Goal: Transaction & Acquisition: Purchase product/service

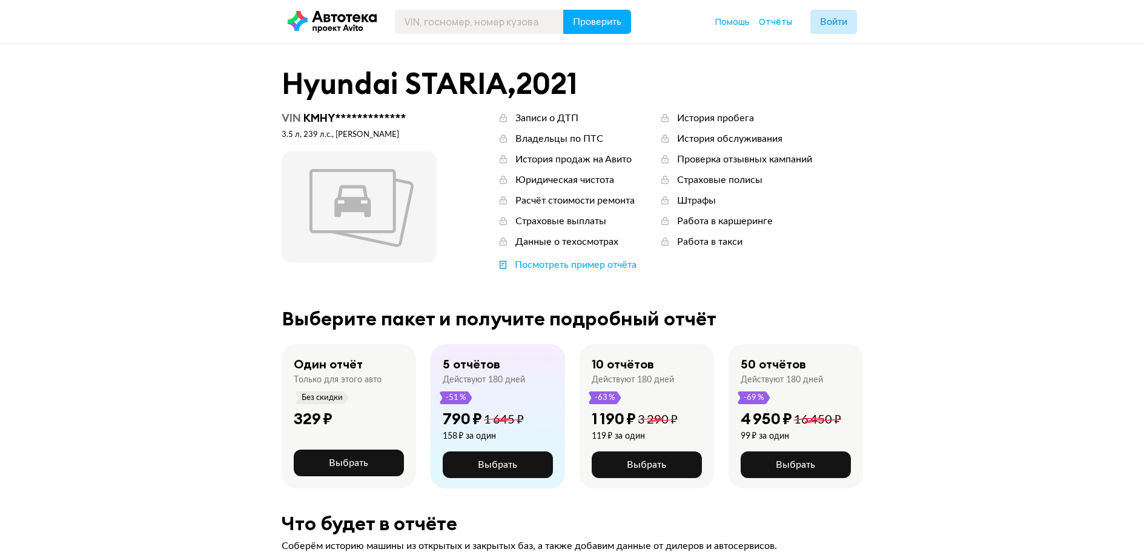
click at [369, 414] on div "329 ₽" at bounding box center [349, 424] width 110 height 31
click at [354, 467] on span "Выбрать" at bounding box center [348, 463] width 39 height 10
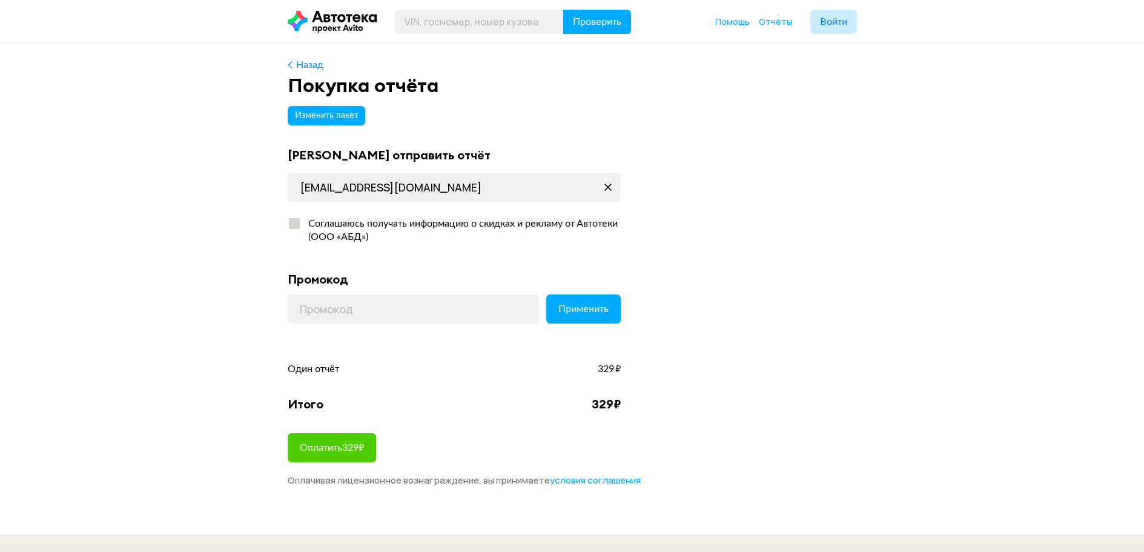
click at [293, 226] on div at bounding box center [294, 223] width 11 height 11
click at [293, 225] on input "Соглашаюсь получать информацию о скидках и рекламу от Автотеки (ООО «АБД»)" at bounding box center [292, 221] width 8 height 8
checkbox input "true"
click at [362, 447] on span "Оплатить 329 ₽" at bounding box center [332, 448] width 64 height 10
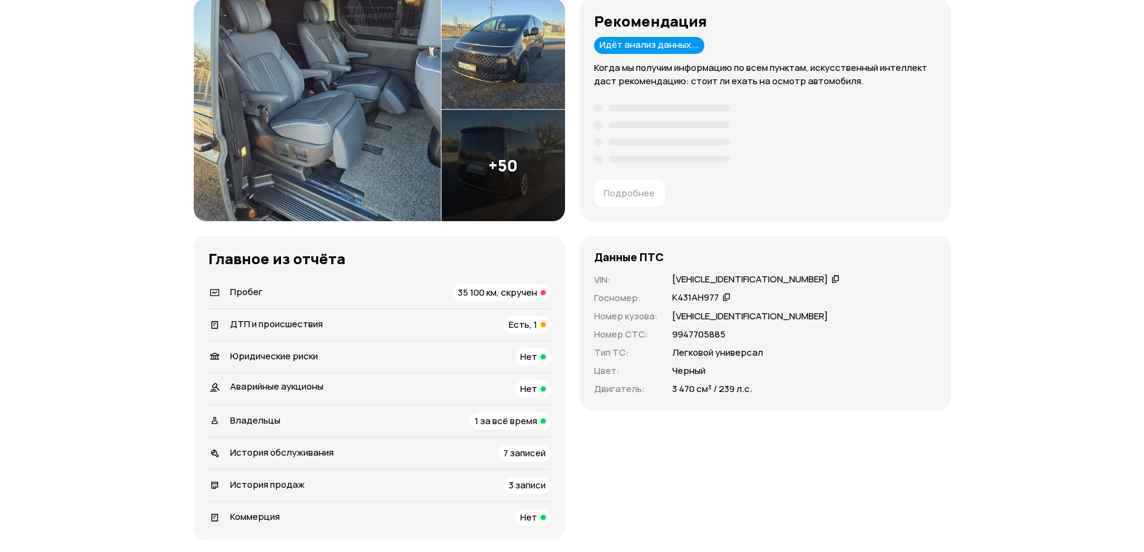
scroll to position [182, 0]
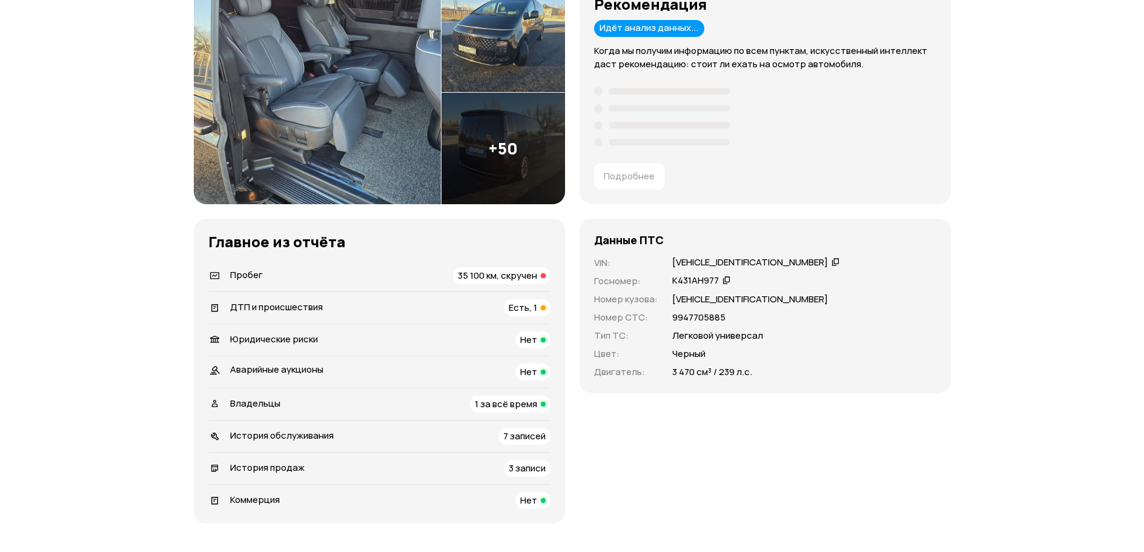
click at [504, 274] on span "35 100 км, скручен" at bounding box center [497, 275] width 79 height 13
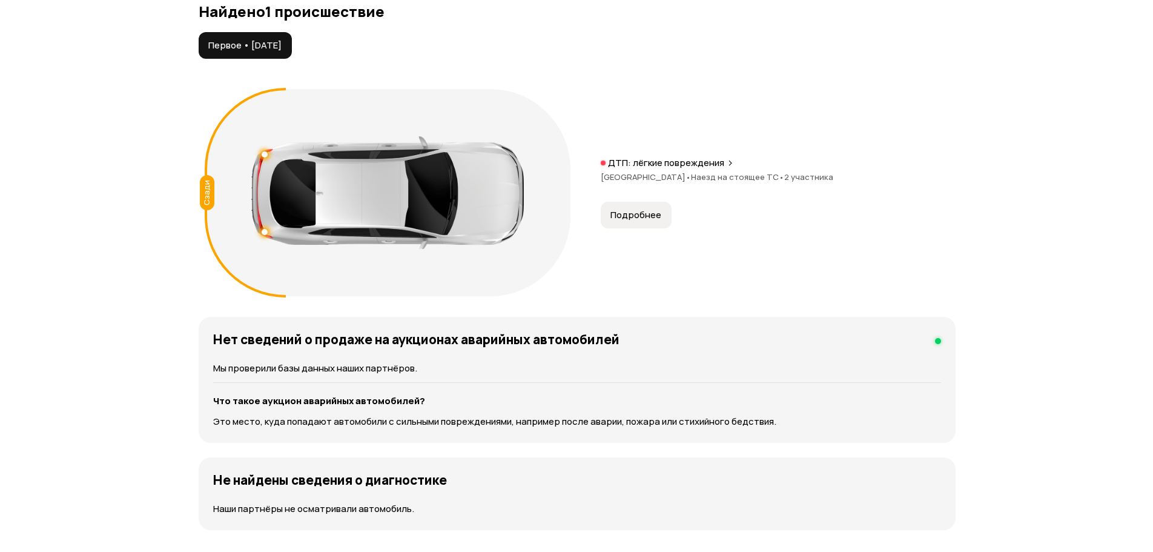
scroll to position [1303, 0]
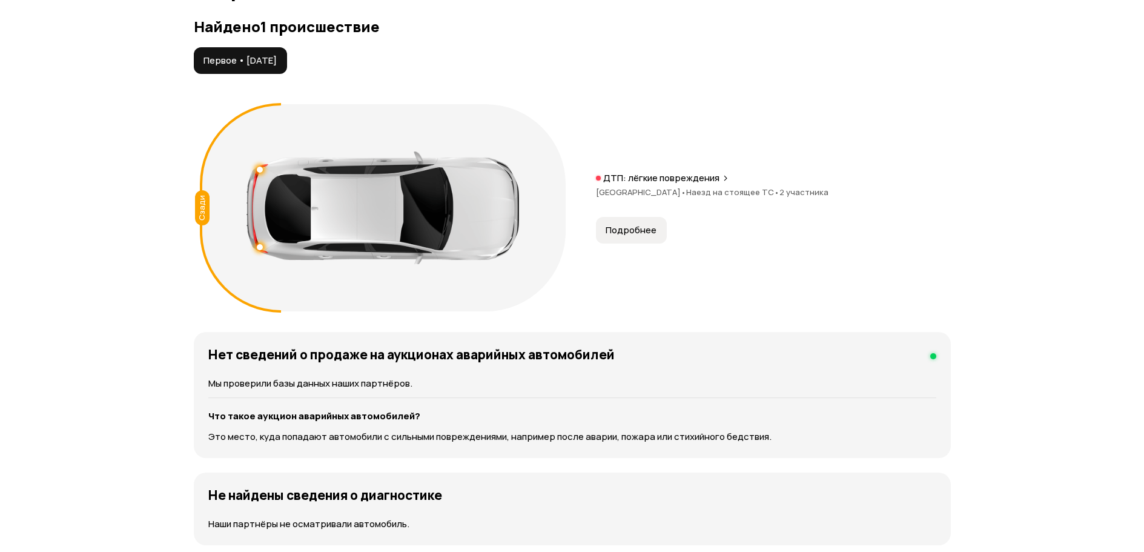
click at [636, 235] on span "Подробнее" at bounding box center [631, 230] width 51 height 12
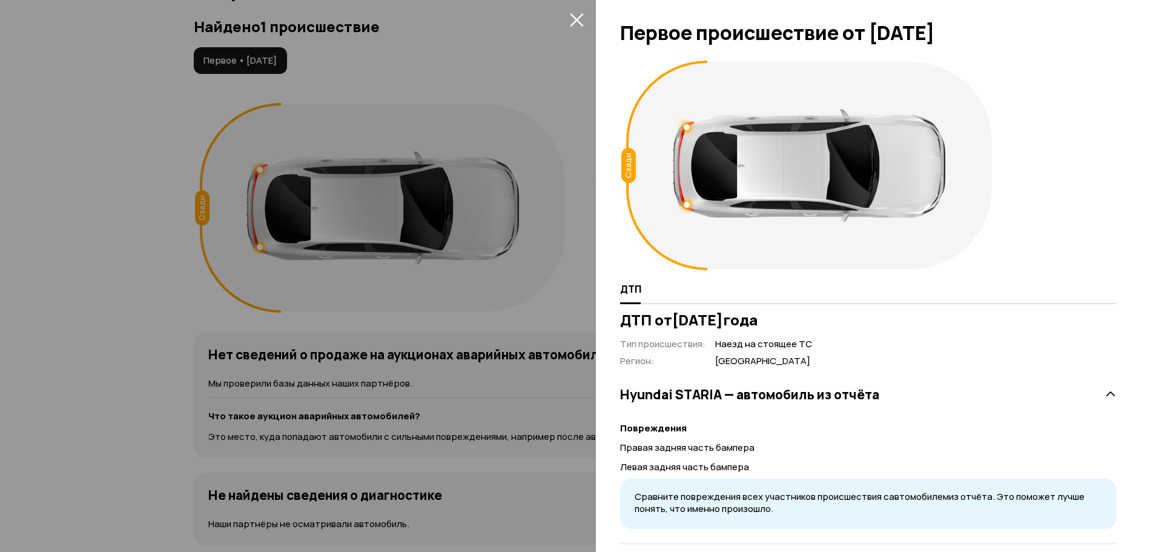
click at [806, 397] on h3 "Hyundai STARIA — автомобиль из отчёта" at bounding box center [749, 394] width 259 height 16
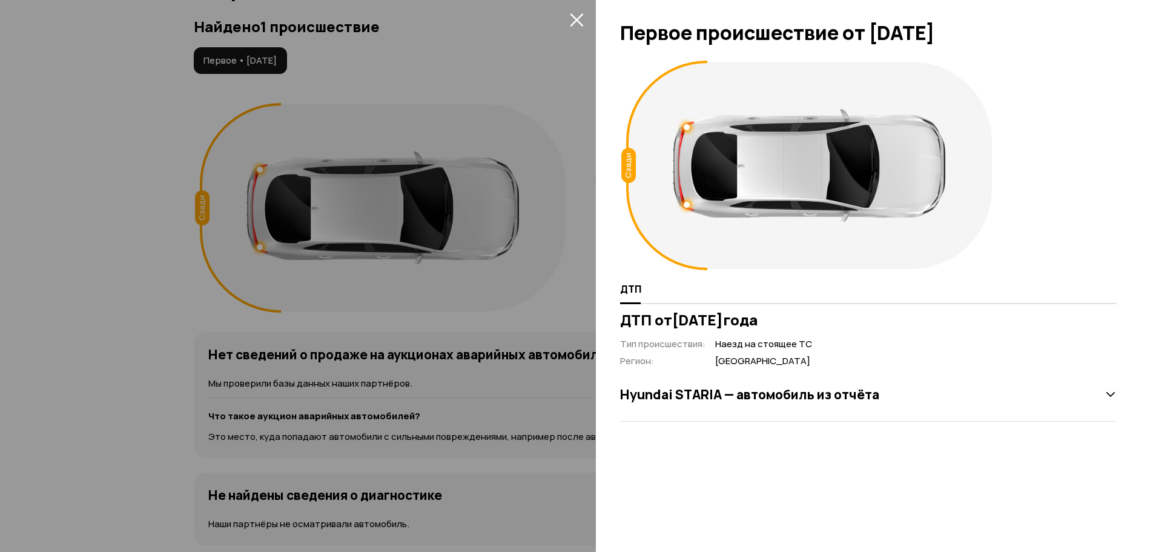
click at [1115, 395] on icon at bounding box center [1111, 394] width 12 height 12
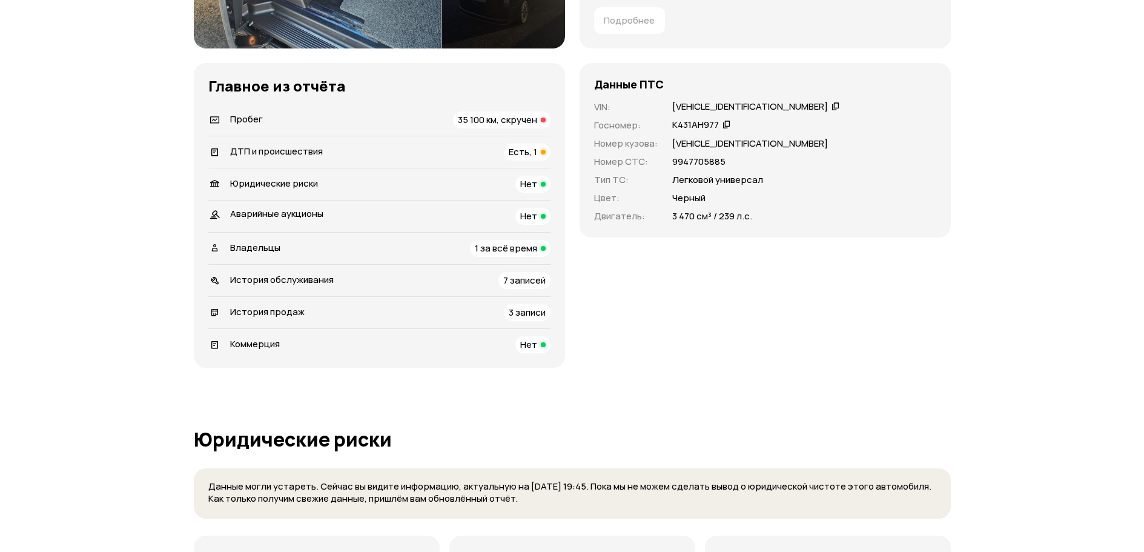
scroll to position [303, 0]
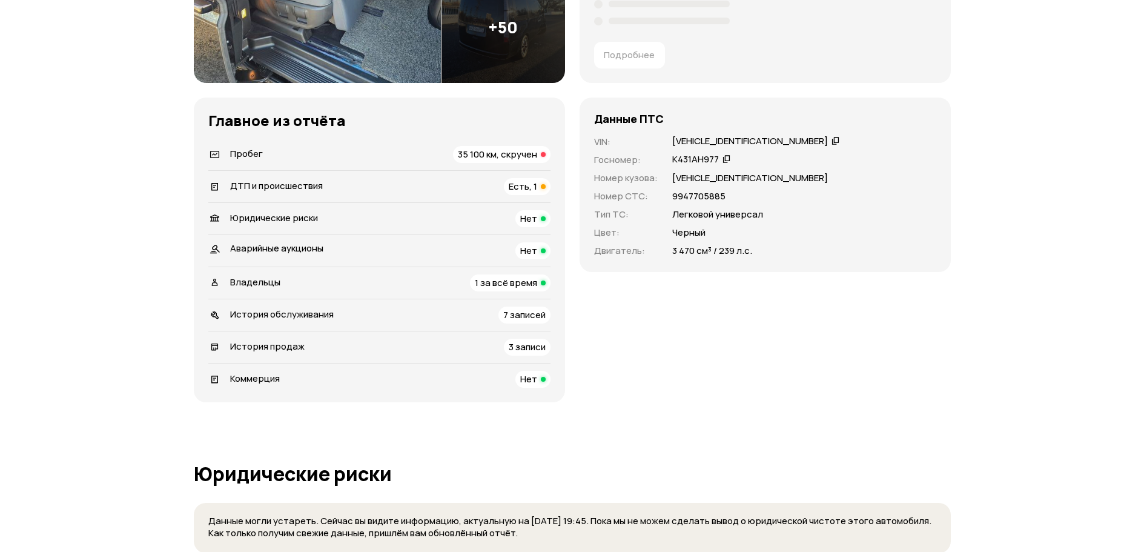
click at [328, 313] on span "История обслуживания" at bounding box center [282, 314] width 104 height 13
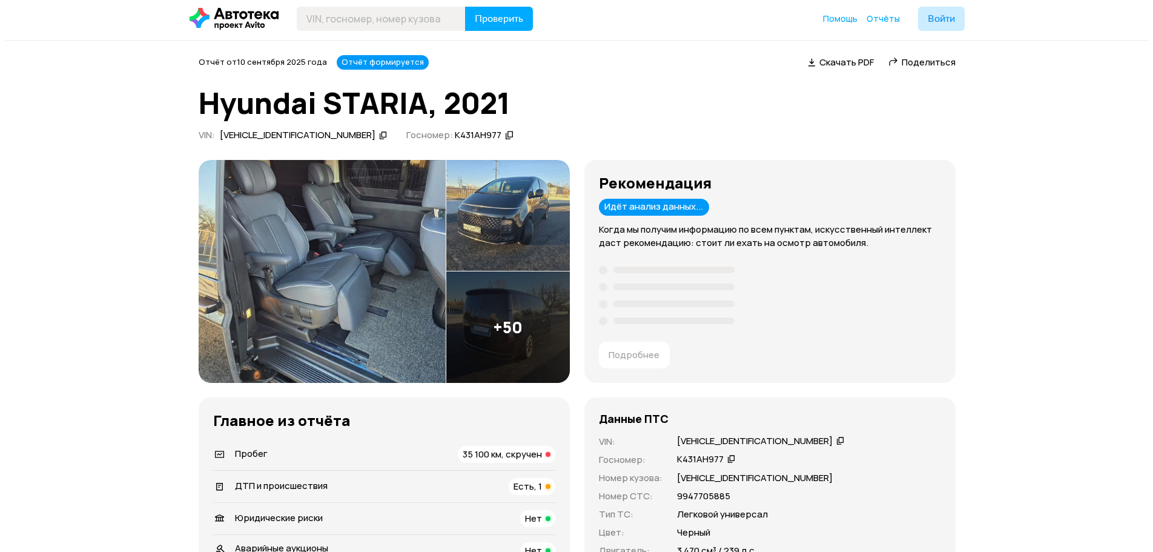
scroll to position [0, 0]
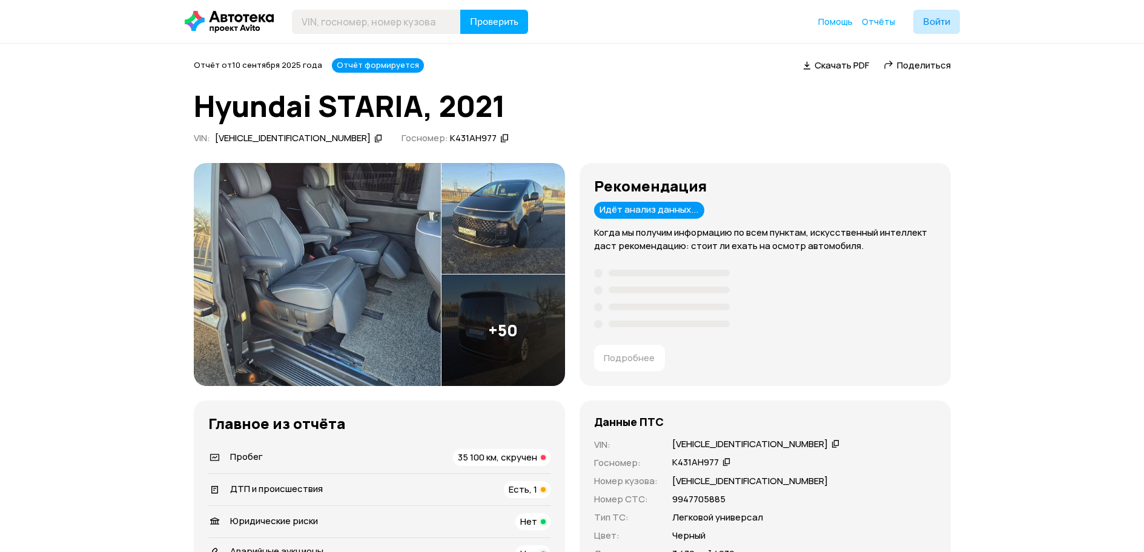
click at [345, 280] on img at bounding box center [317, 274] width 247 height 223
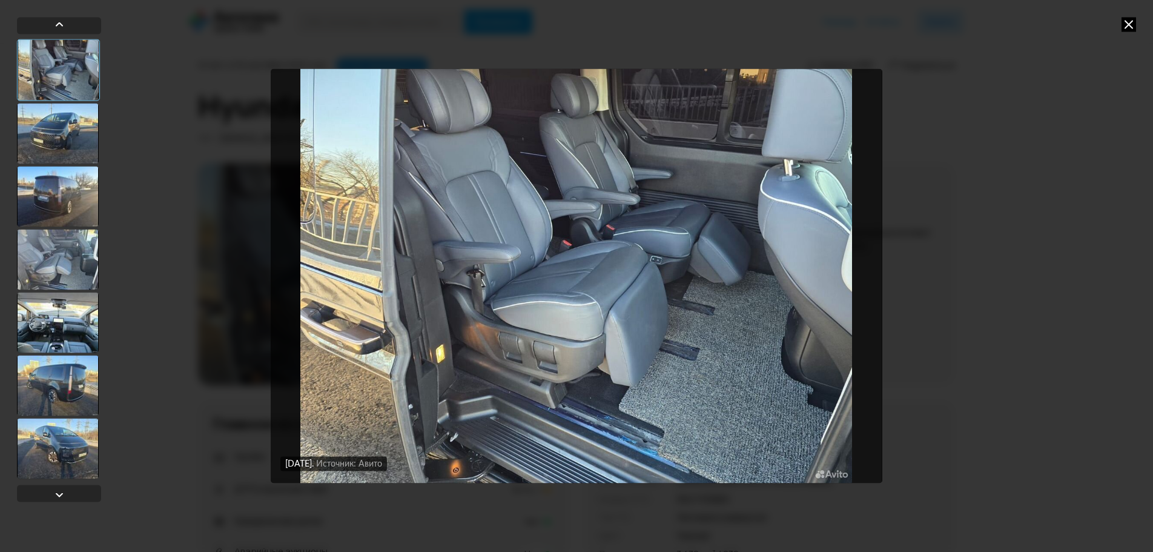
click at [58, 125] on div at bounding box center [58, 133] width 82 height 61
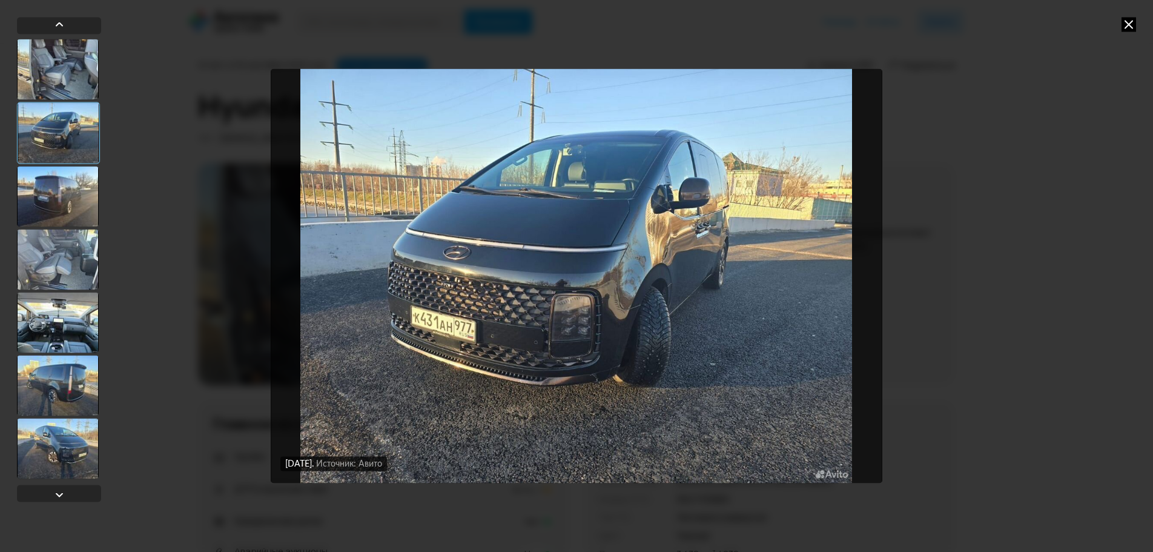
click at [76, 196] on div at bounding box center [58, 196] width 82 height 61
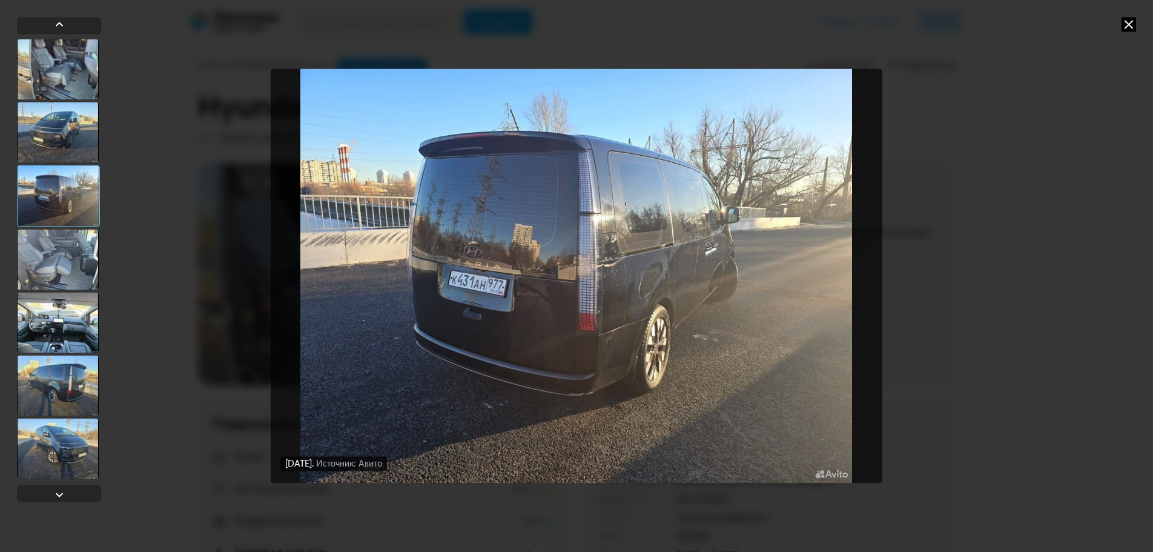
click at [83, 260] on div at bounding box center [58, 259] width 82 height 61
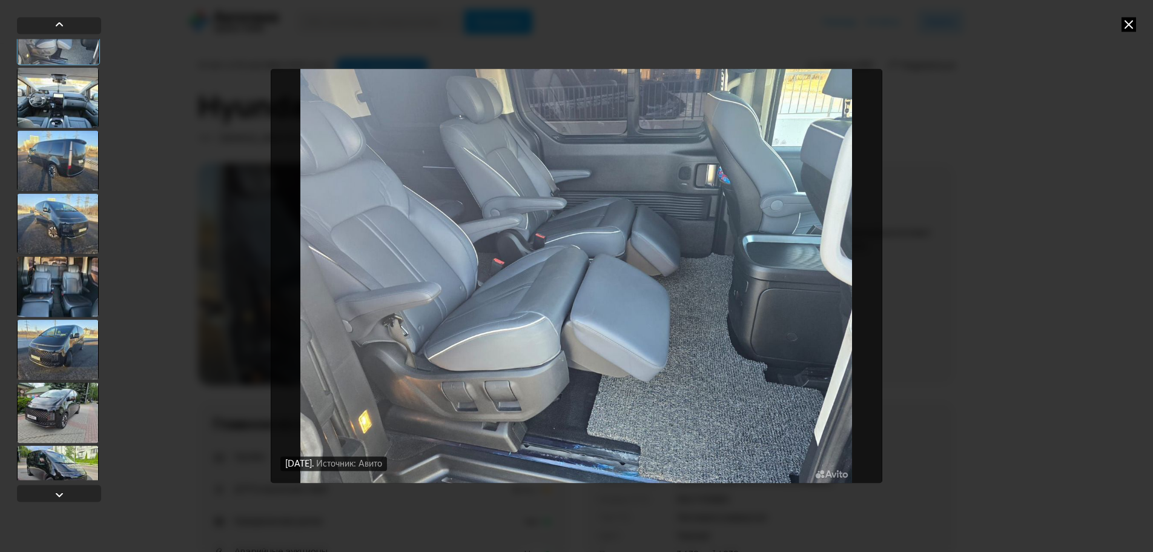
scroll to position [242, 0]
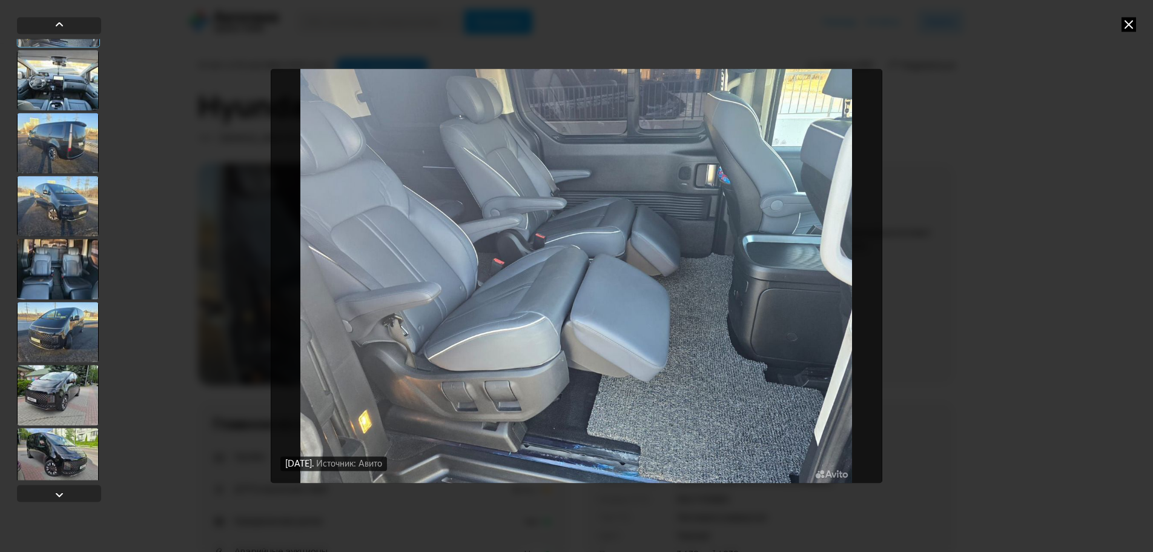
click at [84, 211] on div at bounding box center [58, 206] width 82 height 61
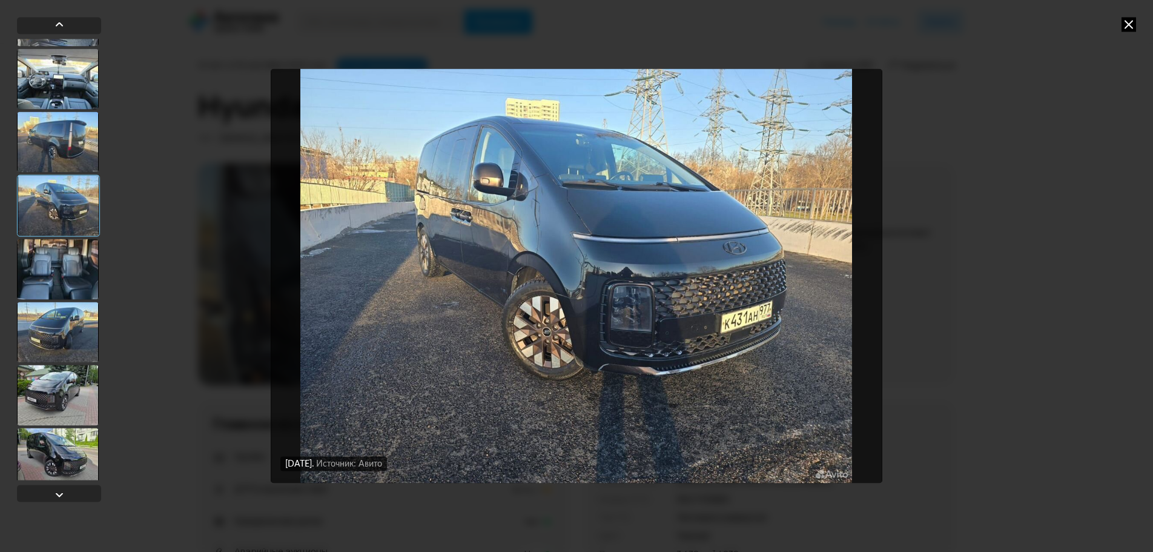
click at [64, 267] on div at bounding box center [58, 269] width 82 height 61
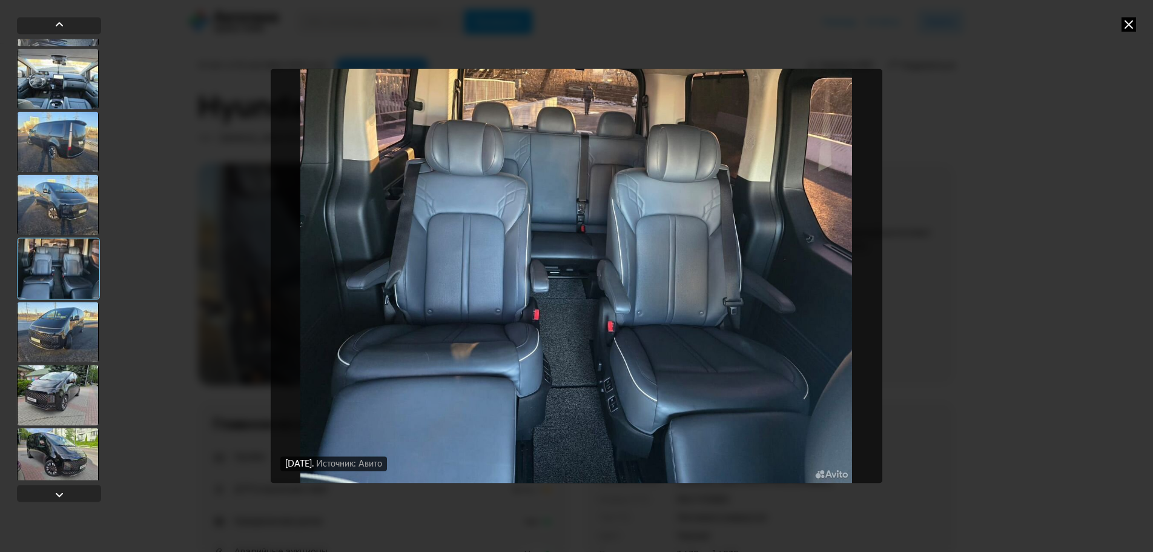
scroll to position [303, 0]
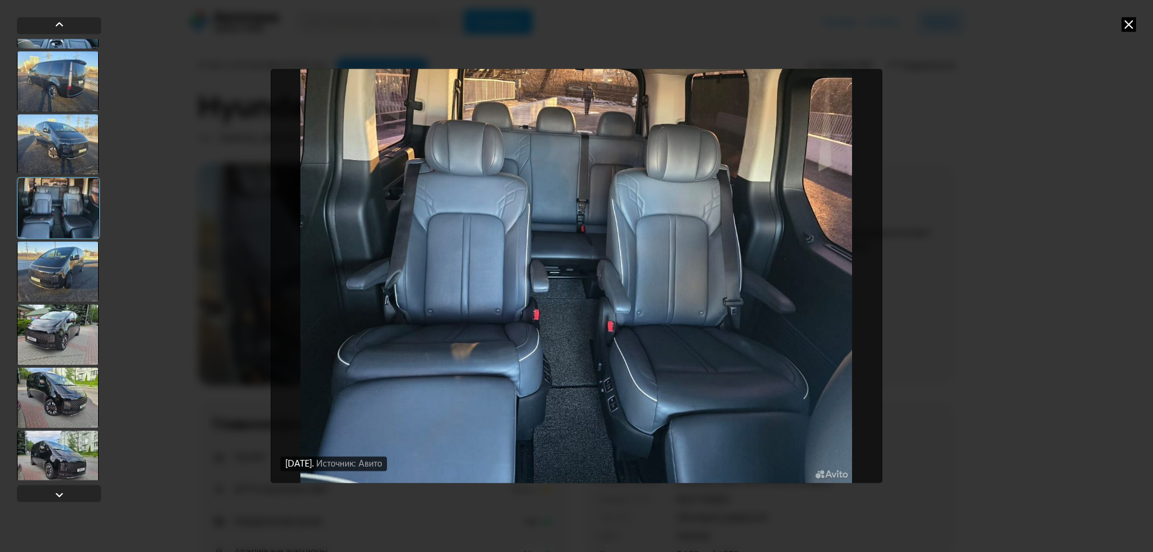
click at [66, 282] on div at bounding box center [58, 271] width 82 height 61
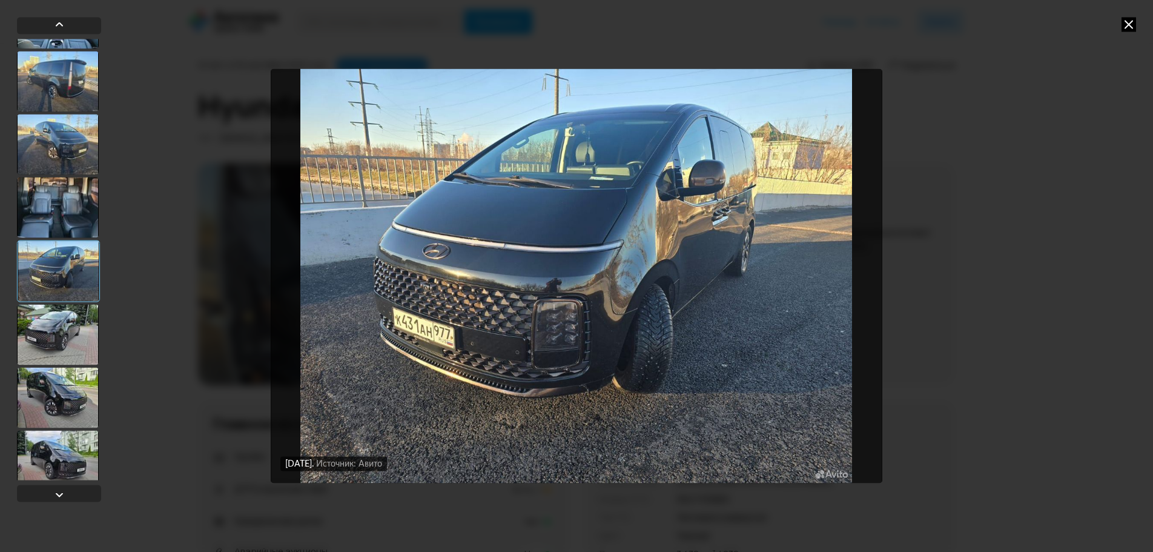
click at [72, 334] on div at bounding box center [58, 334] width 82 height 61
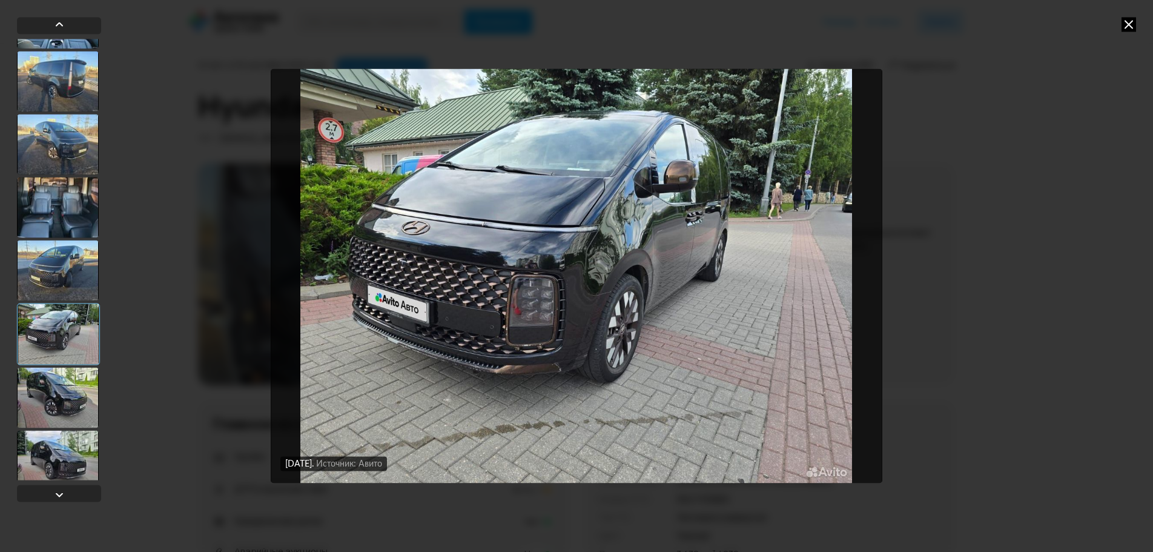
click at [64, 388] on div at bounding box center [58, 397] width 82 height 61
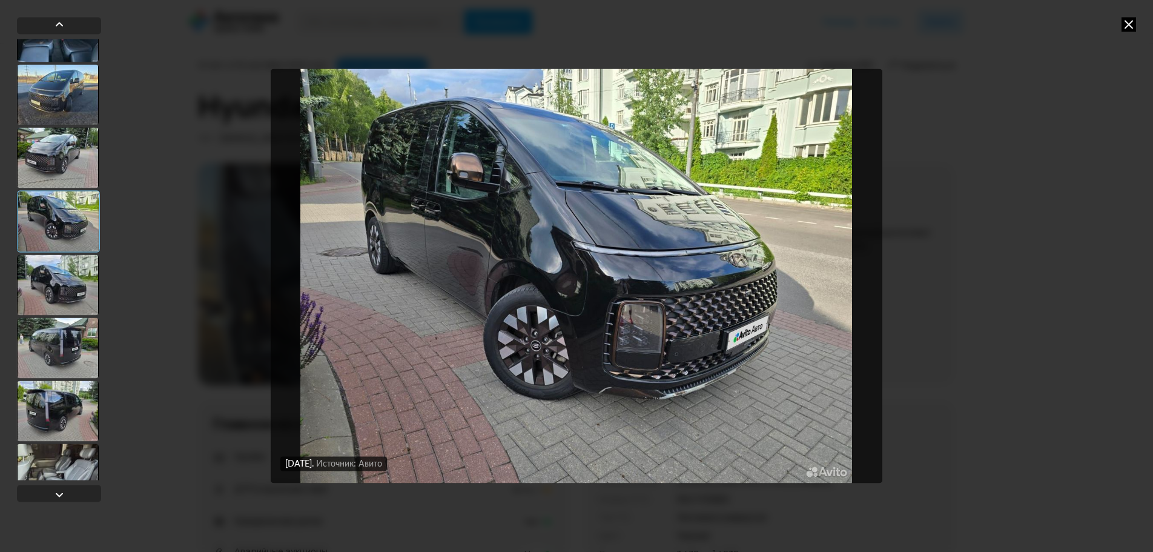
scroll to position [485, 0]
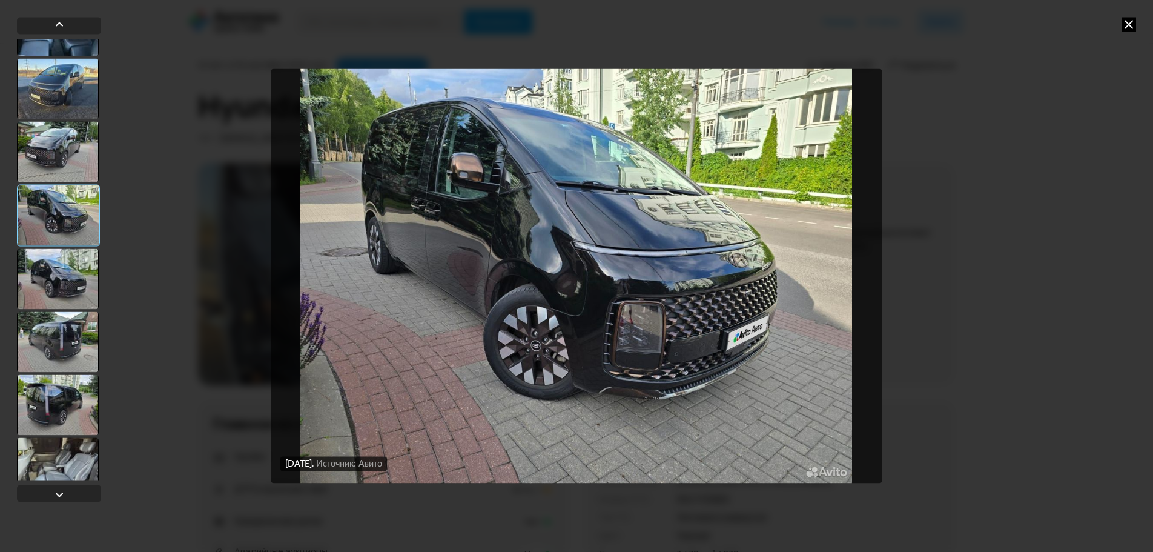
click at [69, 348] on div at bounding box center [58, 341] width 82 height 61
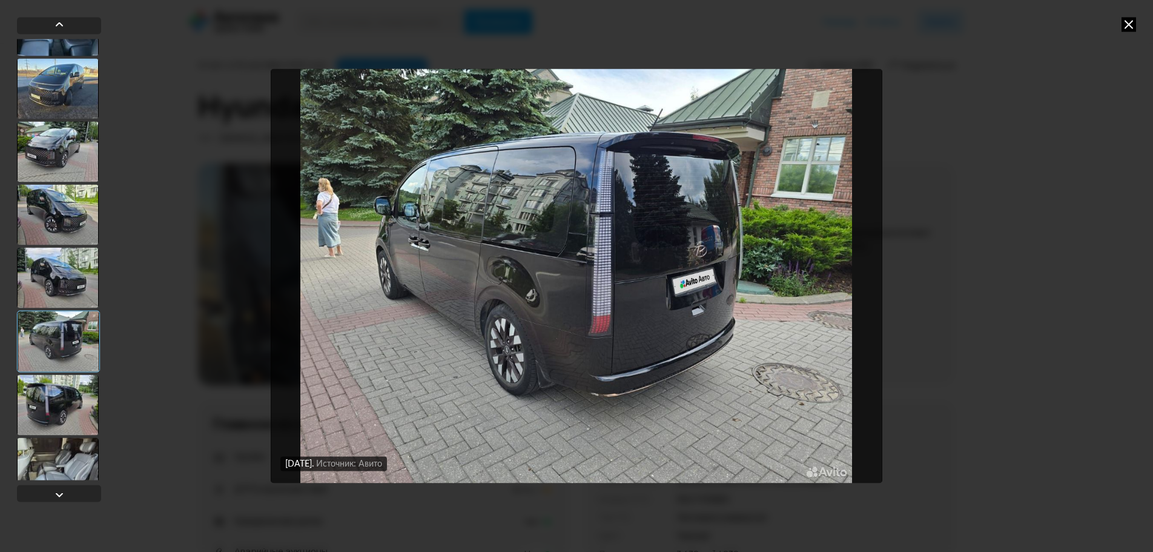
click at [540, 303] on img "Go to Slide 13" at bounding box center [576, 276] width 611 height 414
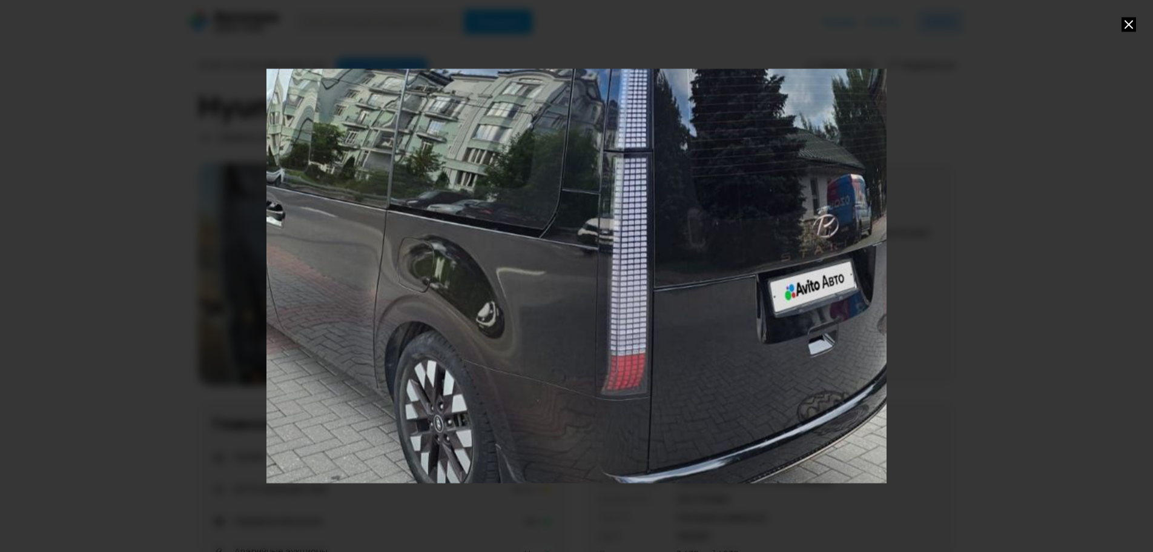
click at [1130, 22] on icon at bounding box center [1129, 24] width 15 height 15
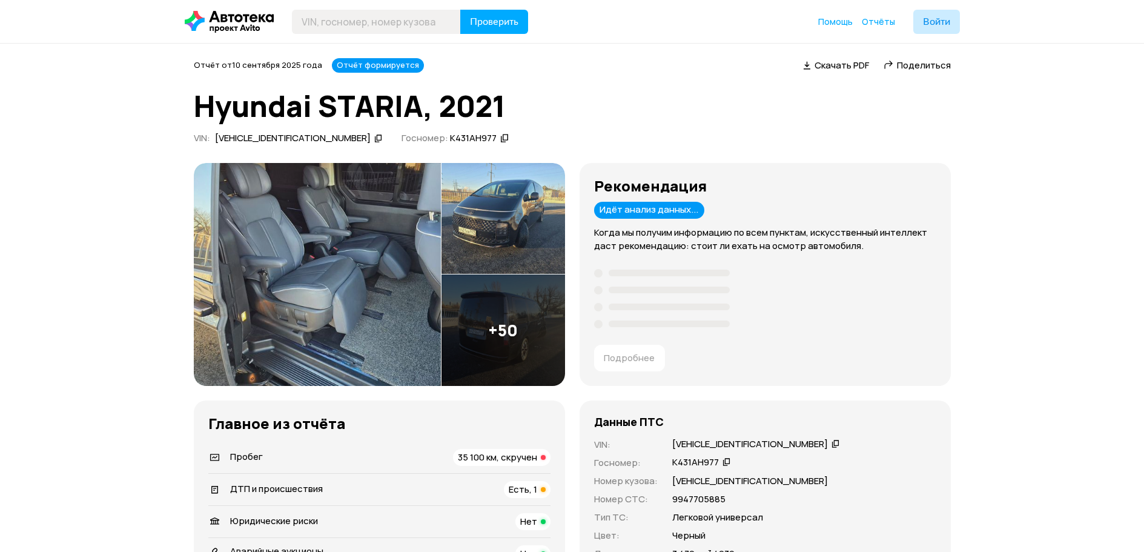
click at [393, 274] on img at bounding box center [317, 274] width 247 height 223
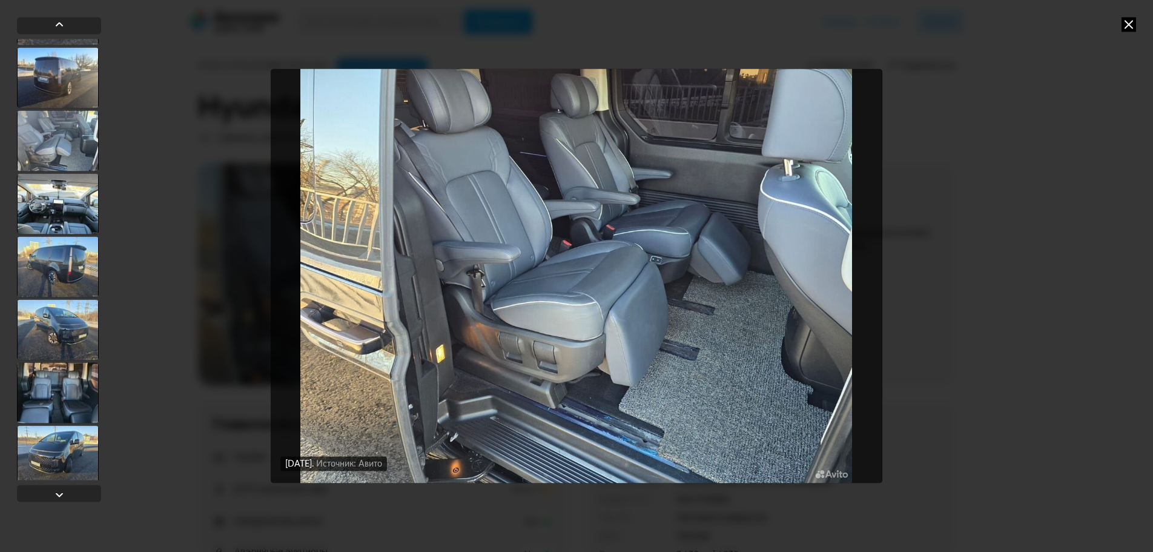
scroll to position [121, 0]
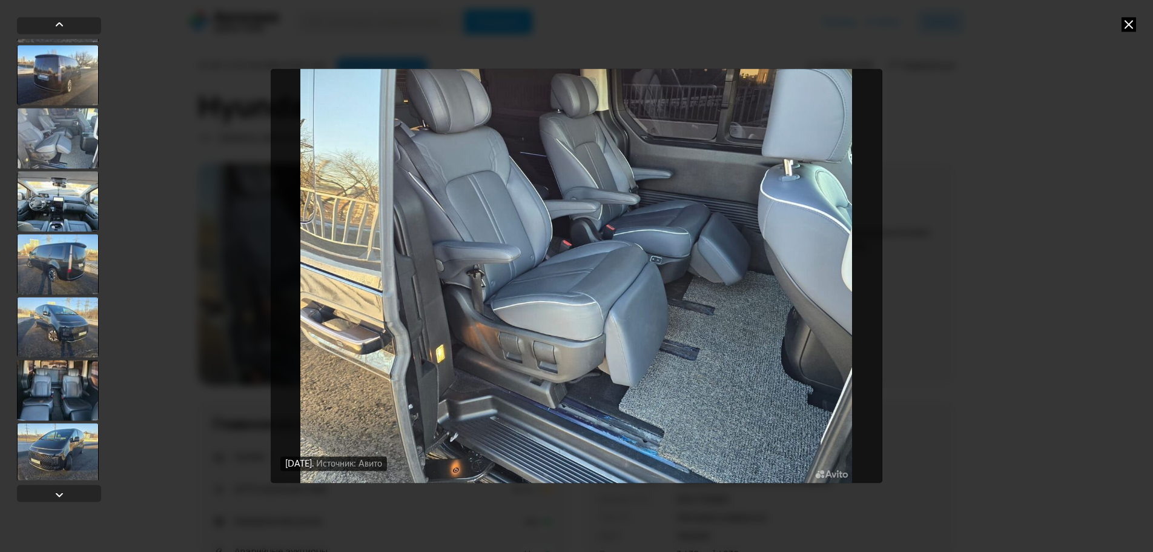
click at [58, 129] on div at bounding box center [58, 138] width 82 height 61
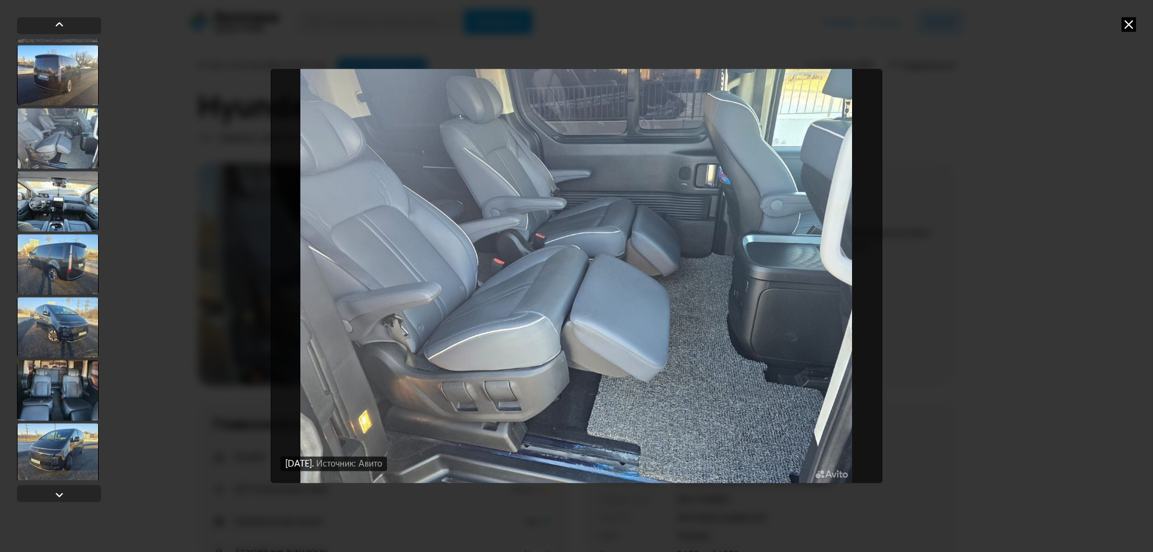
scroll to position [120, 0]
click at [57, 206] on div at bounding box center [58, 202] width 82 height 61
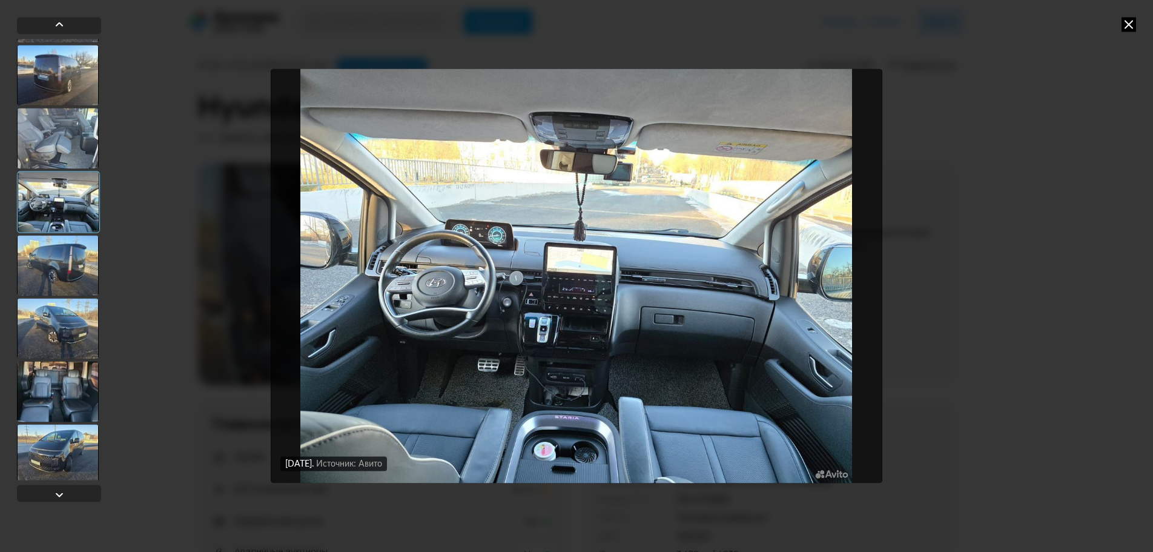
click at [81, 276] on div at bounding box center [58, 265] width 82 height 61
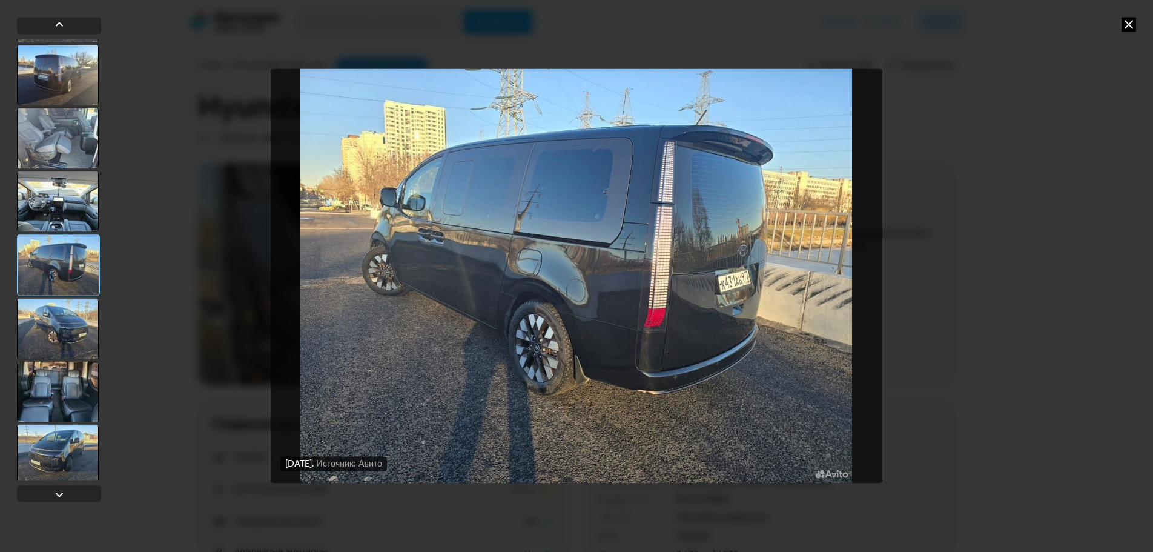
click at [56, 322] on div at bounding box center [58, 328] width 82 height 61
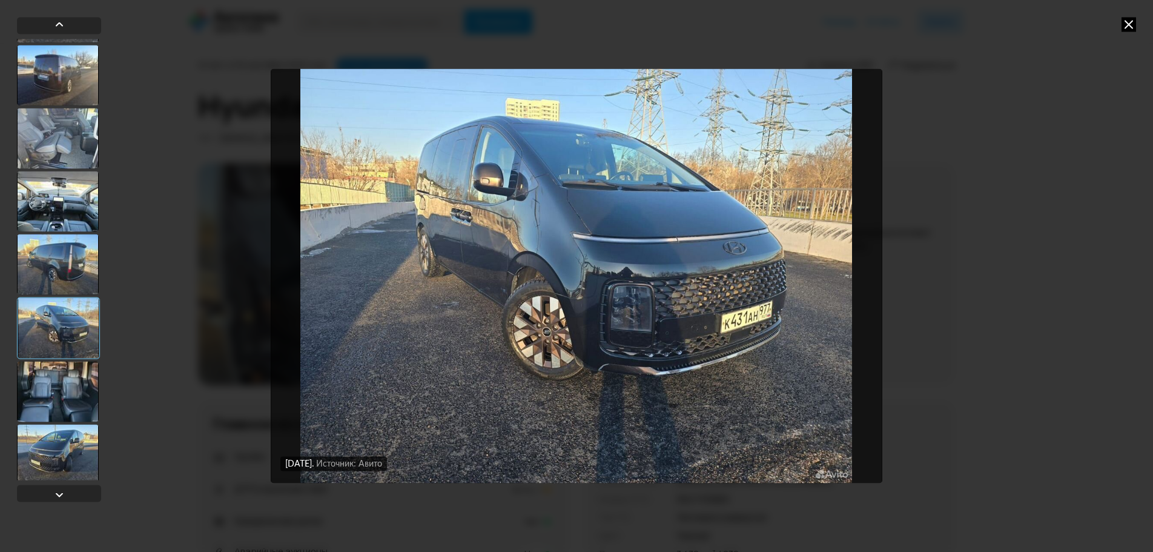
click at [64, 385] on div at bounding box center [58, 391] width 82 height 61
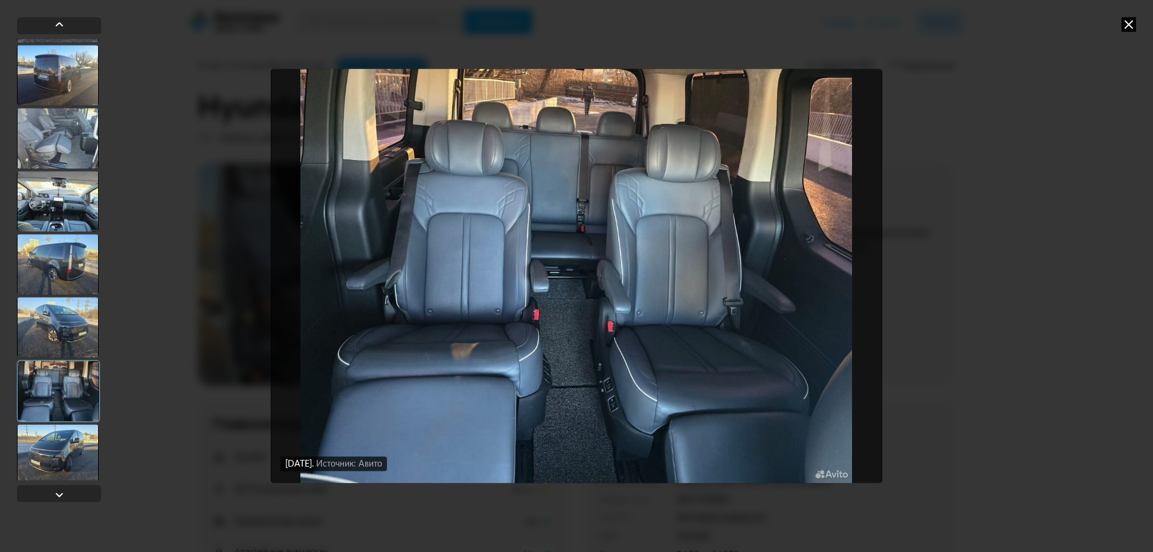
click at [82, 448] on div at bounding box center [58, 454] width 82 height 61
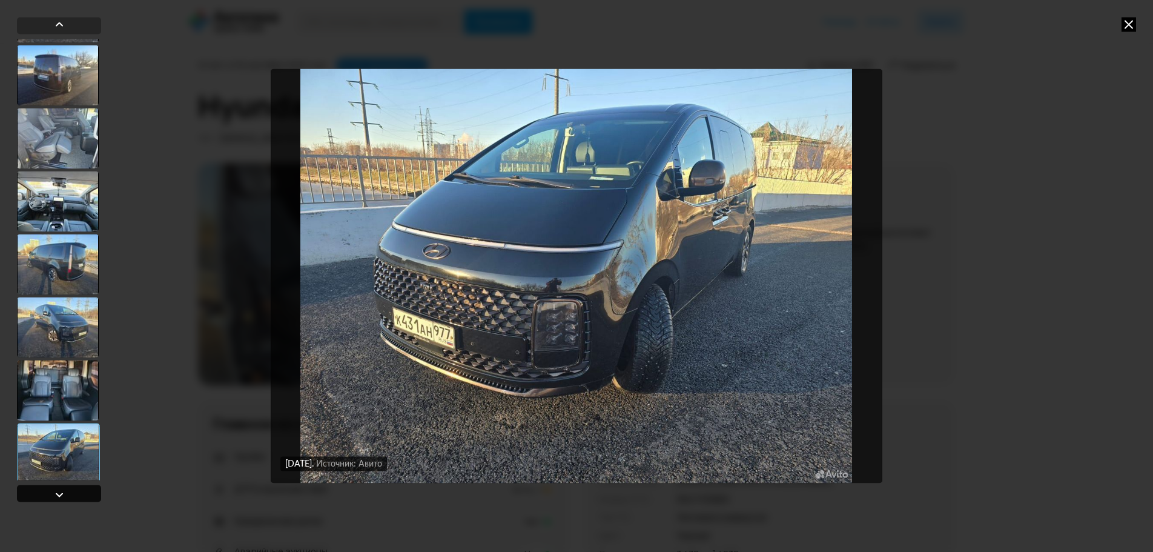
click at [92, 497] on div at bounding box center [59, 493] width 84 height 17
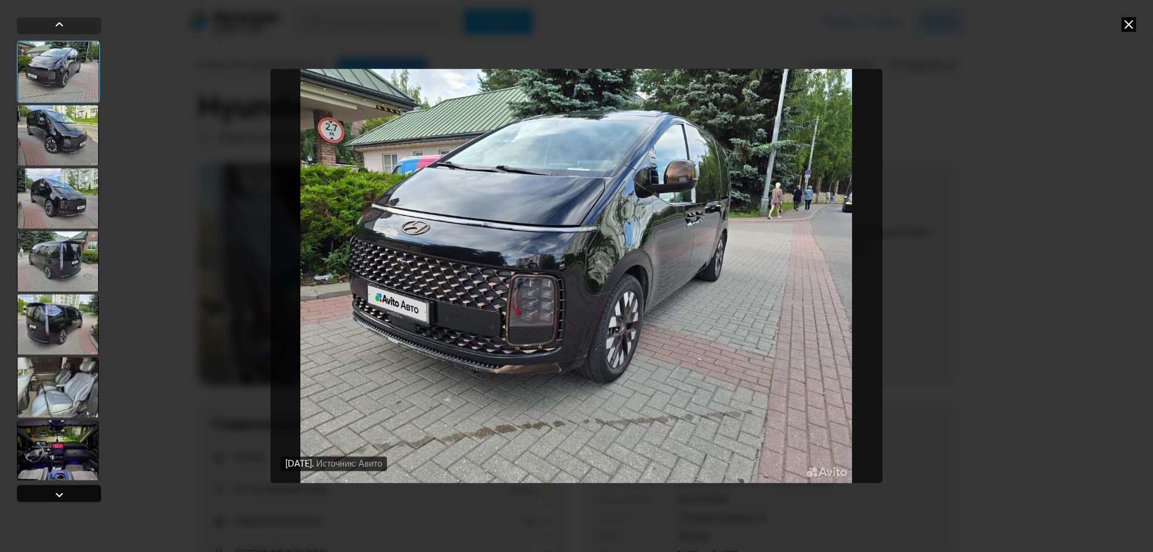
click at [90, 497] on div at bounding box center [59, 493] width 84 height 17
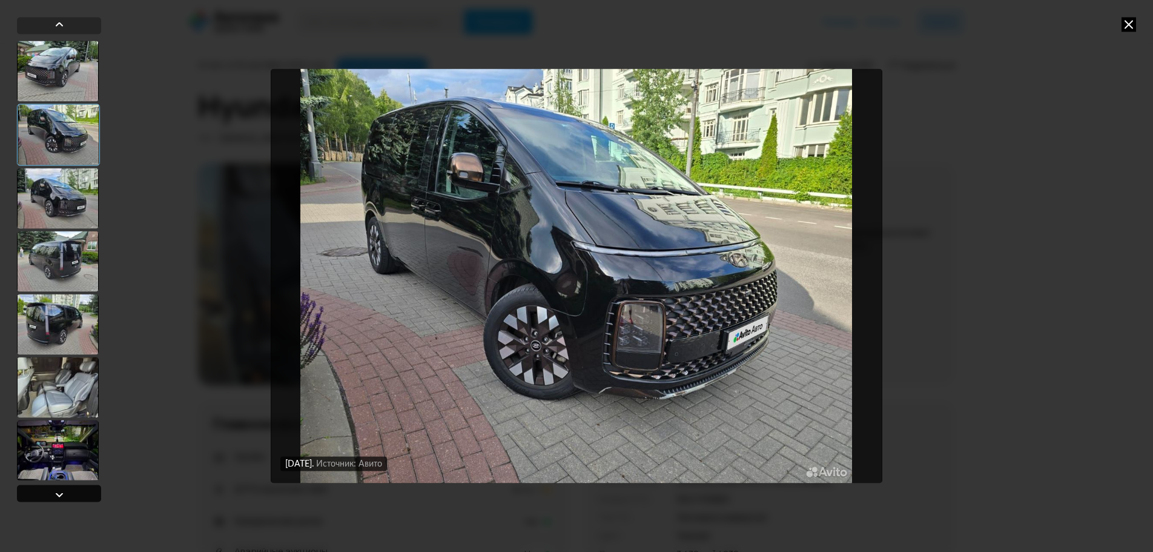
click at [90, 497] on div at bounding box center [59, 493] width 84 height 17
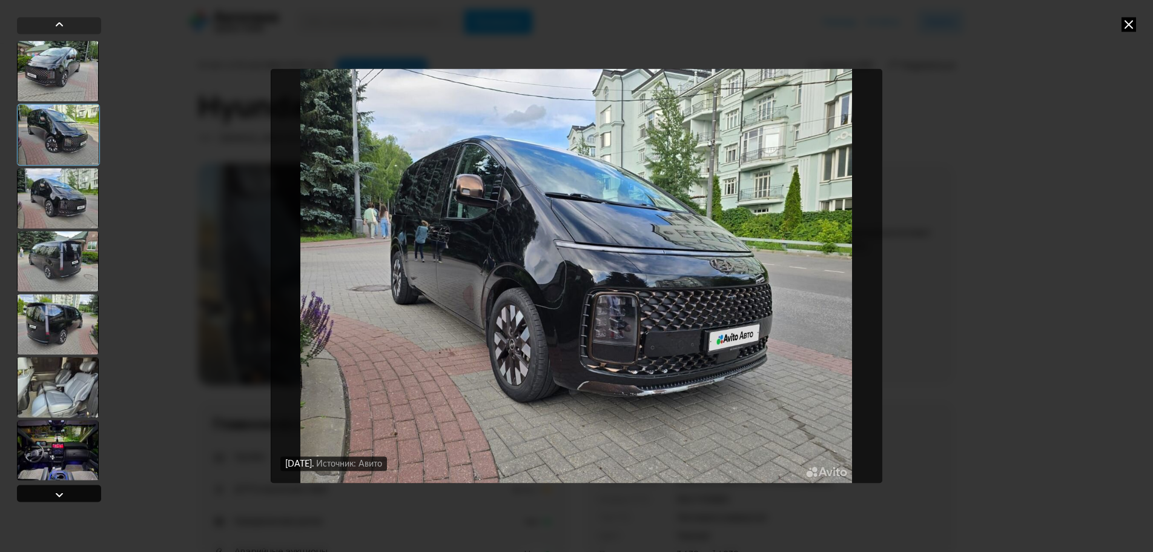
click at [91, 497] on div at bounding box center [59, 493] width 84 height 17
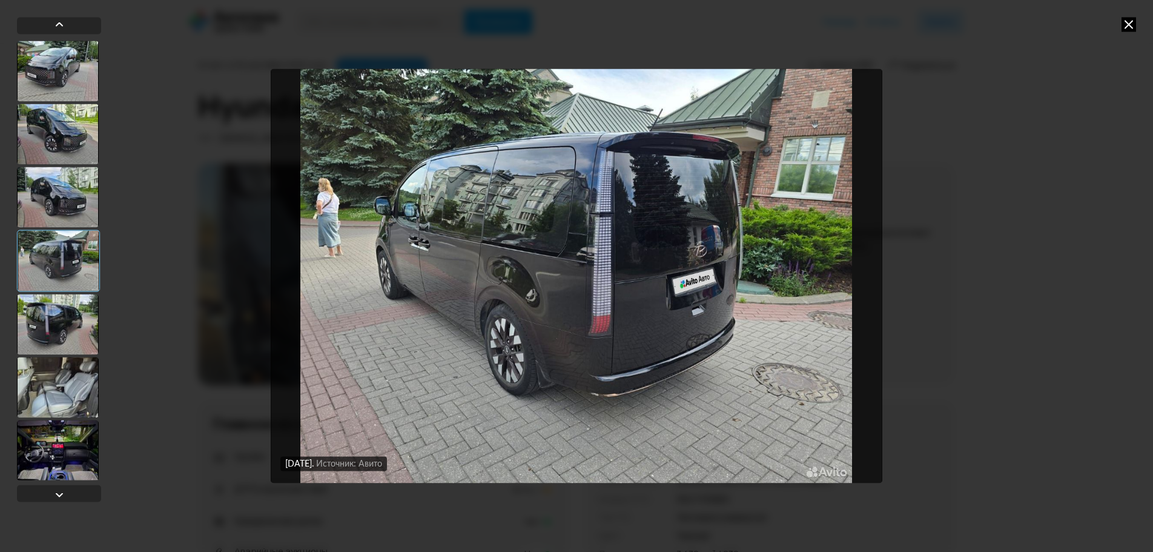
click at [60, 455] on div at bounding box center [58, 450] width 82 height 61
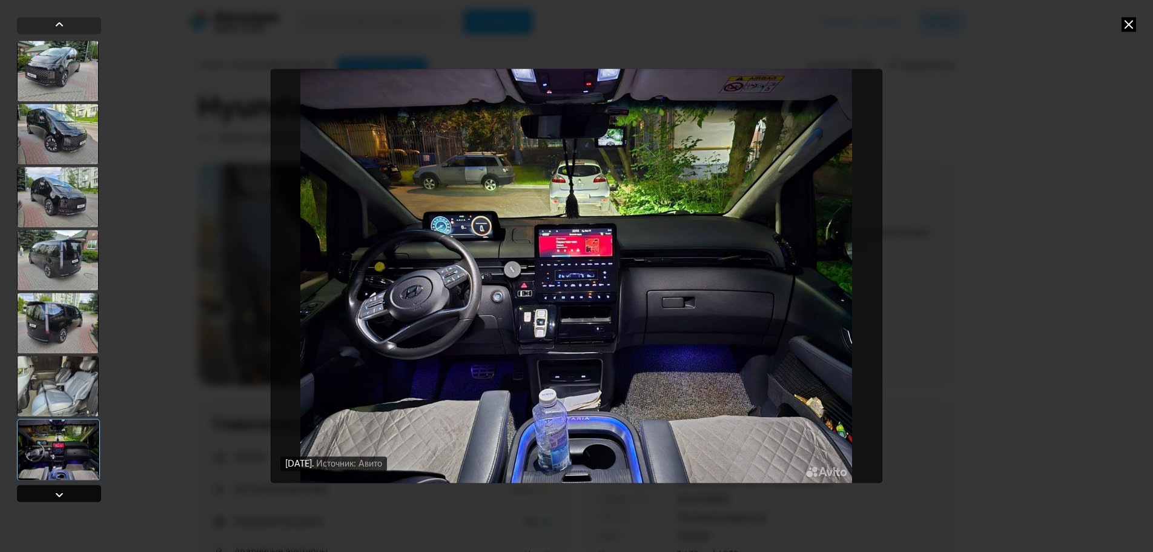
click at [81, 494] on div at bounding box center [59, 493] width 84 height 17
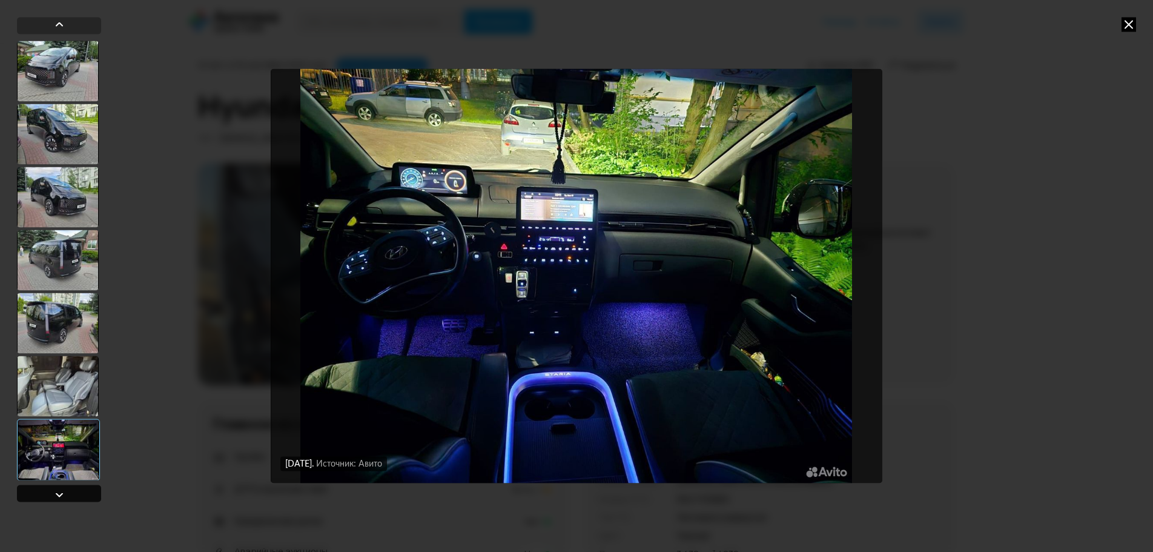
scroll to position [989, 0]
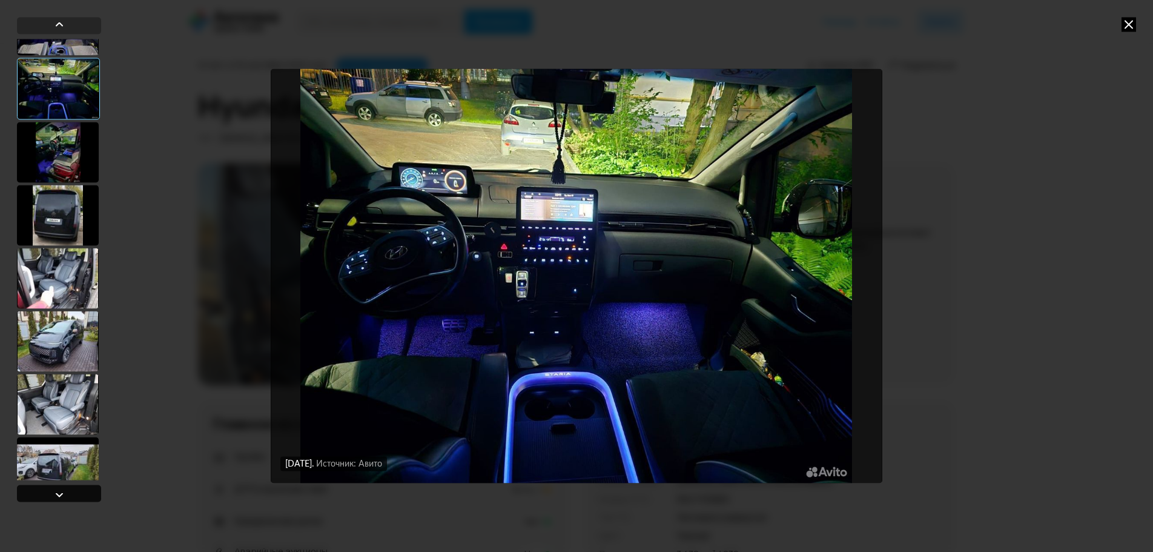
click at [82, 493] on div at bounding box center [59, 493] width 84 height 17
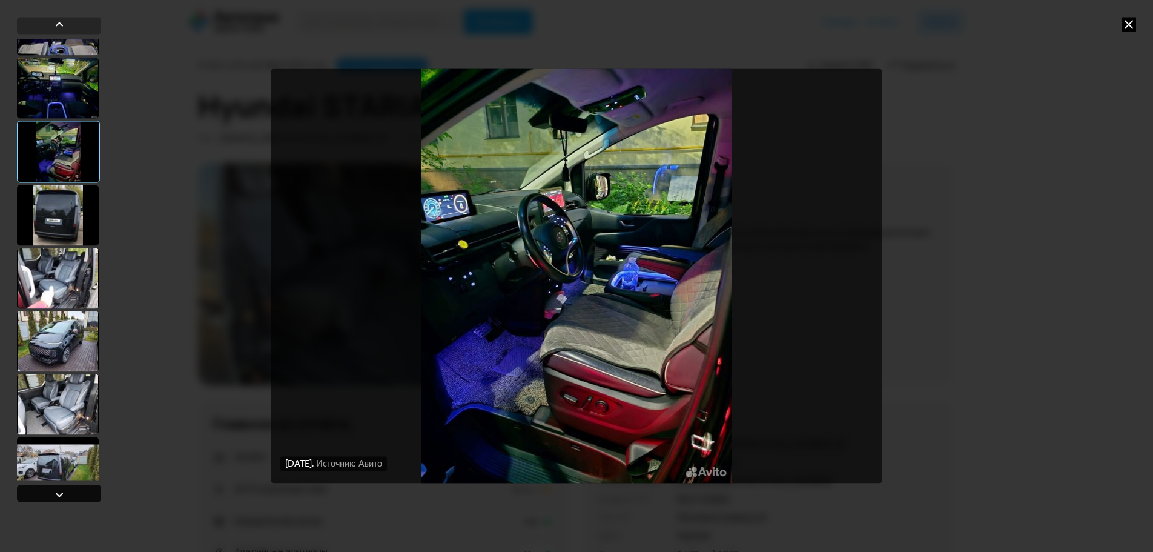
click at [82, 493] on div at bounding box center [59, 493] width 84 height 17
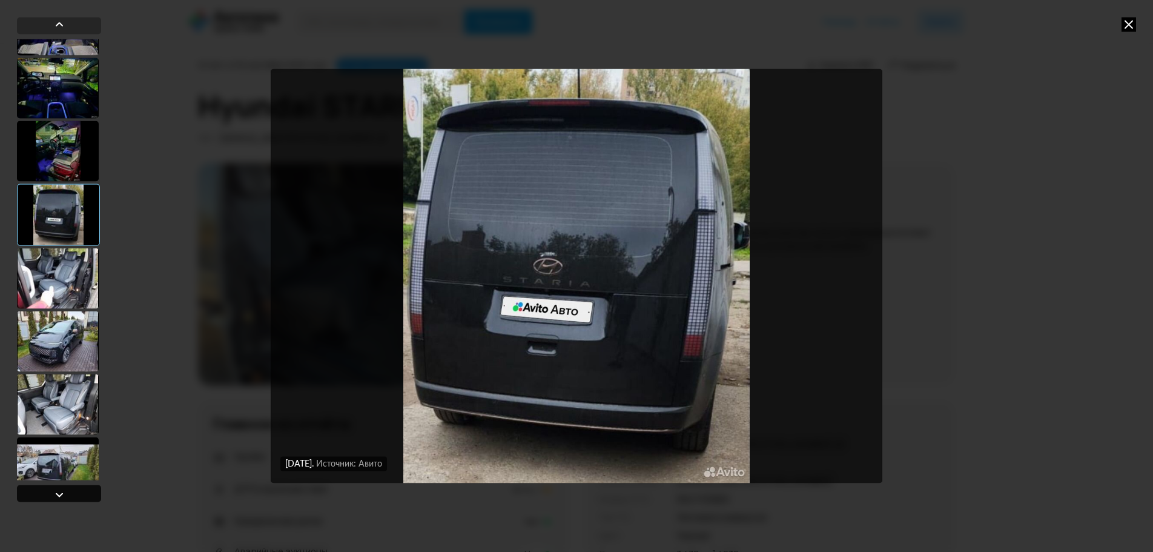
click at [82, 493] on div at bounding box center [59, 493] width 84 height 17
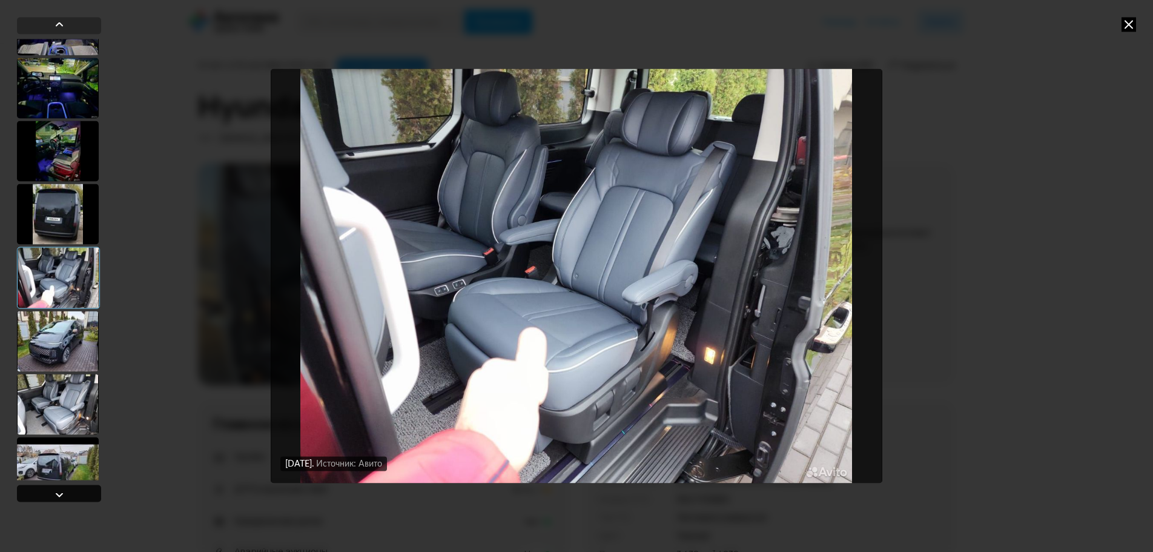
click at [82, 493] on div at bounding box center [59, 493] width 84 height 17
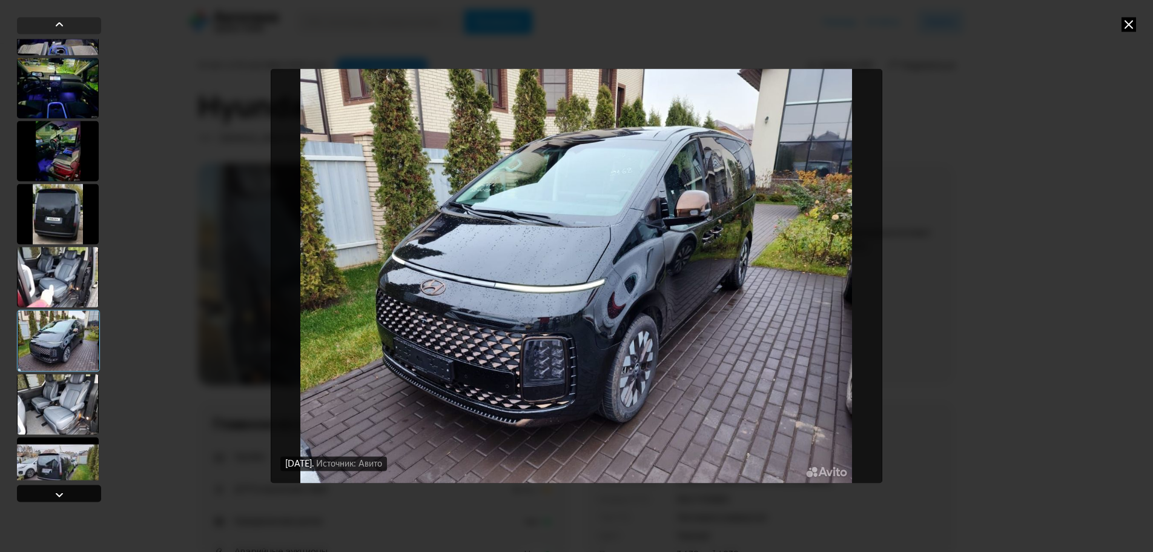
click at [82, 493] on div at bounding box center [59, 493] width 84 height 17
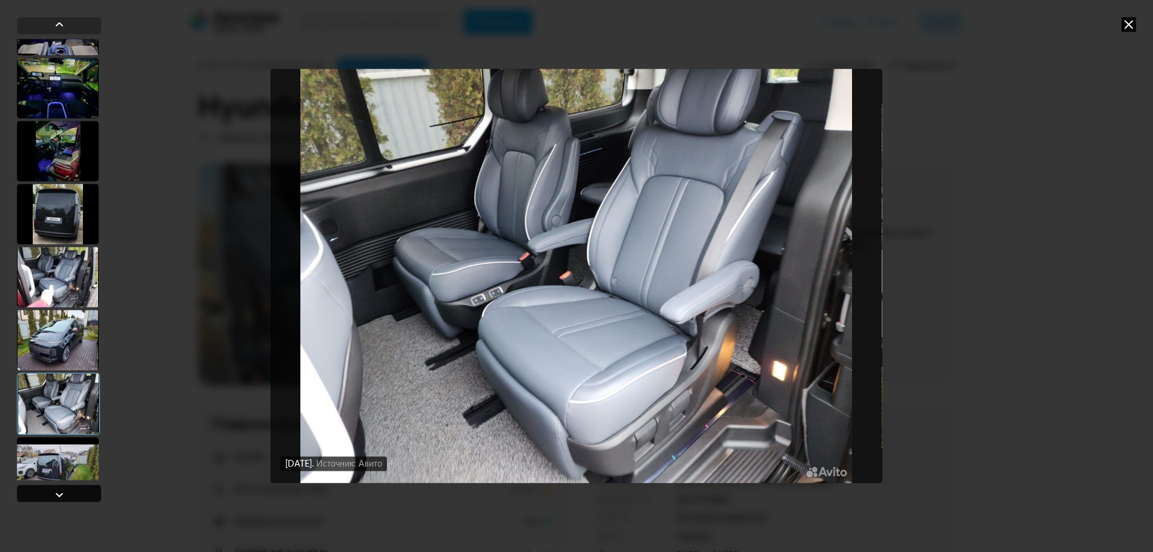
click at [82, 493] on div at bounding box center [59, 493] width 84 height 17
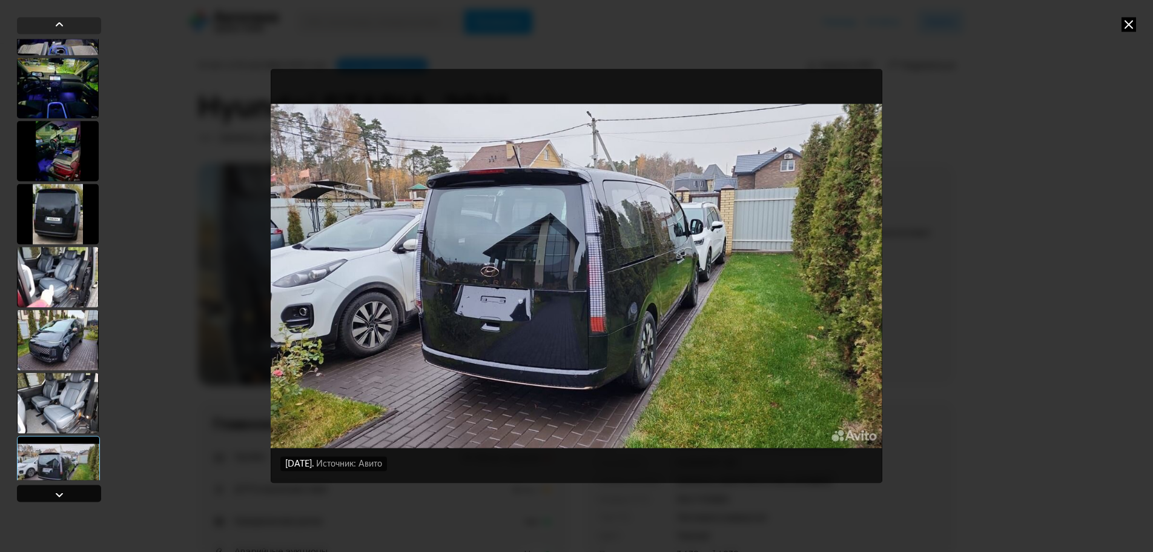
click at [83, 493] on div at bounding box center [59, 493] width 84 height 17
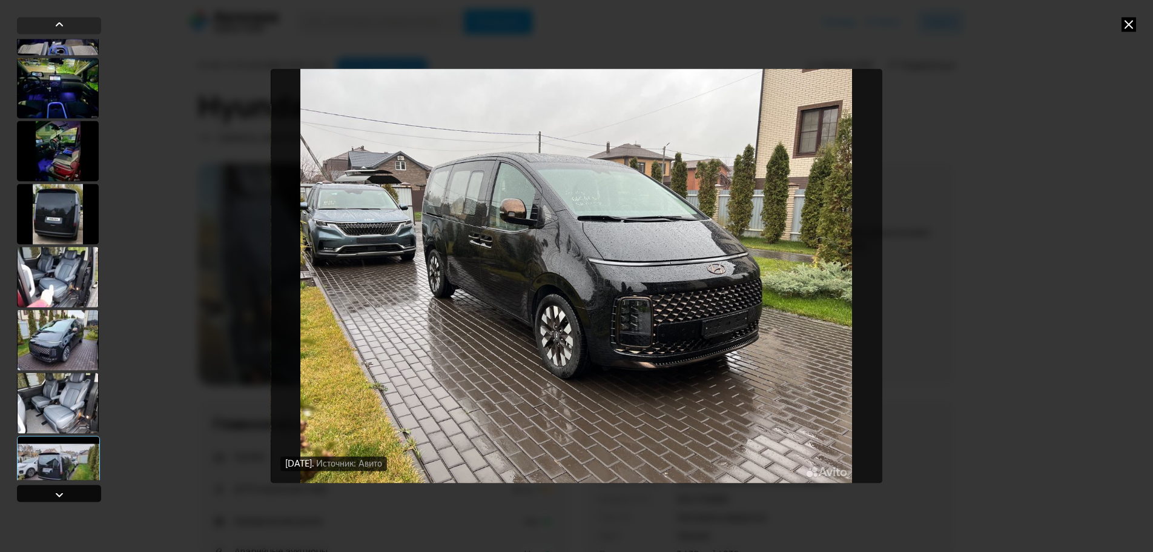
scroll to position [1413, 0]
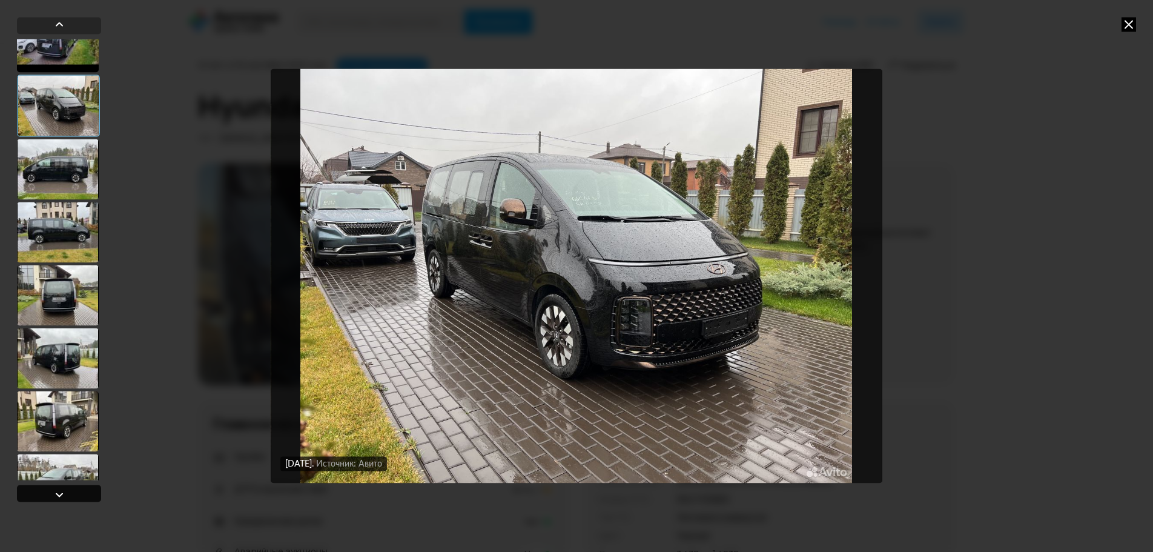
click at [83, 493] on div at bounding box center [59, 493] width 84 height 17
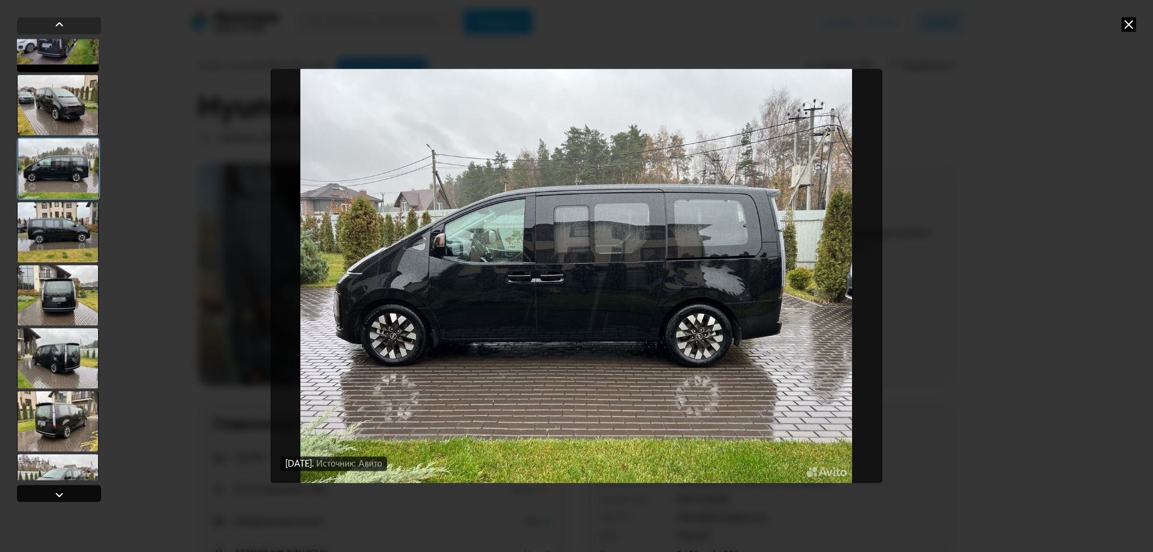
click at [83, 493] on div at bounding box center [59, 493] width 84 height 17
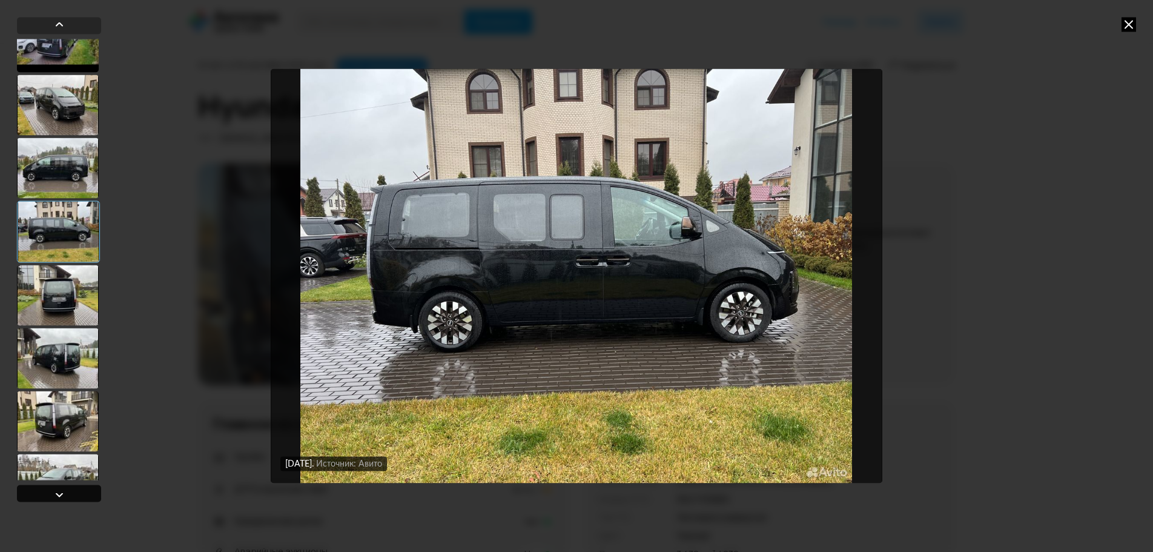
click at [83, 494] on div at bounding box center [59, 493] width 84 height 17
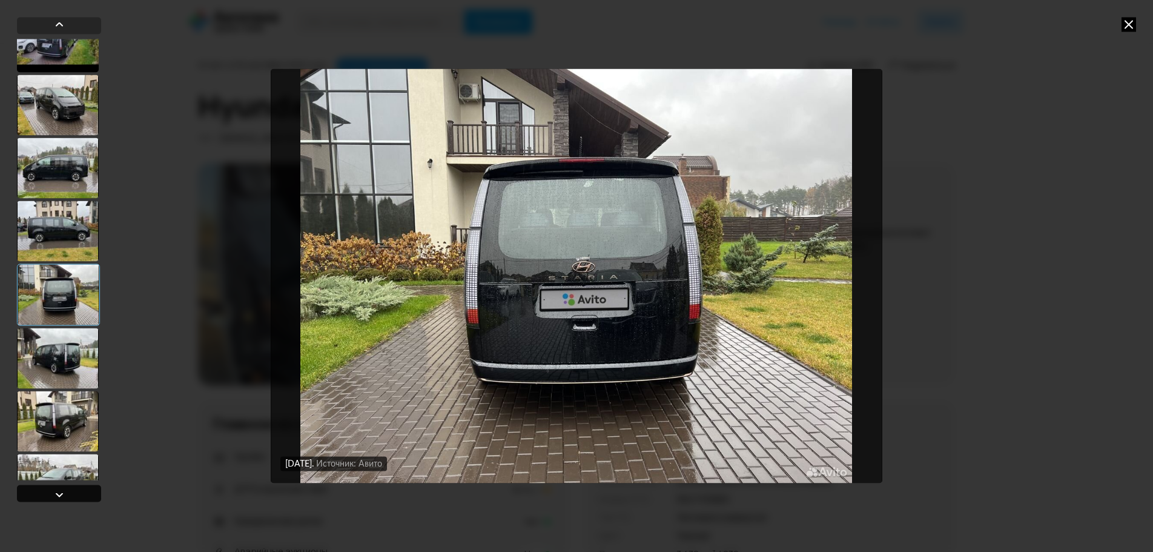
click at [83, 494] on div at bounding box center [59, 493] width 84 height 17
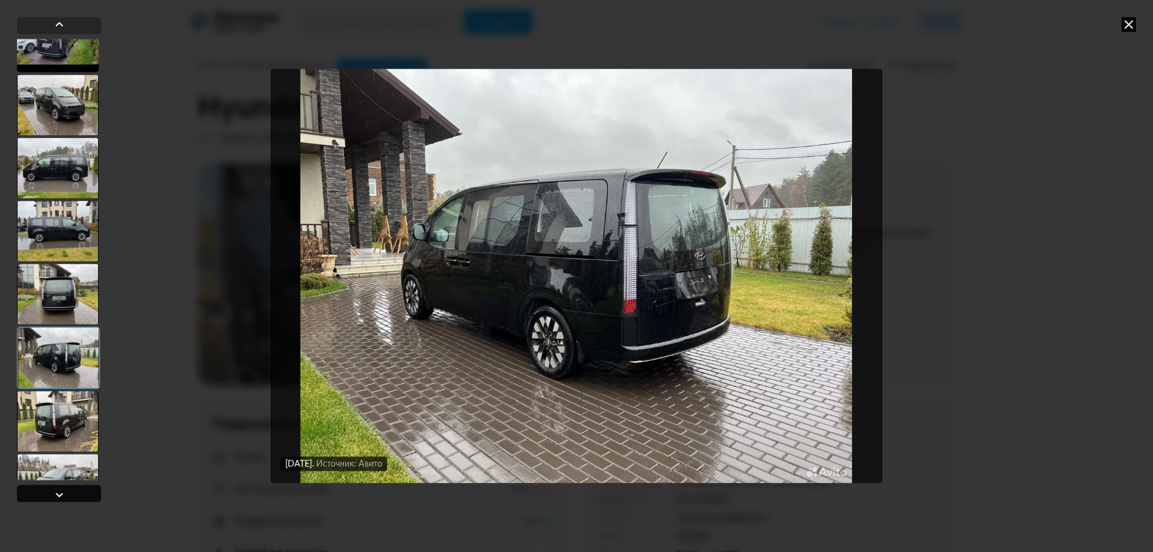
click at [83, 494] on div at bounding box center [59, 493] width 84 height 17
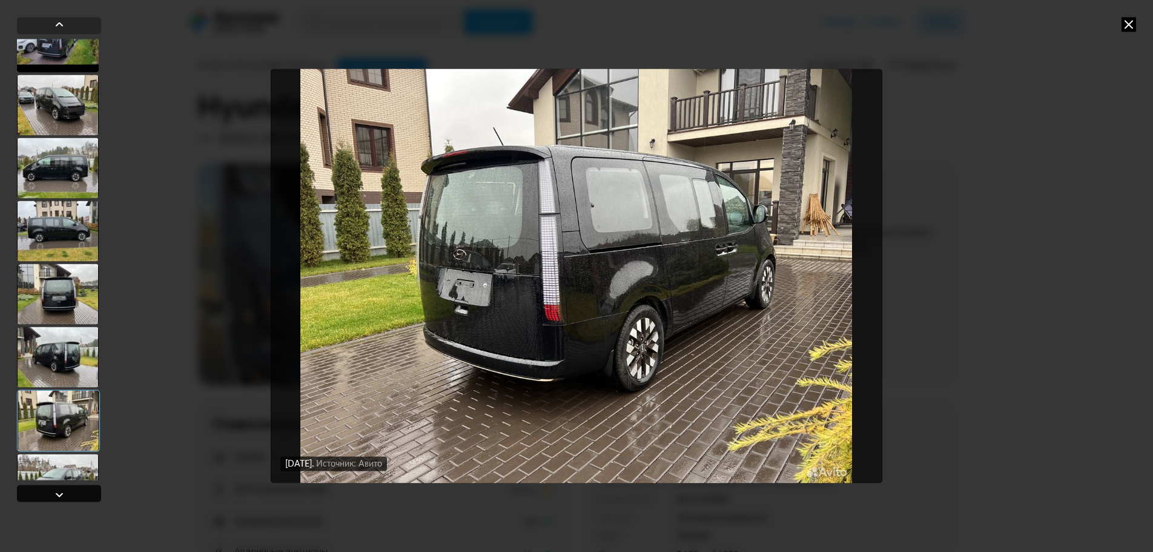
click at [83, 494] on div at bounding box center [59, 493] width 84 height 17
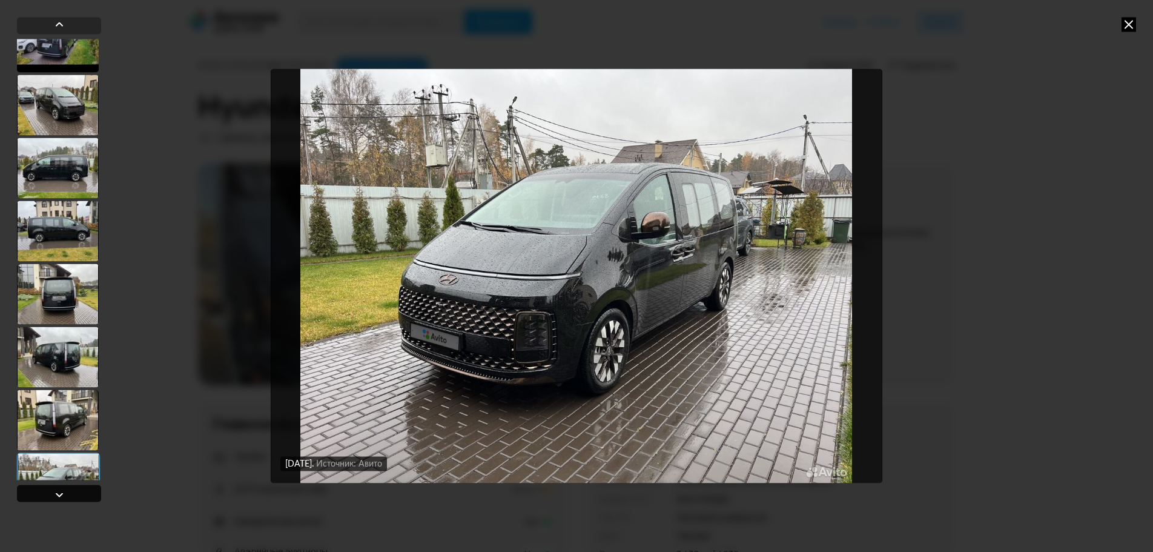
click at [83, 494] on div at bounding box center [59, 493] width 84 height 17
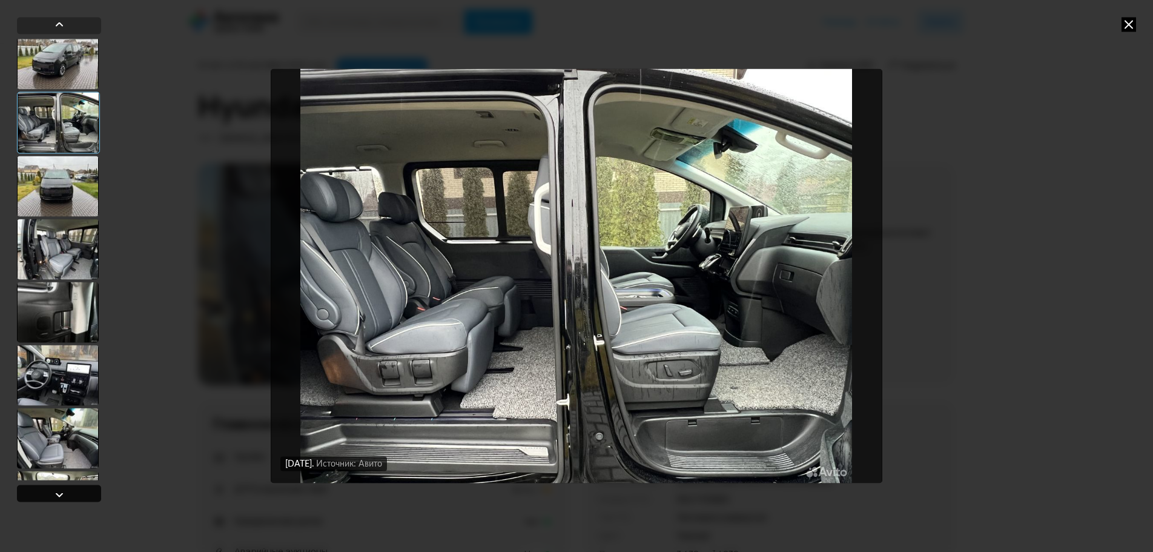
click at [83, 494] on div at bounding box center [59, 493] width 84 height 17
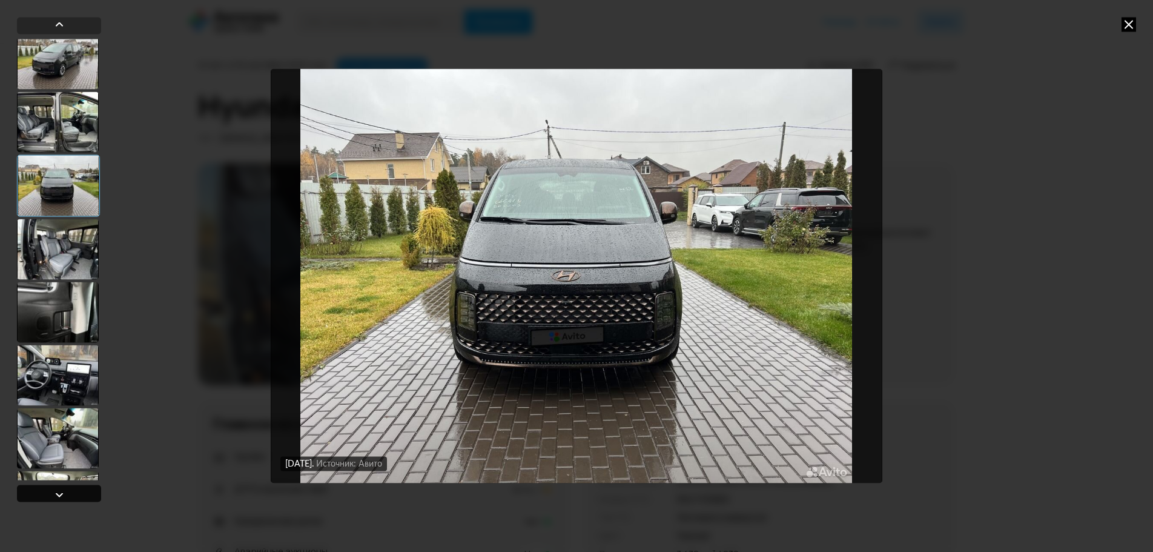
click at [83, 494] on div at bounding box center [59, 493] width 84 height 17
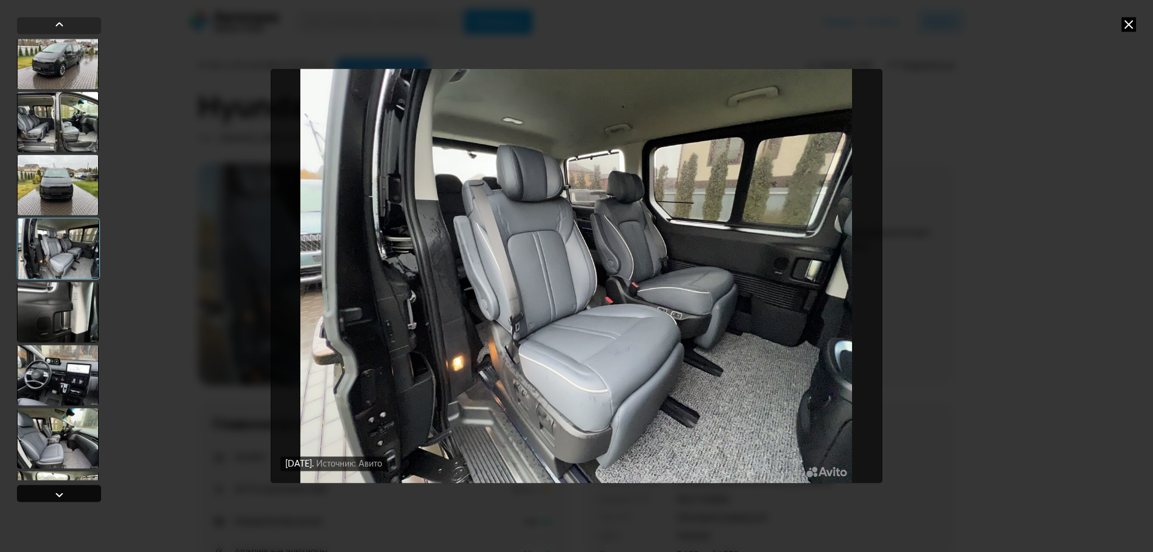
click at [83, 494] on div at bounding box center [59, 493] width 84 height 17
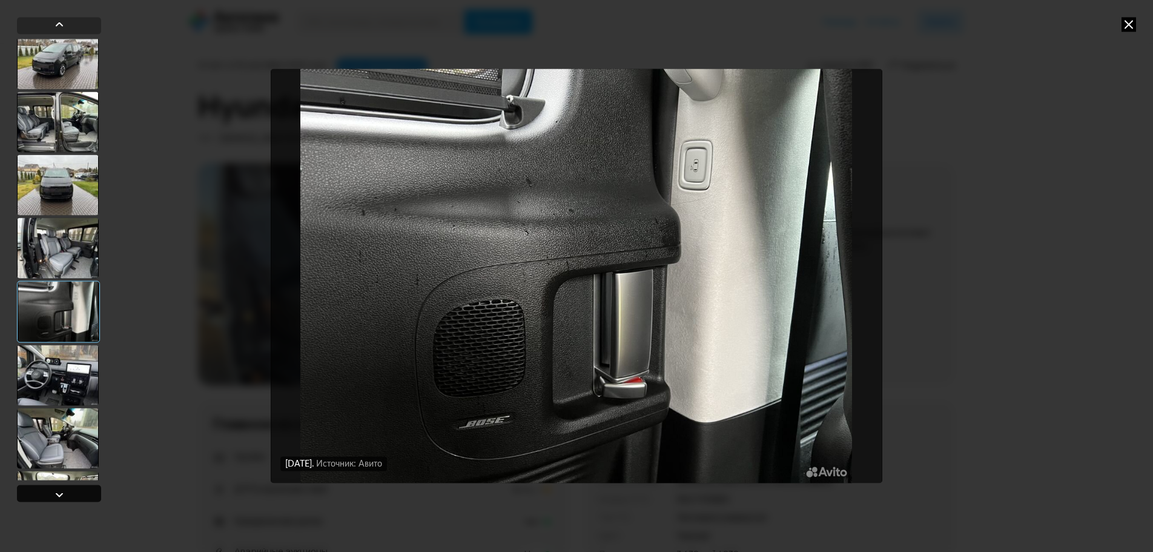
click at [85, 493] on div at bounding box center [59, 493] width 84 height 17
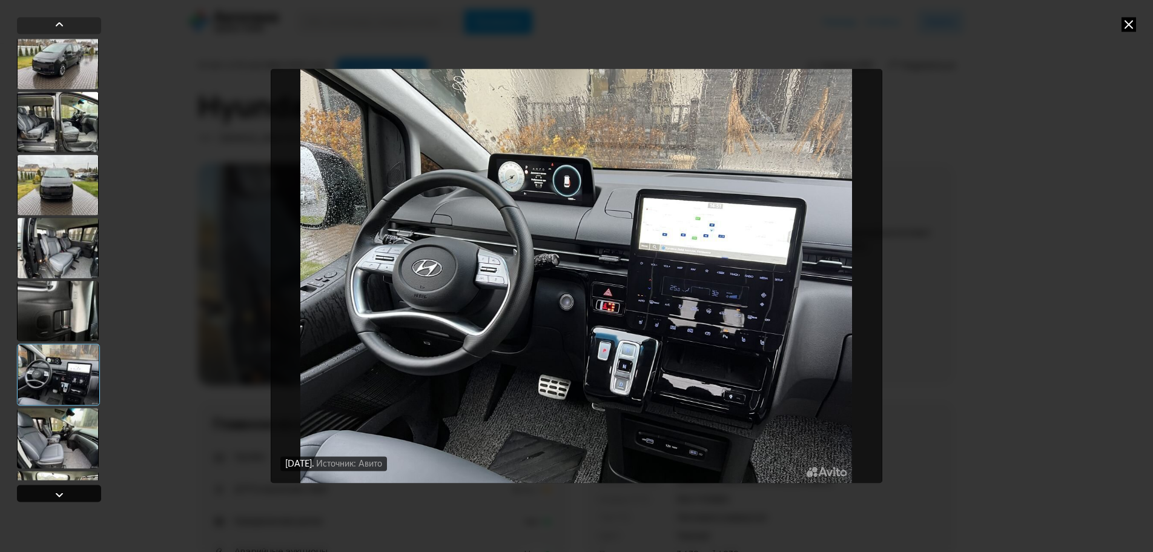
click at [85, 493] on div at bounding box center [59, 493] width 84 height 17
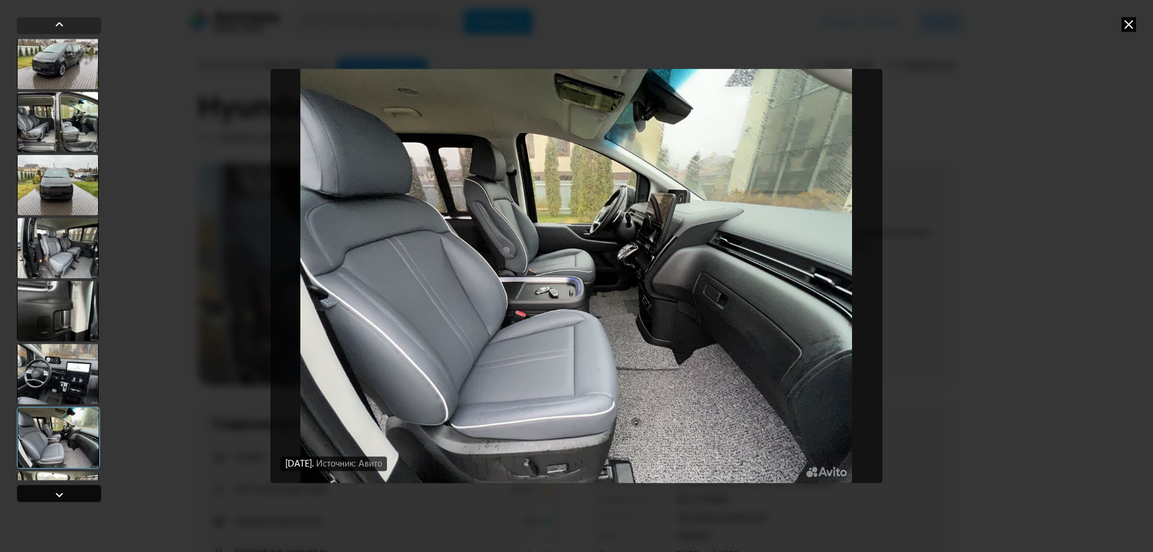
click at [85, 493] on div at bounding box center [59, 493] width 84 height 17
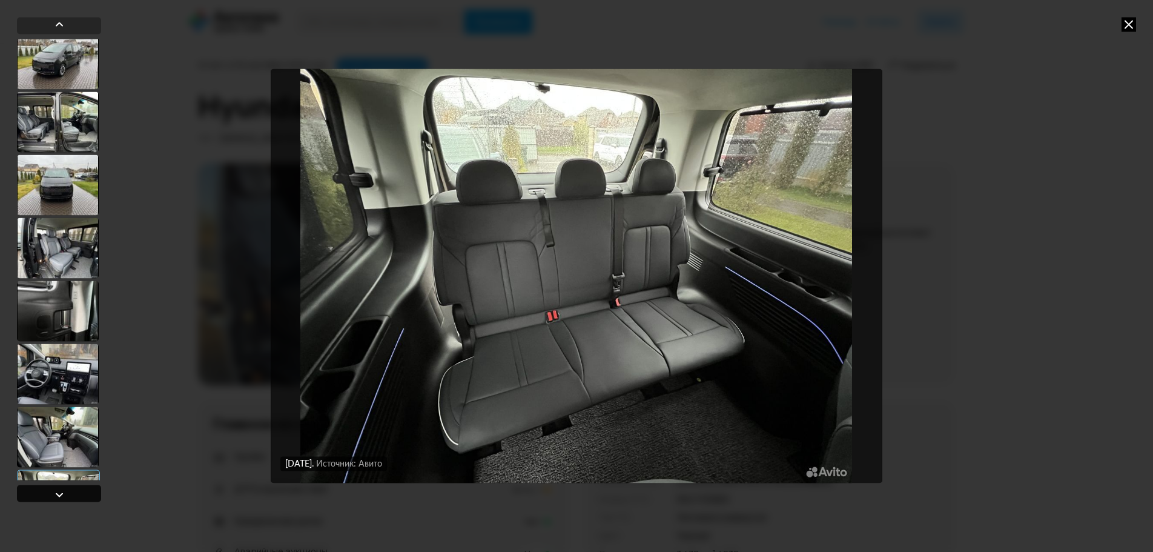
click at [85, 493] on div at bounding box center [59, 493] width 84 height 17
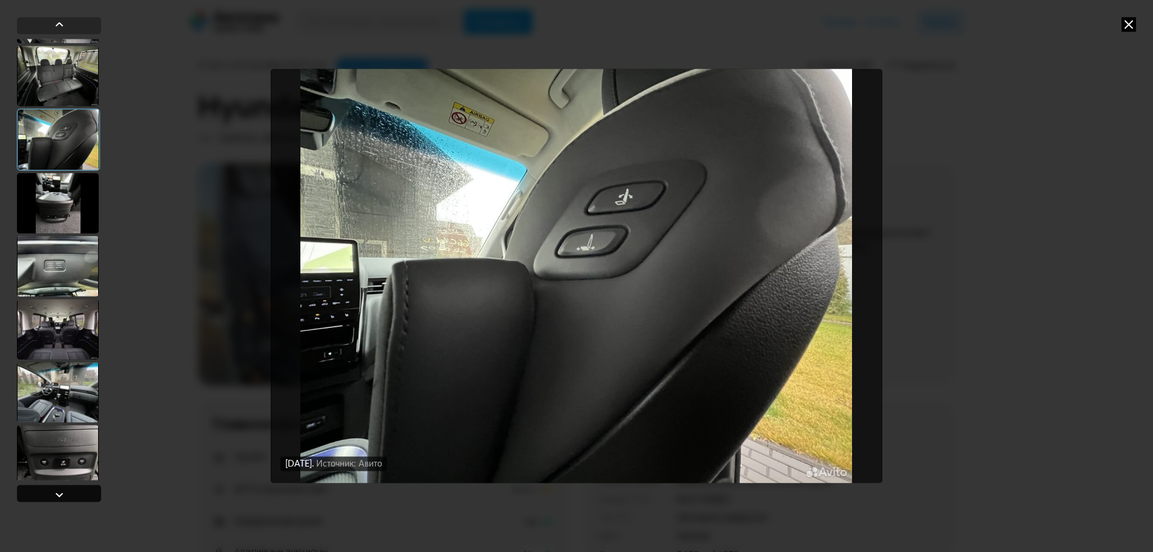
click at [85, 493] on div at bounding box center [59, 493] width 84 height 17
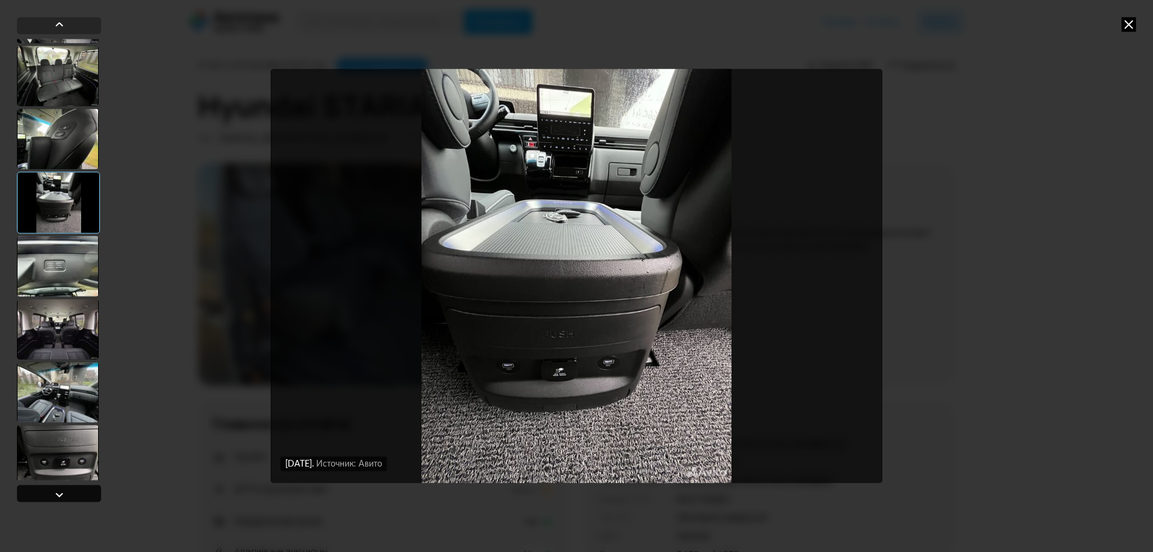
click at [85, 493] on div at bounding box center [59, 493] width 84 height 17
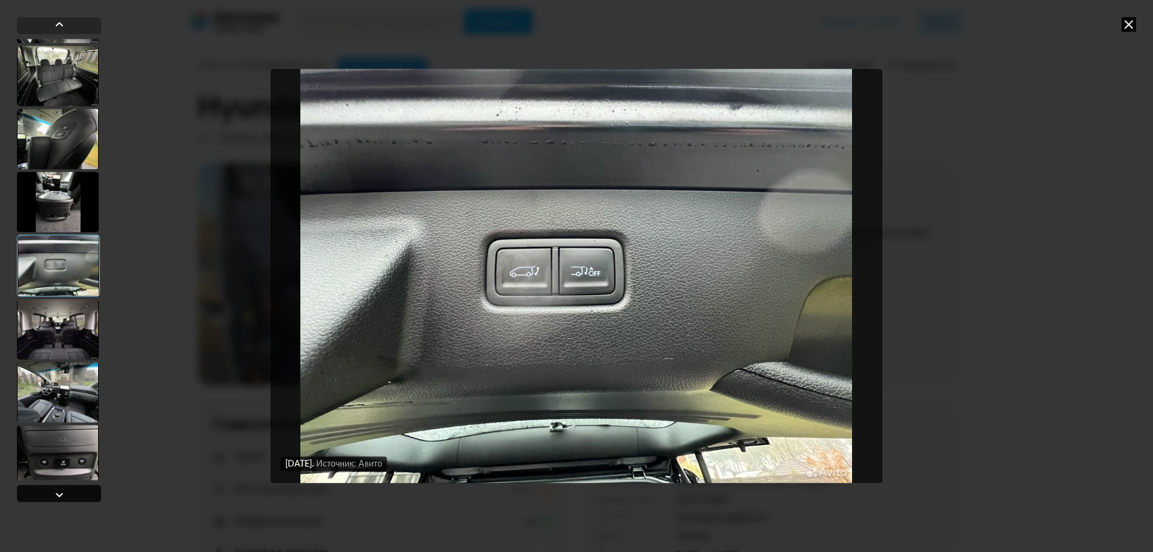
click at [85, 493] on div at bounding box center [59, 493] width 84 height 17
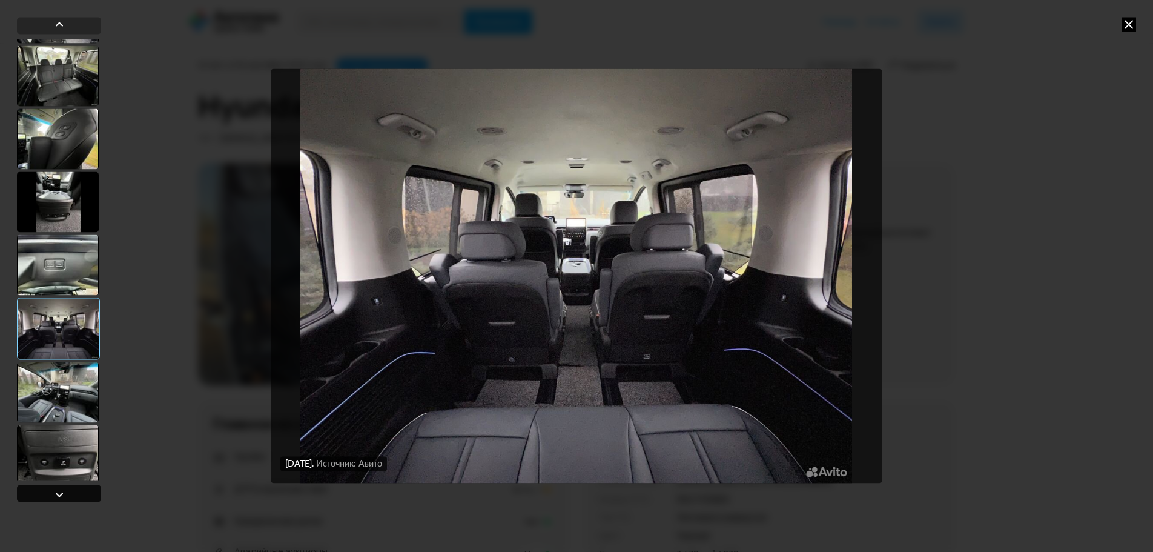
click at [85, 493] on div at bounding box center [59, 493] width 84 height 17
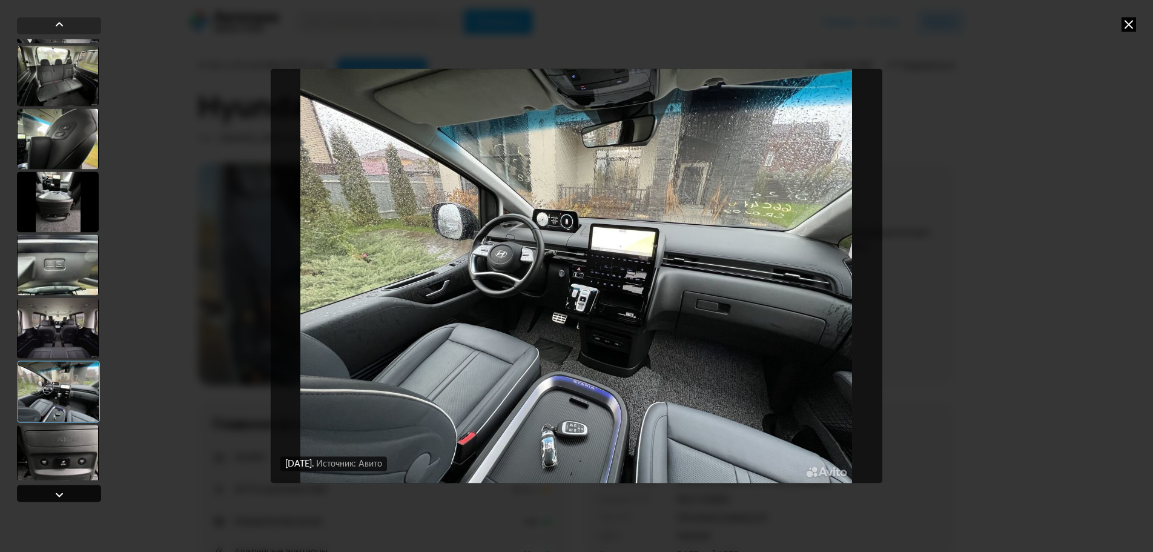
click at [85, 493] on div at bounding box center [59, 493] width 84 height 17
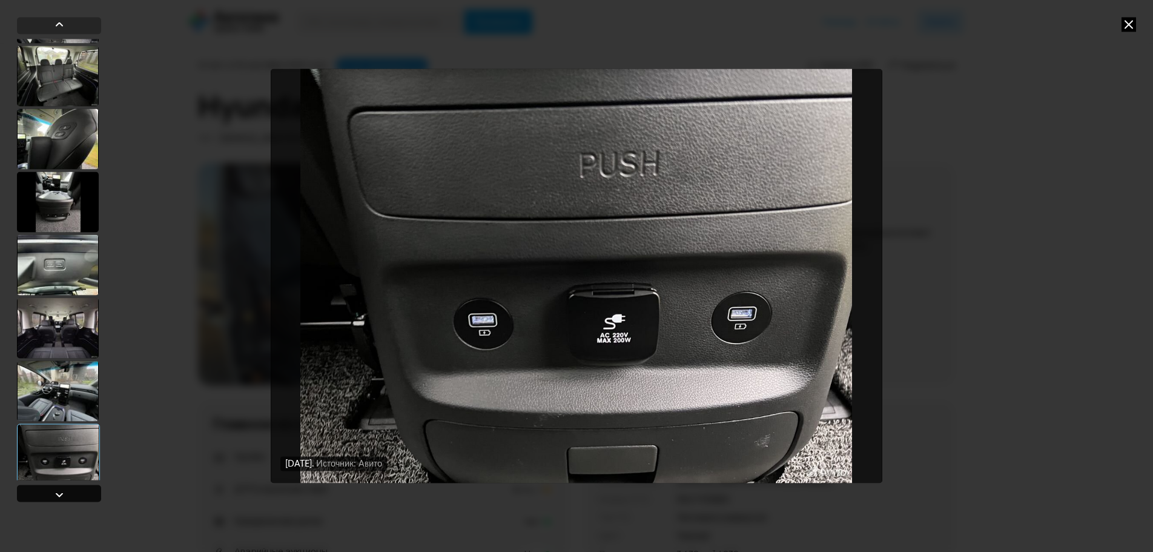
click at [85, 493] on div at bounding box center [59, 493] width 84 height 17
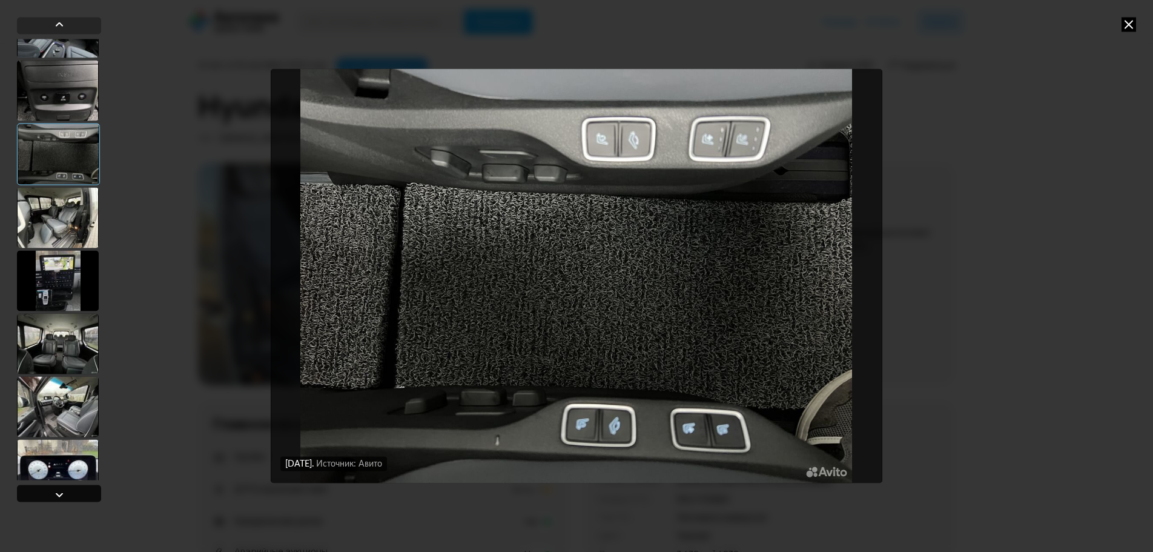
click at [85, 493] on div at bounding box center [59, 493] width 84 height 17
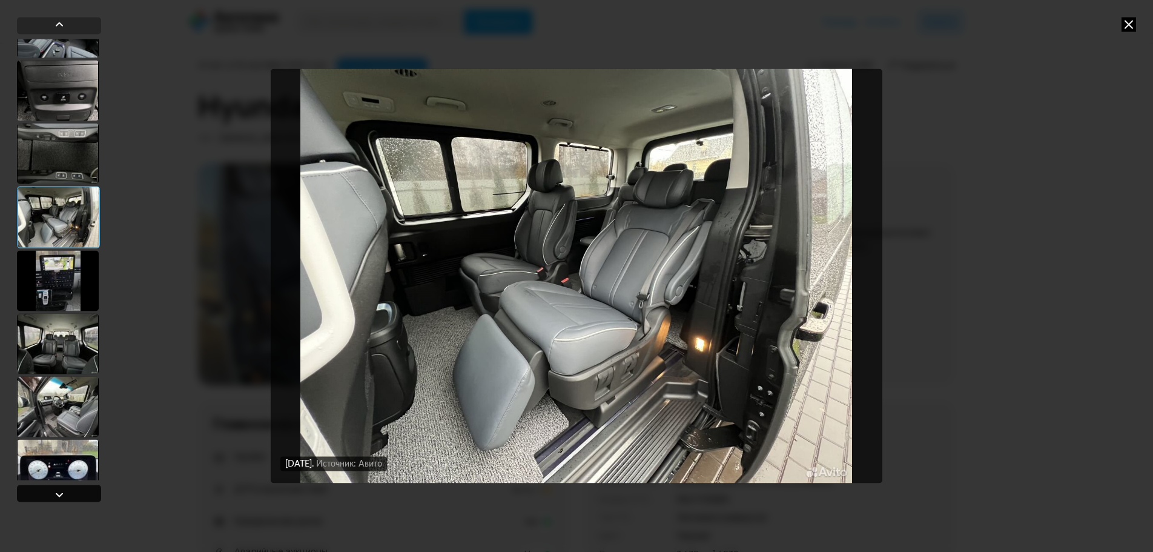
click at [85, 493] on div at bounding box center [59, 493] width 84 height 17
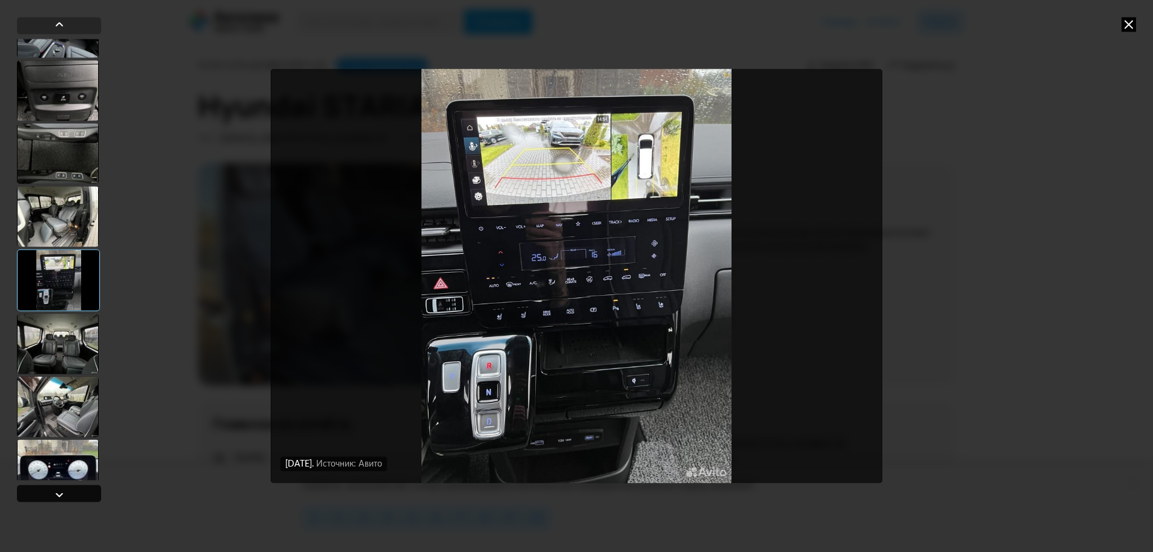
click at [85, 493] on div at bounding box center [59, 493] width 84 height 17
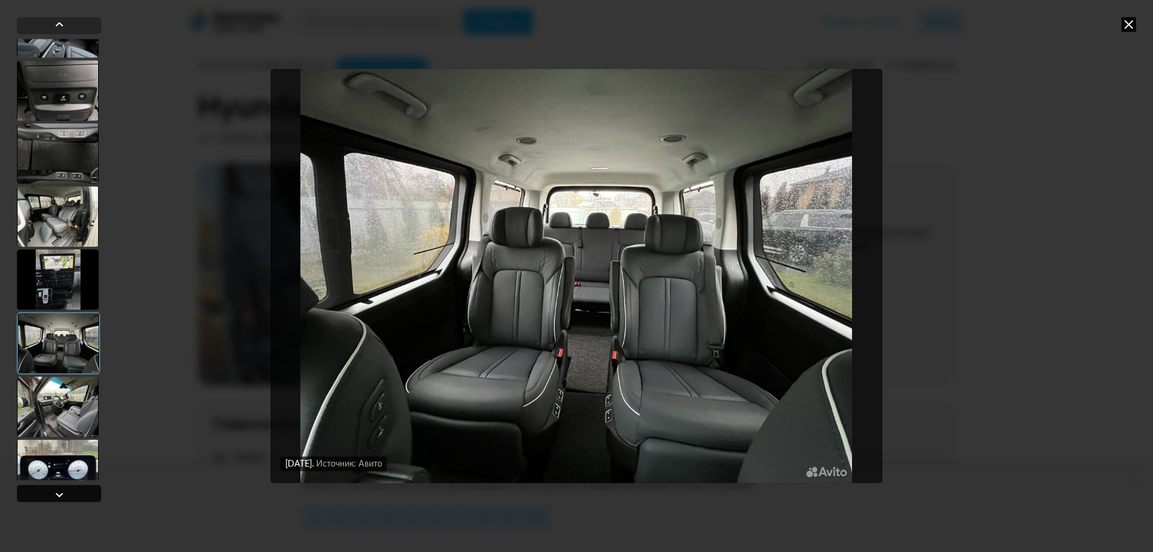
click at [85, 493] on div at bounding box center [59, 493] width 84 height 17
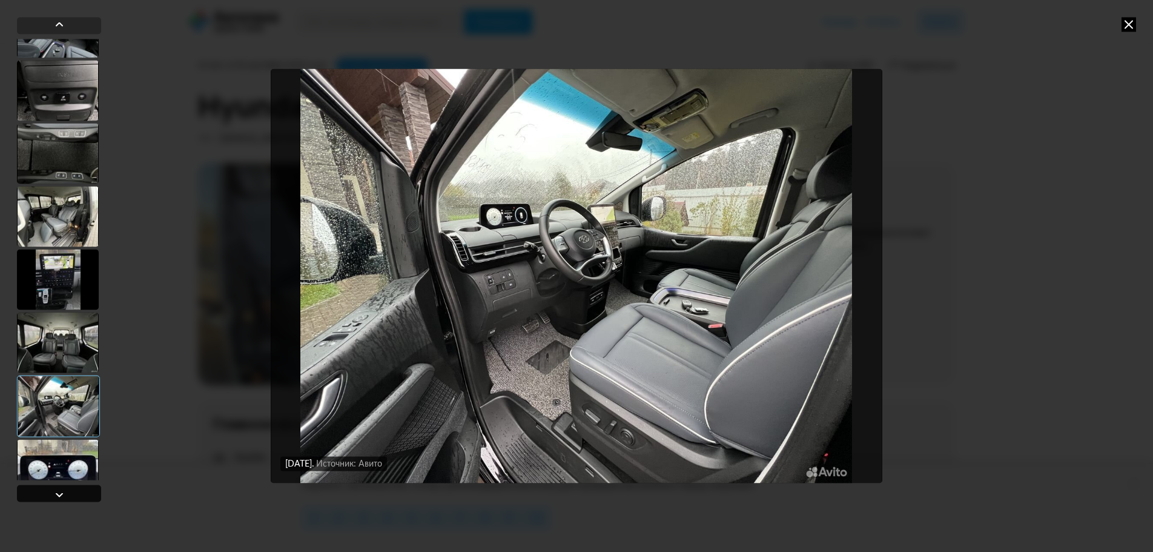
click at [85, 493] on div at bounding box center [59, 493] width 84 height 17
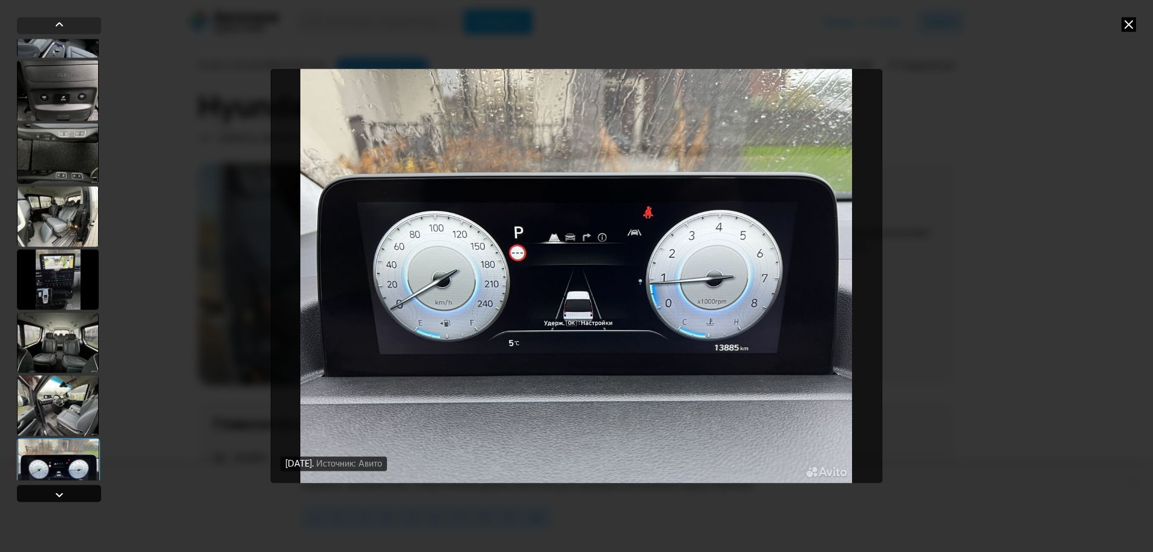
click at [85, 493] on div at bounding box center [59, 493] width 84 height 17
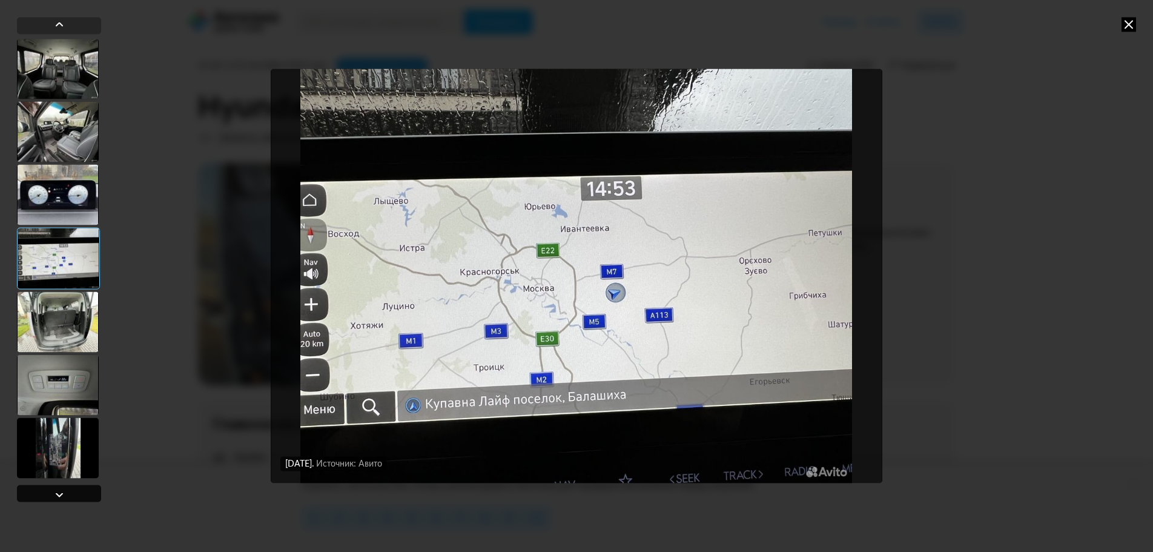
click at [85, 493] on div at bounding box center [59, 493] width 84 height 17
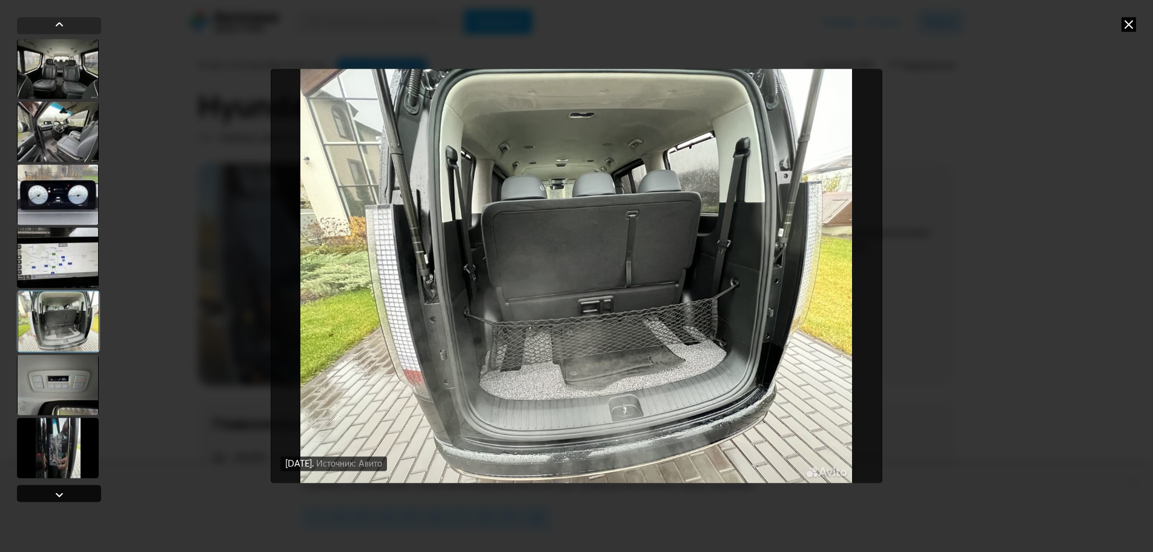
click at [85, 493] on div at bounding box center [59, 493] width 84 height 17
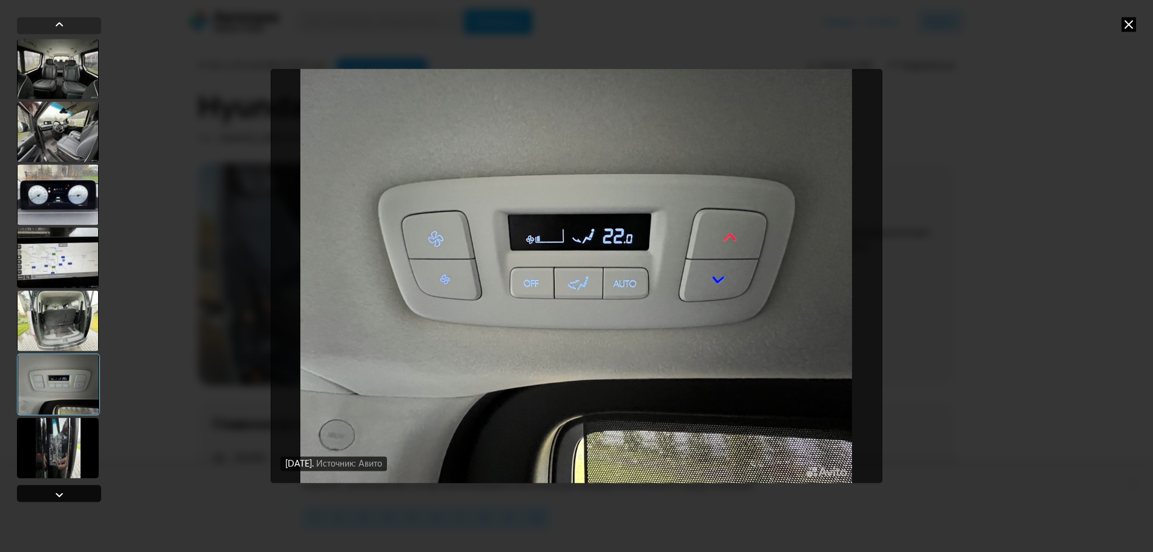
click at [85, 493] on div at bounding box center [59, 493] width 84 height 17
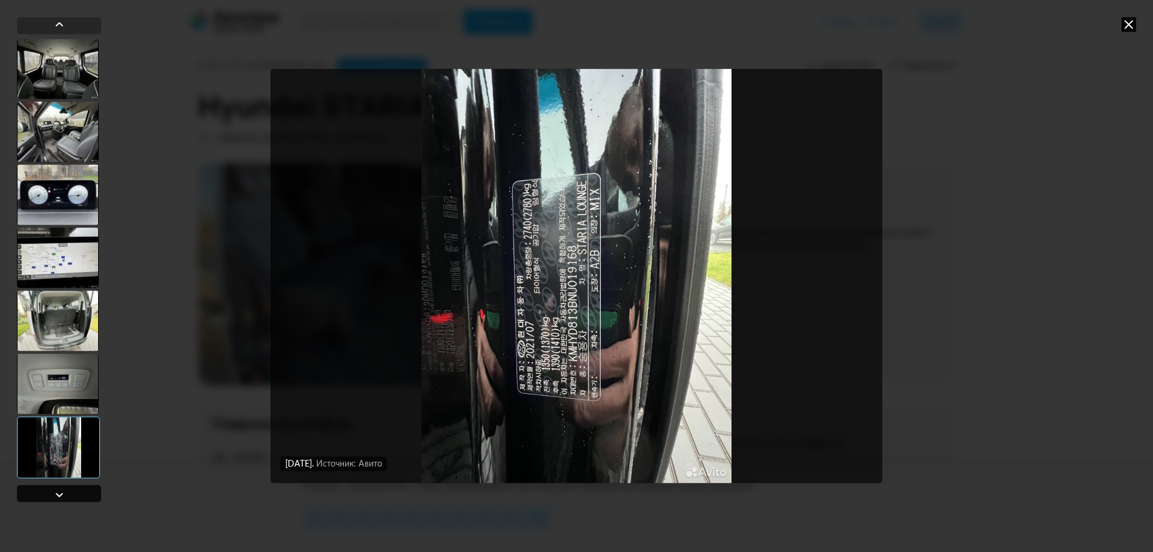
click at [85, 493] on div at bounding box center [59, 493] width 84 height 17
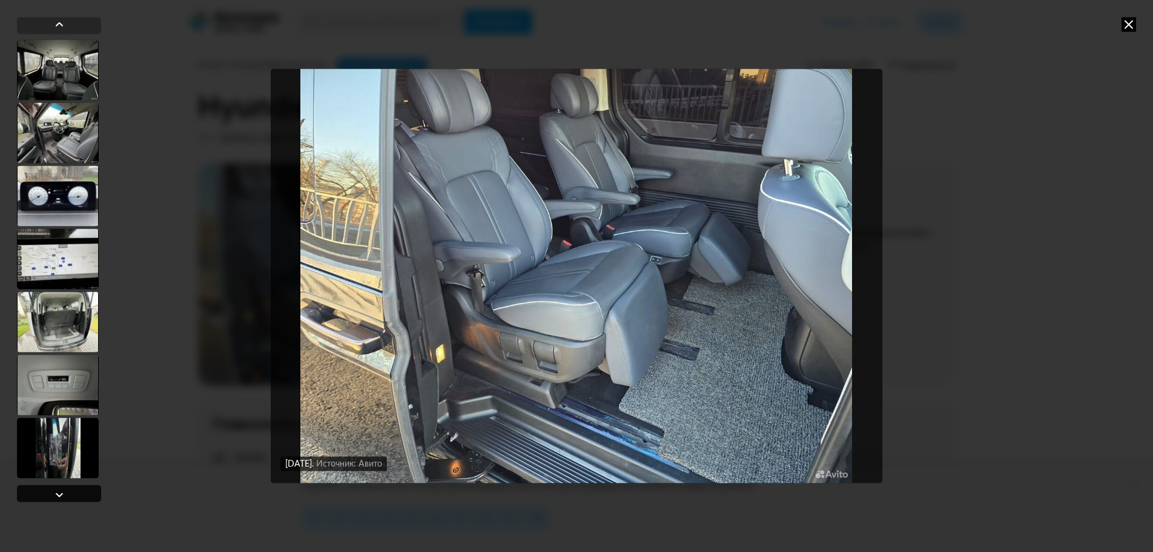
click at [85, 493] on div at bounding box center [59, 493] width 84 height 17
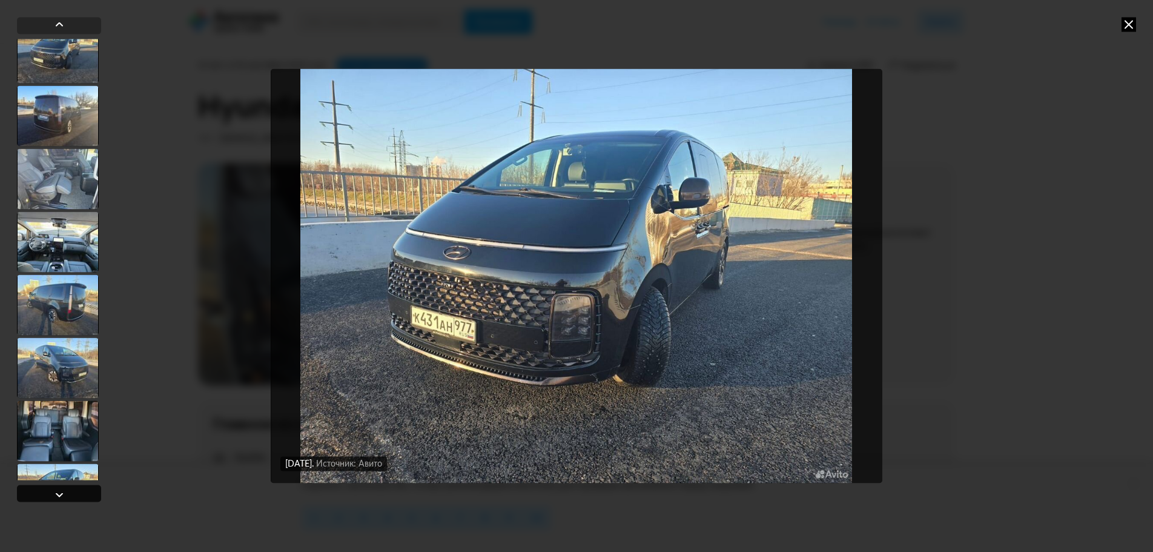
scroll to position [79, 0]
click at [84, 493] on div at bounding box center [59, 493] width 84 height 17
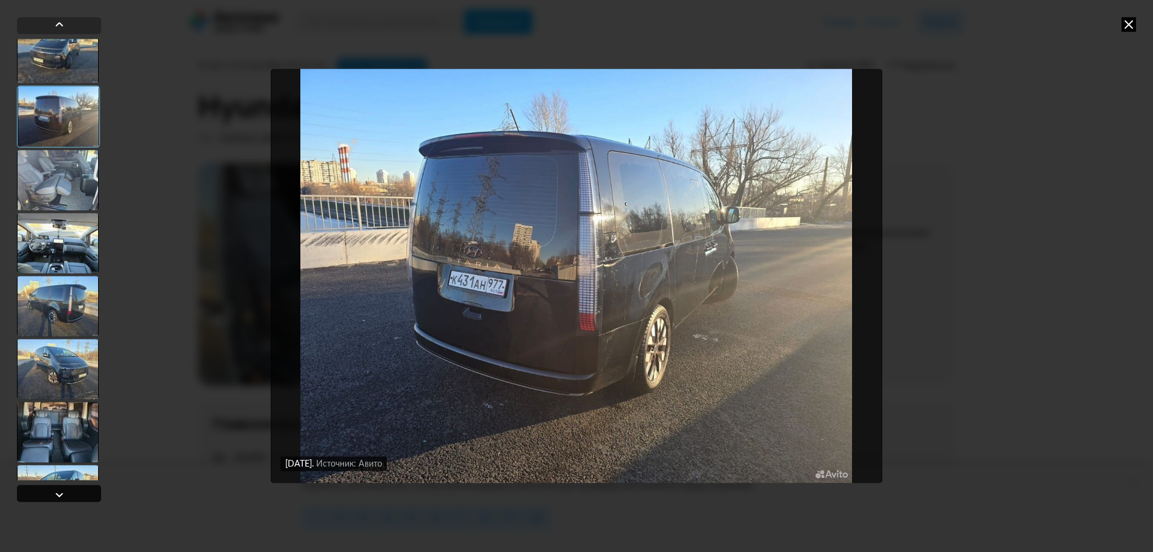
click at [81, 492] on div at bounding box center [59, 493] width 84 height 17
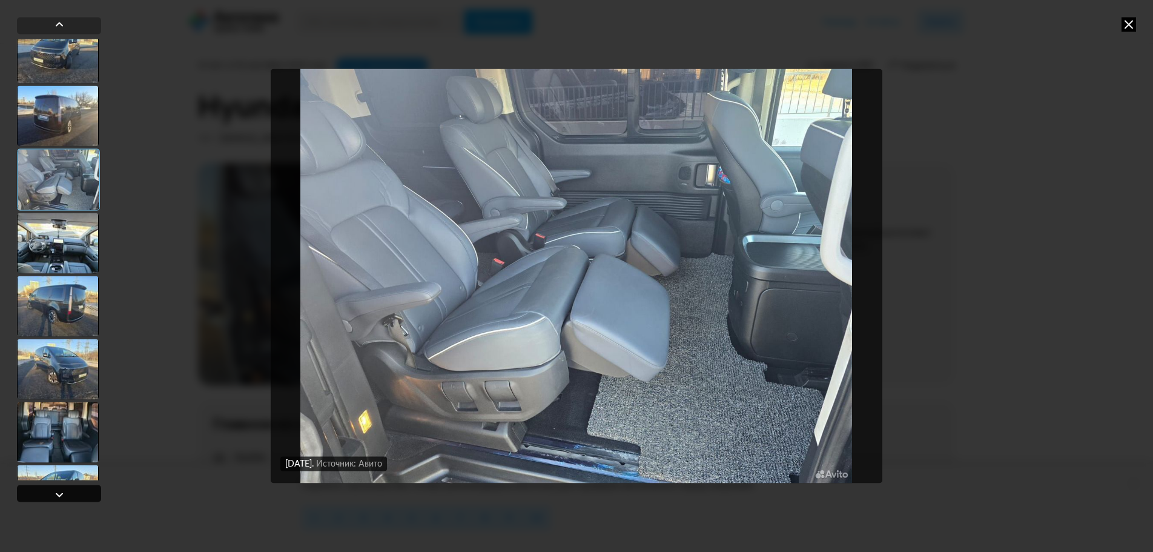
click at [83, 495] on div at bounding box center [59, 493] width 84 height 17
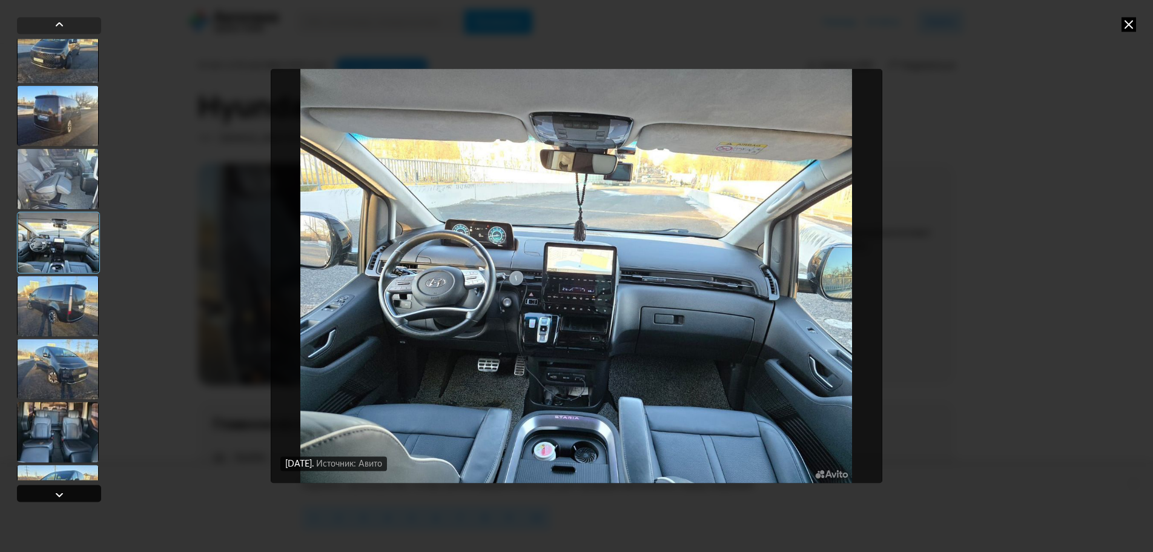
click at [83, 495] on div at bounding box center [59, 493] width 84 height 17
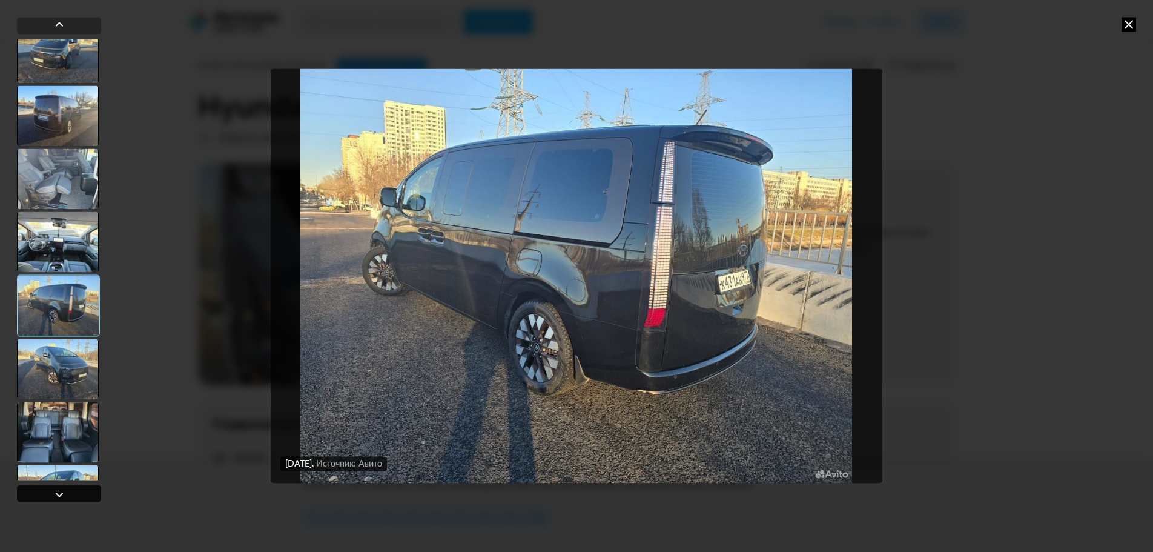
click at [86, 495] on div at bounding box center [59, 493] width 84 height 17
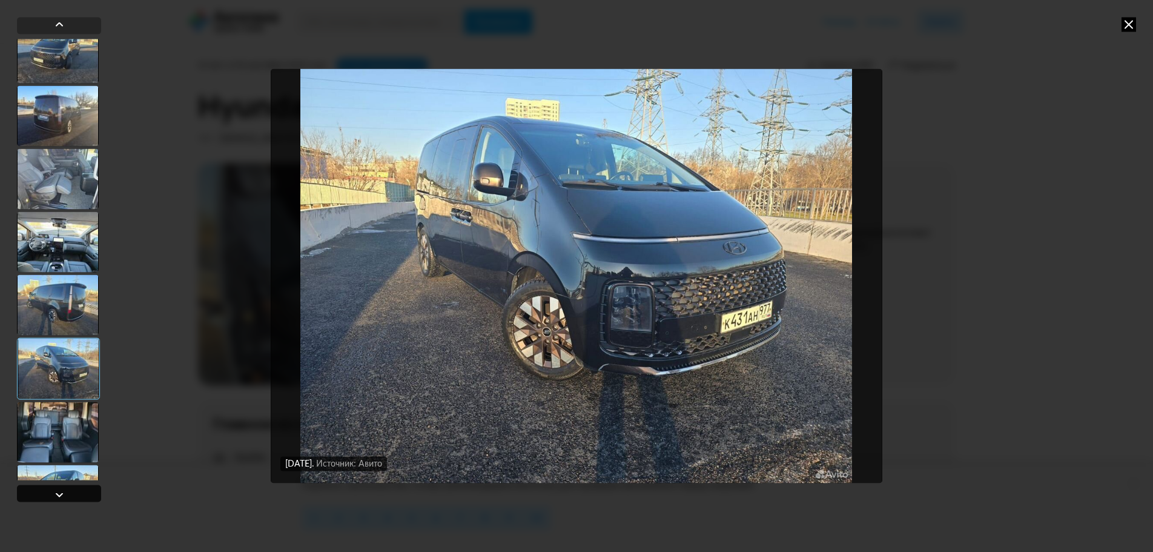
click at [88, 494] on div at bounding box center [59, 493] width 84 height 17
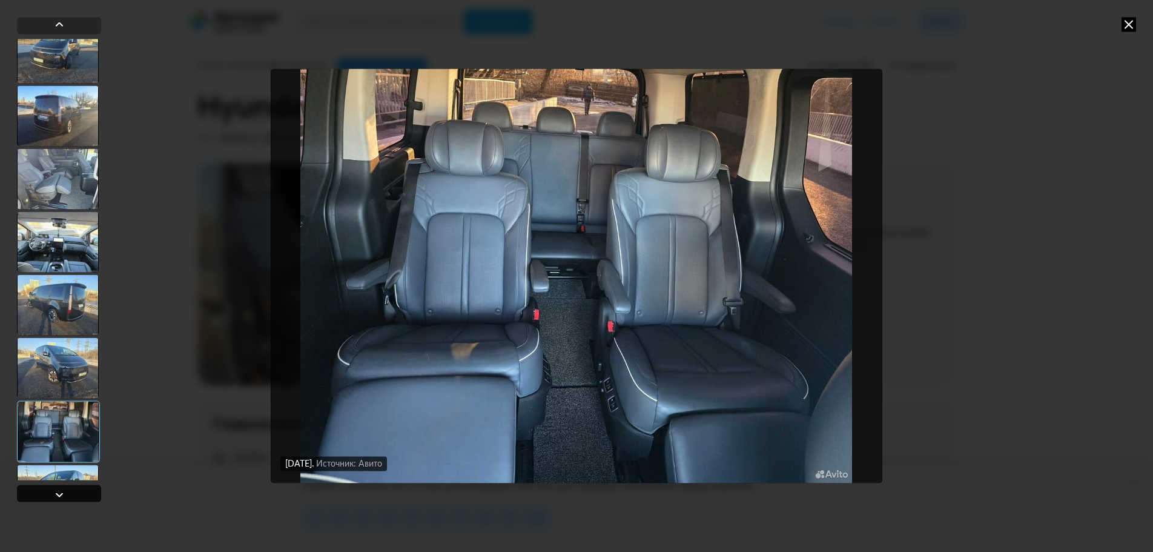
click at [88, 494] on div at bounding box center [59, 493] width 84 height 17
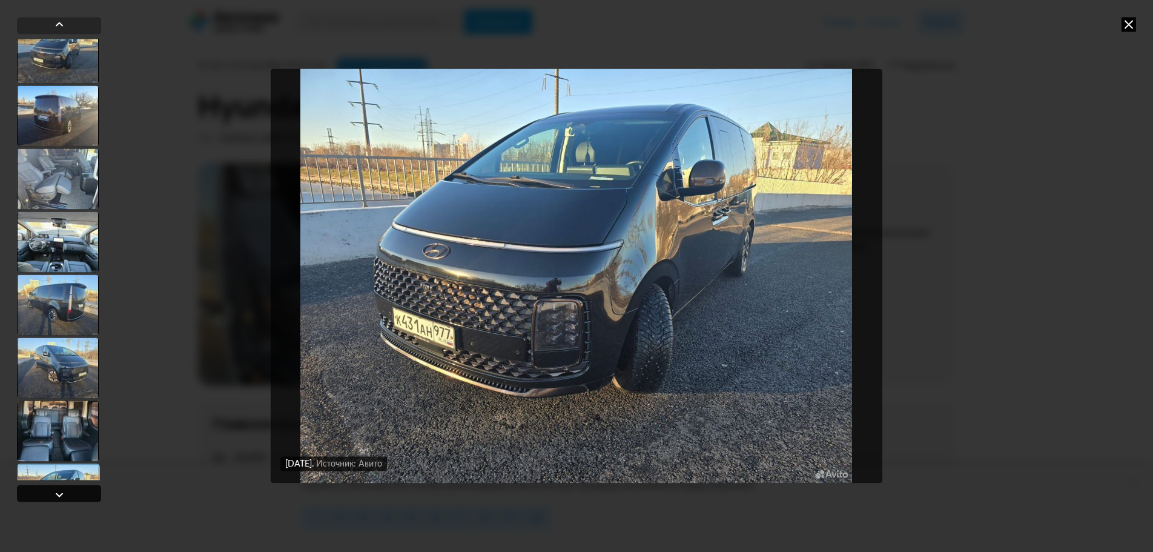
click at [88, 494] on div at bounding box center [59, 493] width 84 height 17
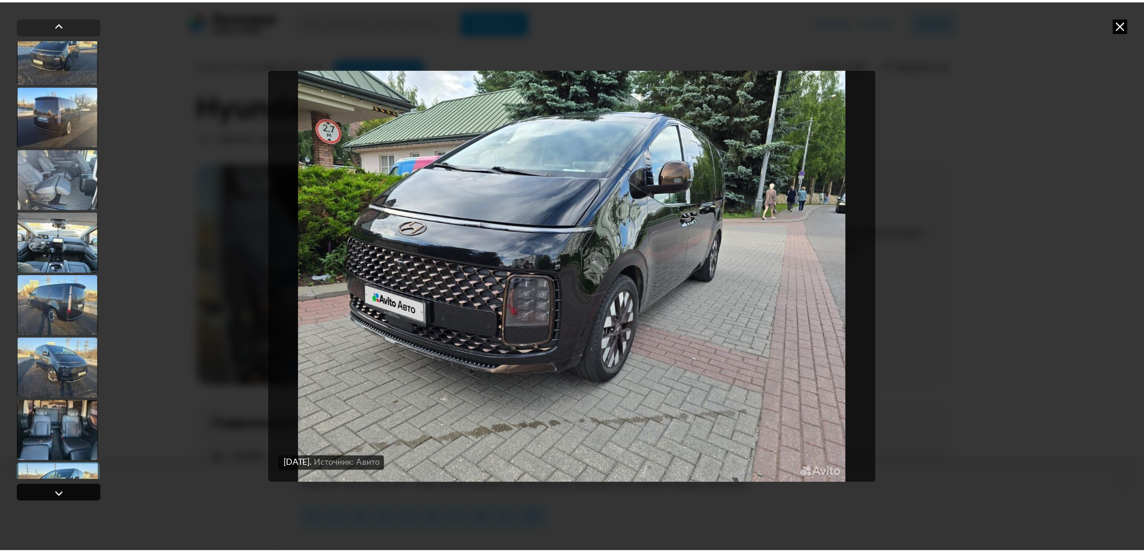
scroll to position [565, 0]
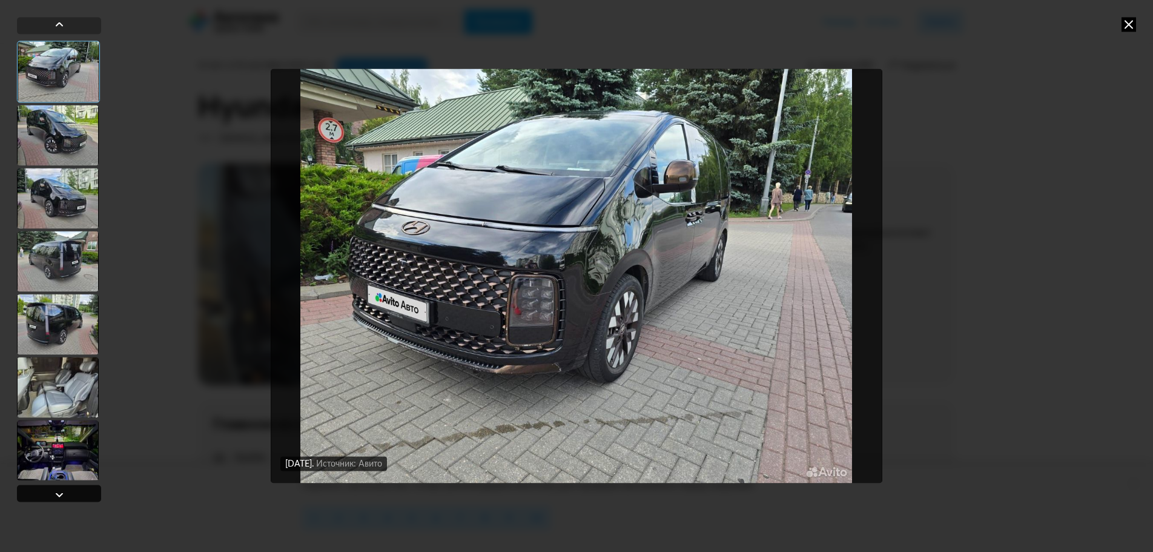
click at [90, 492] on div at bounding box center [59, 493] width 84 height 17
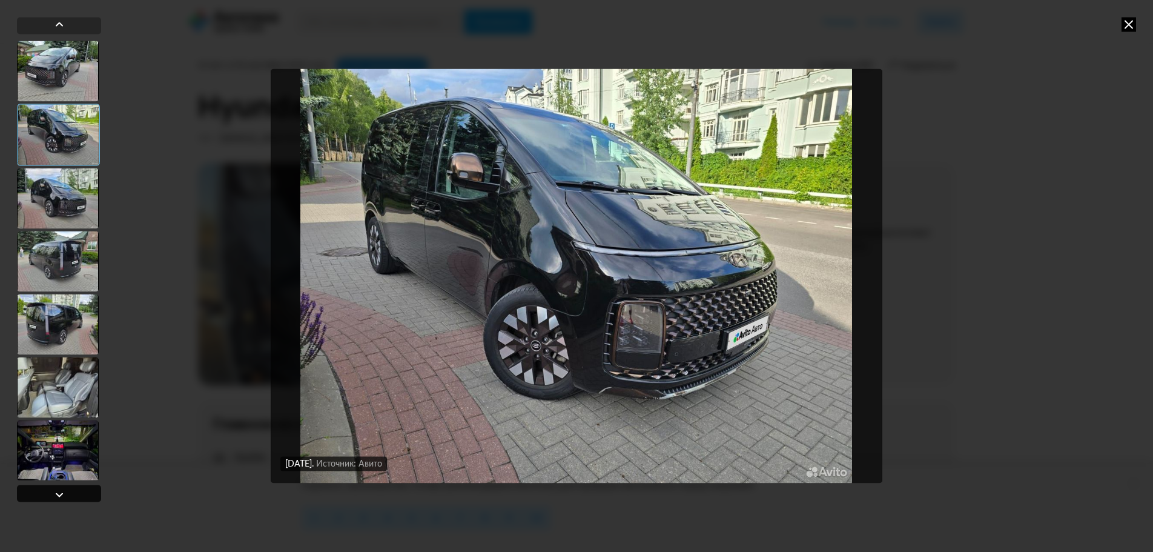
click at [90, 492] on div at bounding box center [59, 493] width 84 height 17
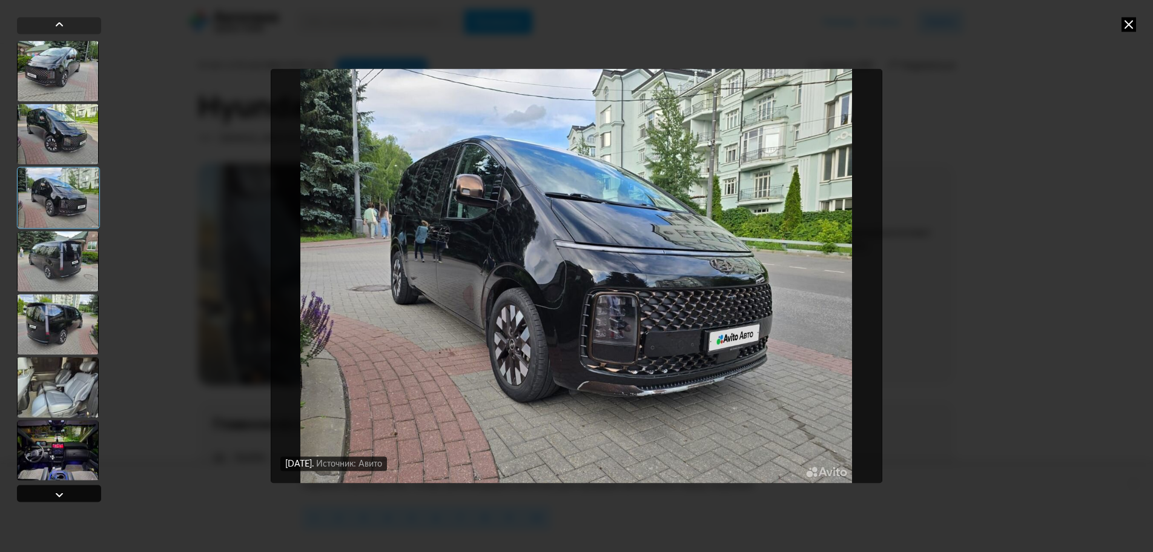
click at [90, 492] on div at bounding box center [59, 493] width 84 height 17
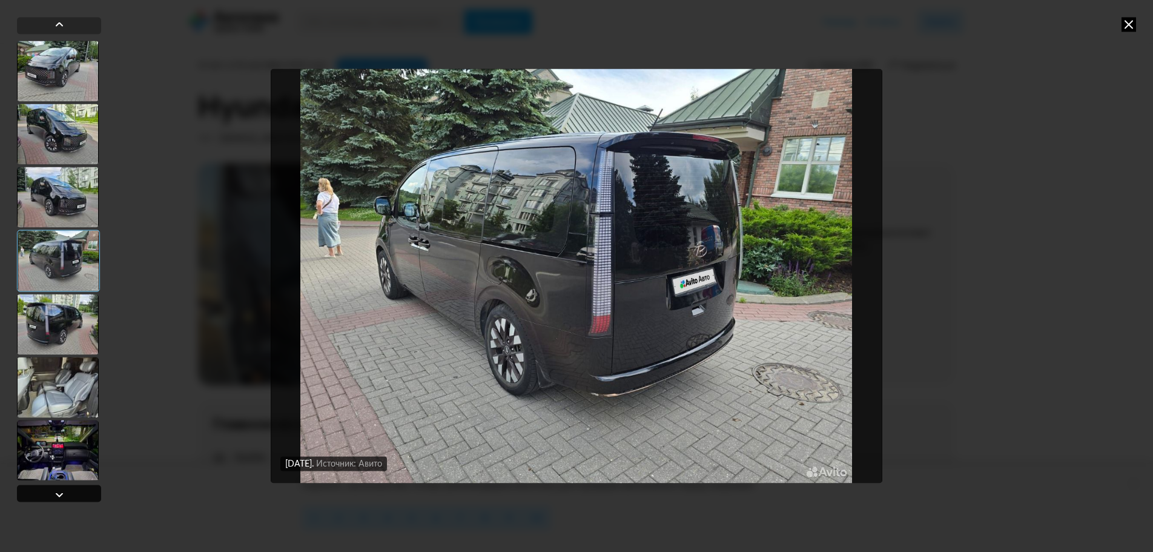
click at [90, 492] on div at bounding box center [59, 493] width 84 height 17
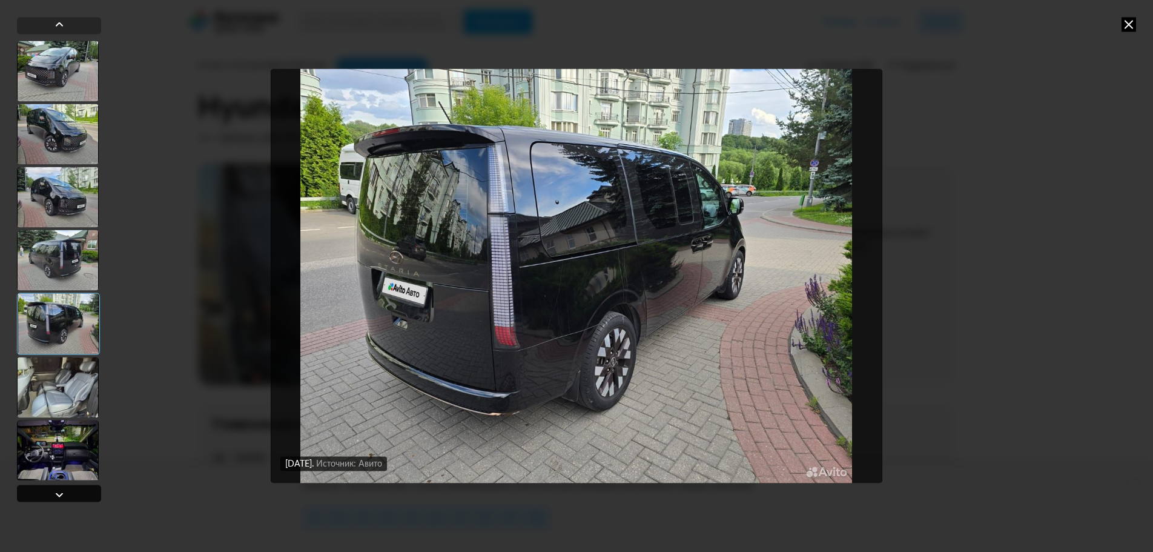
click at [90, 492] on div at bounding box center [59, 493] width 84 height 17
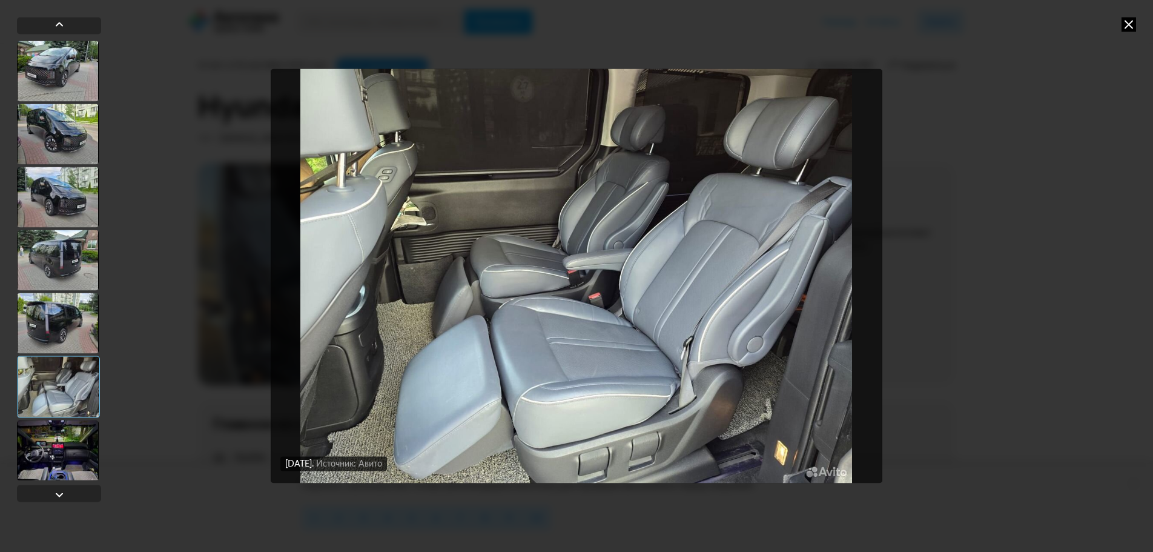
click at [1127, 25] on icon at bounding box center [1129, 24] width 15 height 15
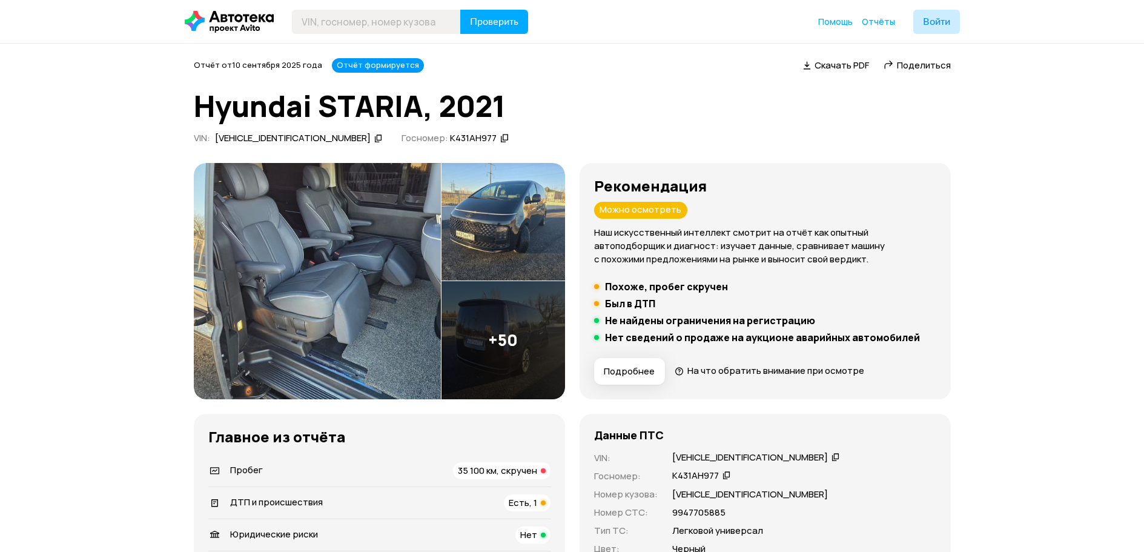
click at [398, 264] on img at bounding box center [317, 281] width 247 height 236
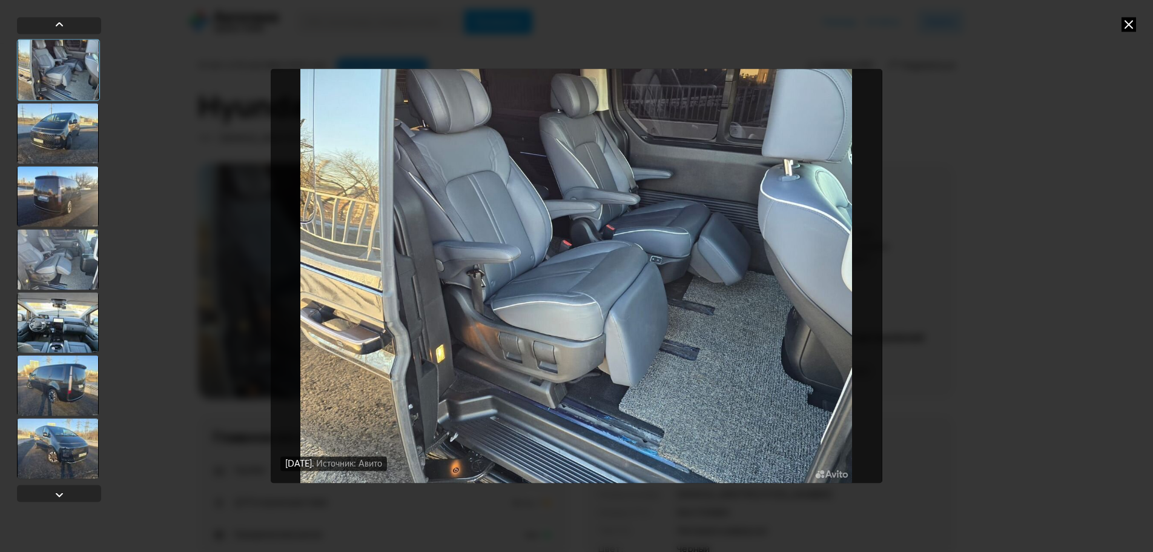
click at [693, 297] on img "Go to Slide 1" at bounding box center [576, 276] width 611 height 414
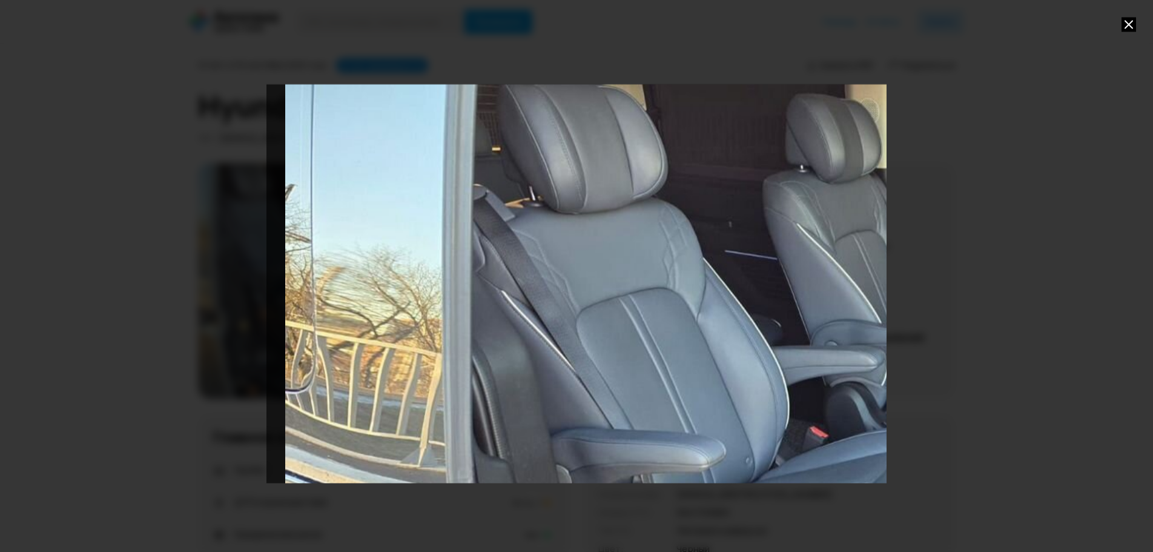
drag, startPoint x: 532, startPoint y: 248, endPoint x: 792, endPoint y: 470, distance: 341.9
click at [792, 470] on div "Go to Slide 1" at bounding box center [836, 498] width 1240 height 828
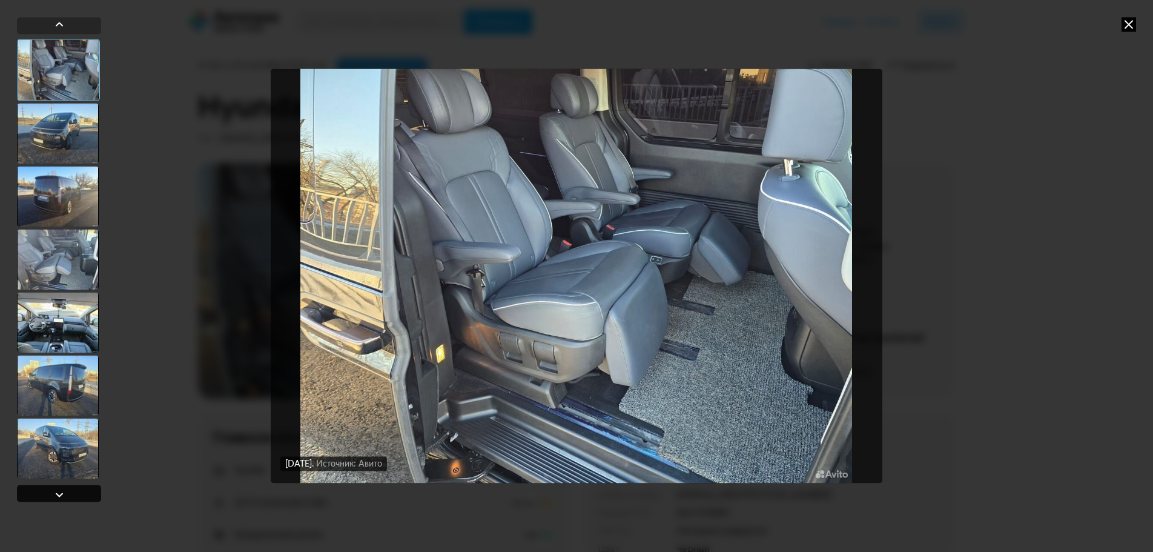
click at [73, 494] on div at bounding box center [59, 493] width 84 height 17
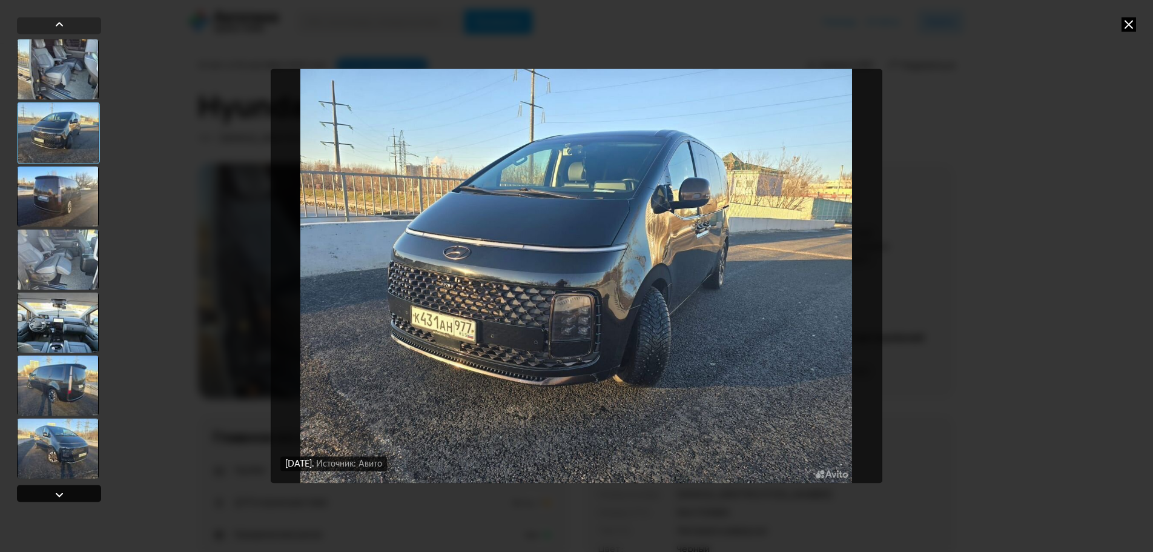
click at [73, 494] on div at bounding box center [59, 493] width 84 height 17
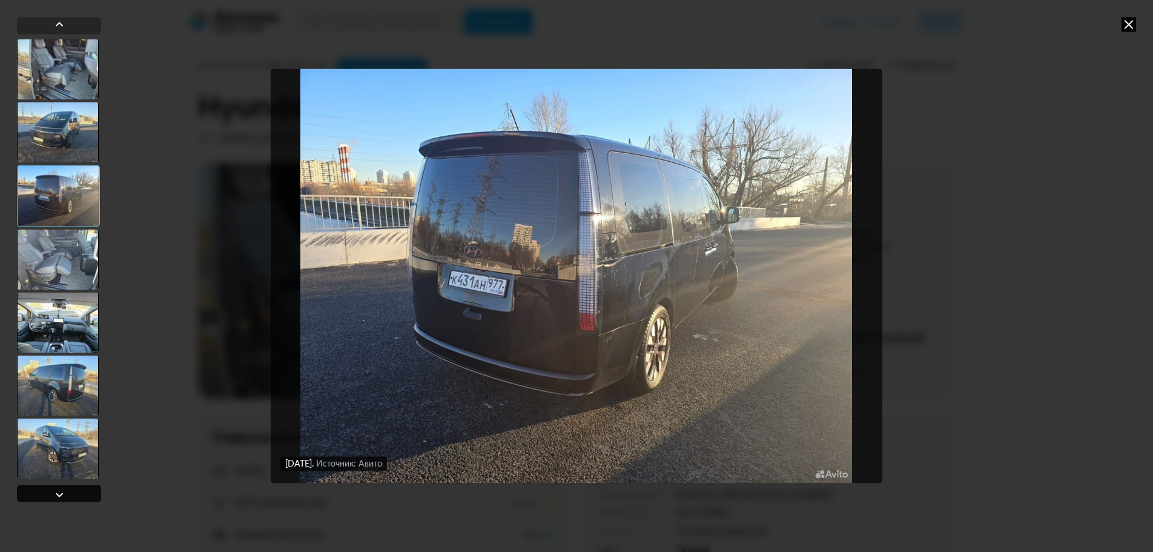
click at [73, 494] on div at bounding box center [59, 493] width 84 height 17
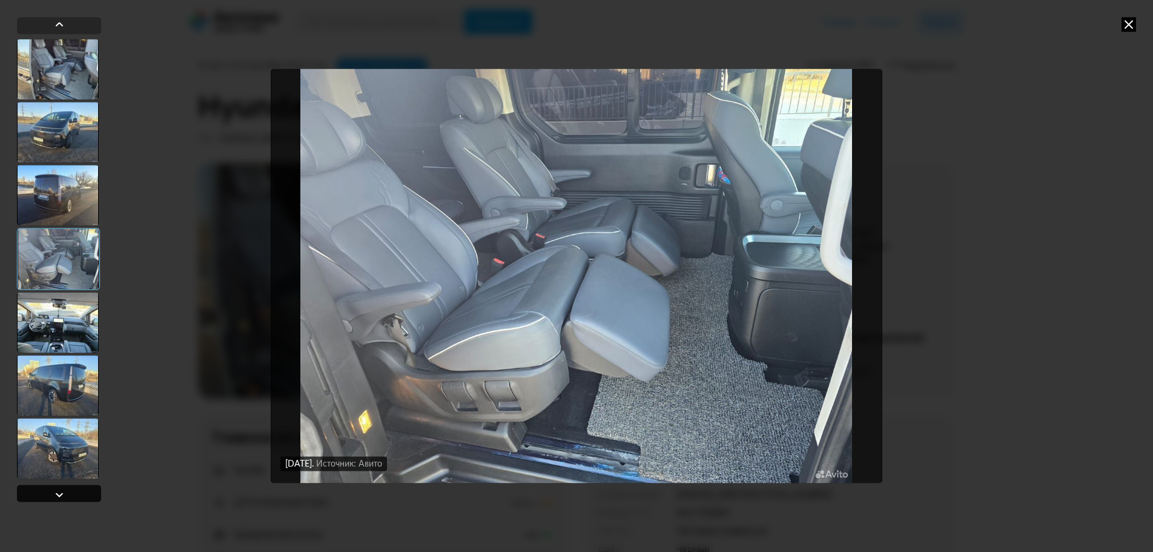
click at [73, 494] on div at bounding box center [59, 493] width 84 height 17
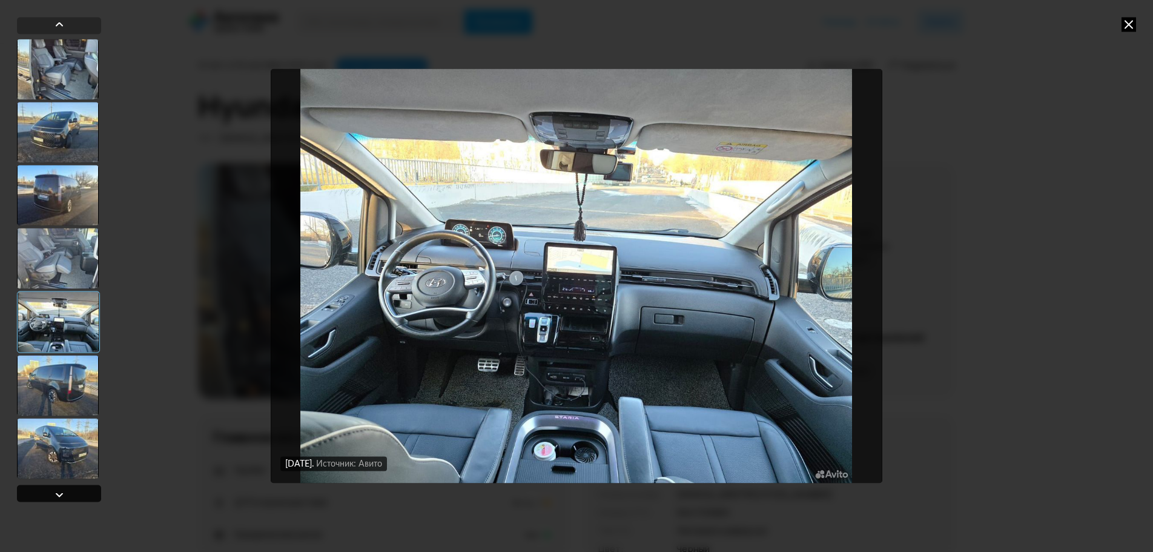
click at [73, 494] on div at bounding box center [59, 493] width 84 height 17
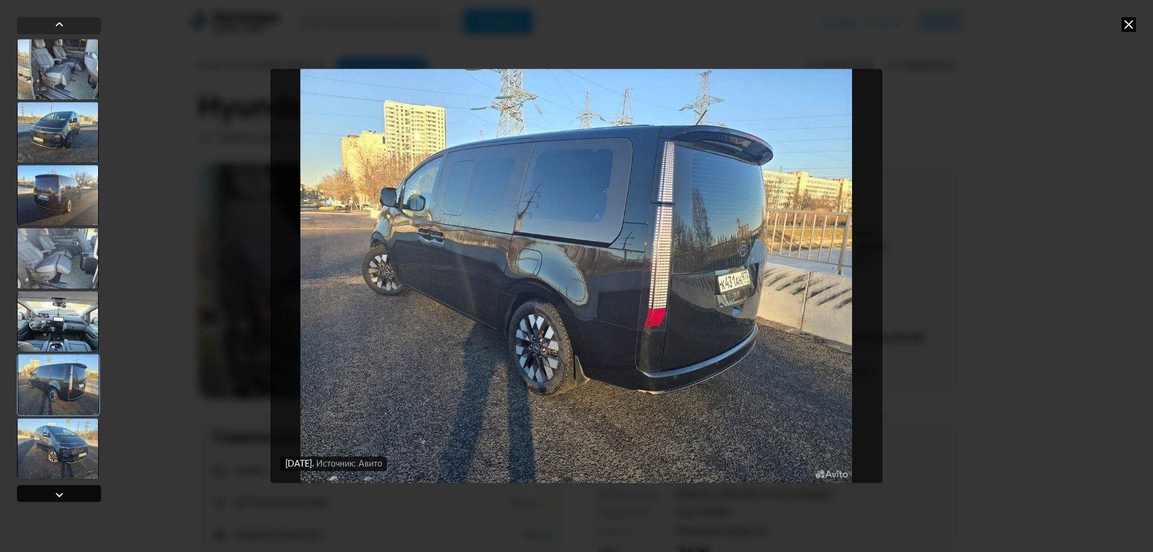
click at [73, 494] on div at bounding box center [59, 493] width 84 height 17
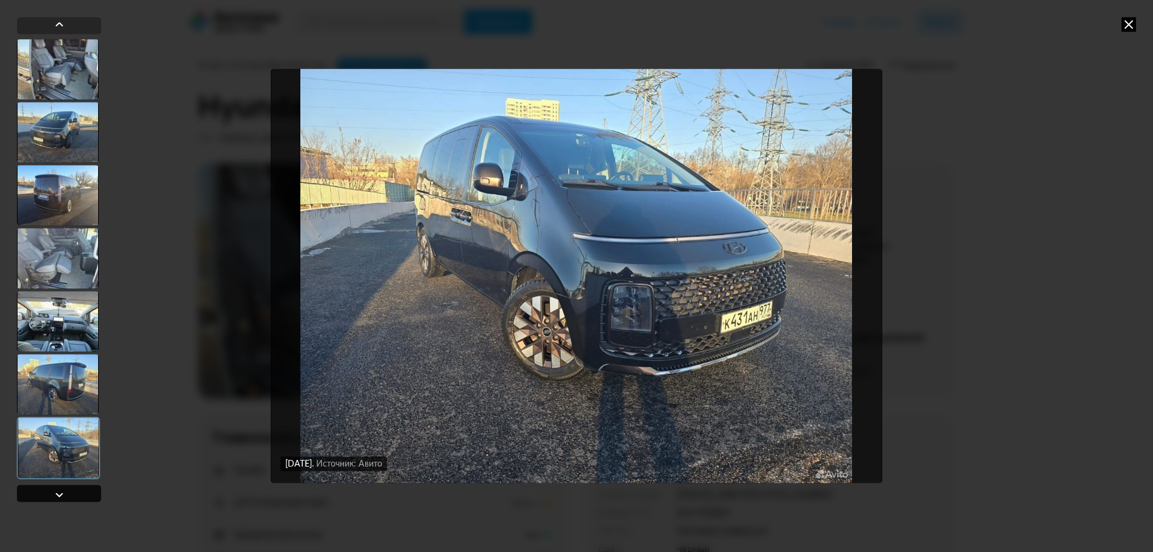
click at [73, 494] on div at bounding box center [59, 493] width 84 height 17
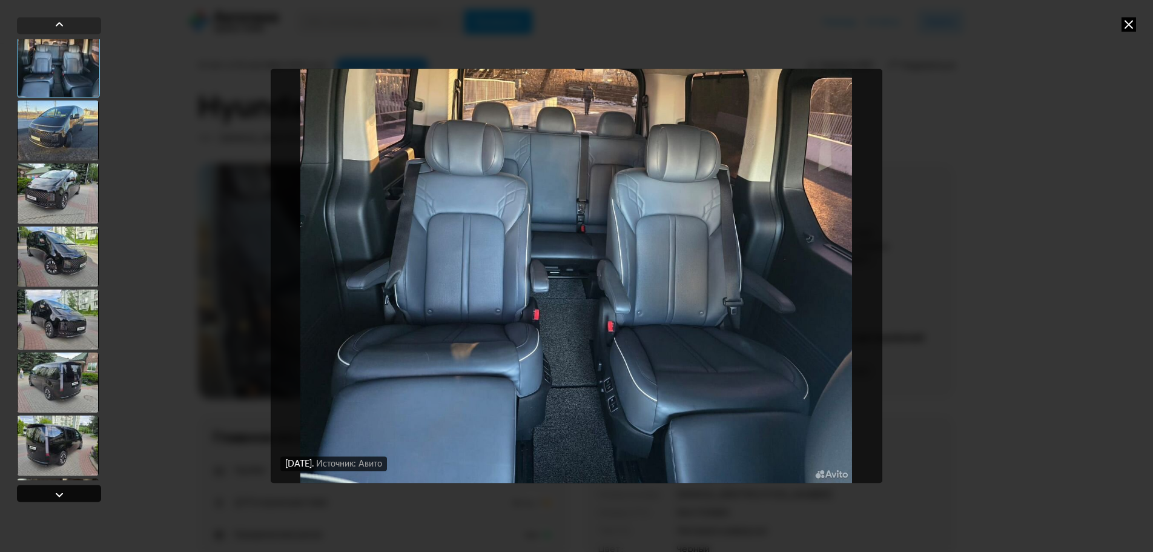
scroll to position [443, 0]
click at [73, 494] on div at bounding box center [59, 493] width 84 height 17
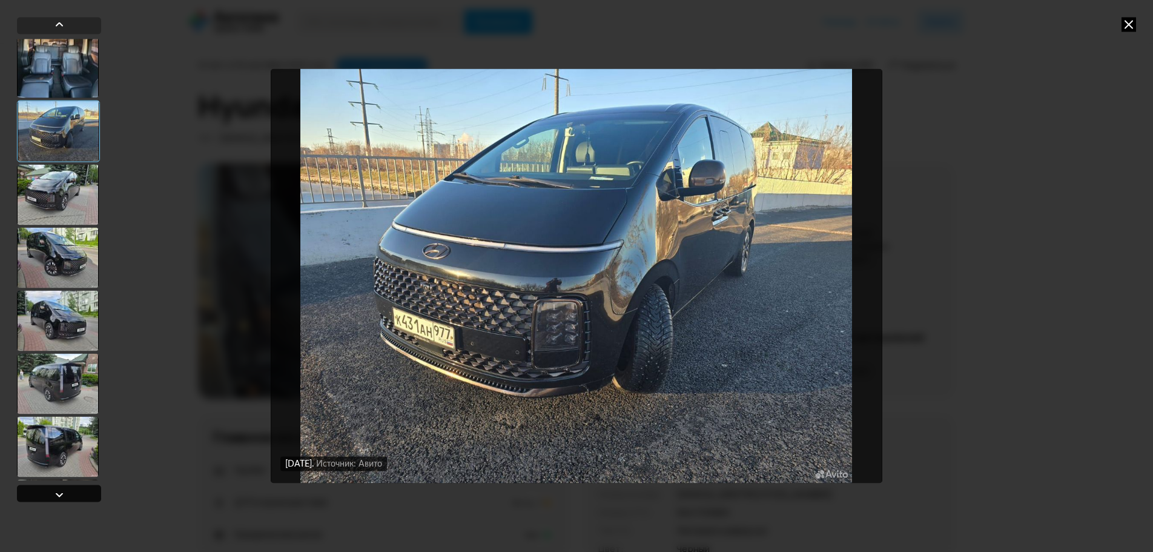
click at [73, 494] on div at bounding box center [59, 493] width 84 height 17
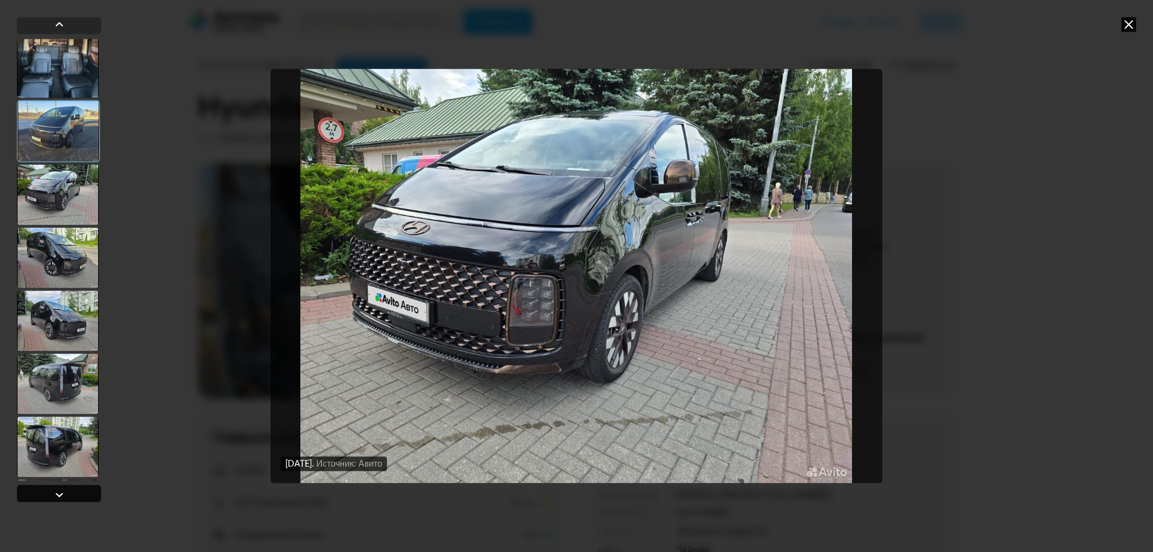
click at [73, 494] on div at bounding box center [59, 493] width 84 height 17
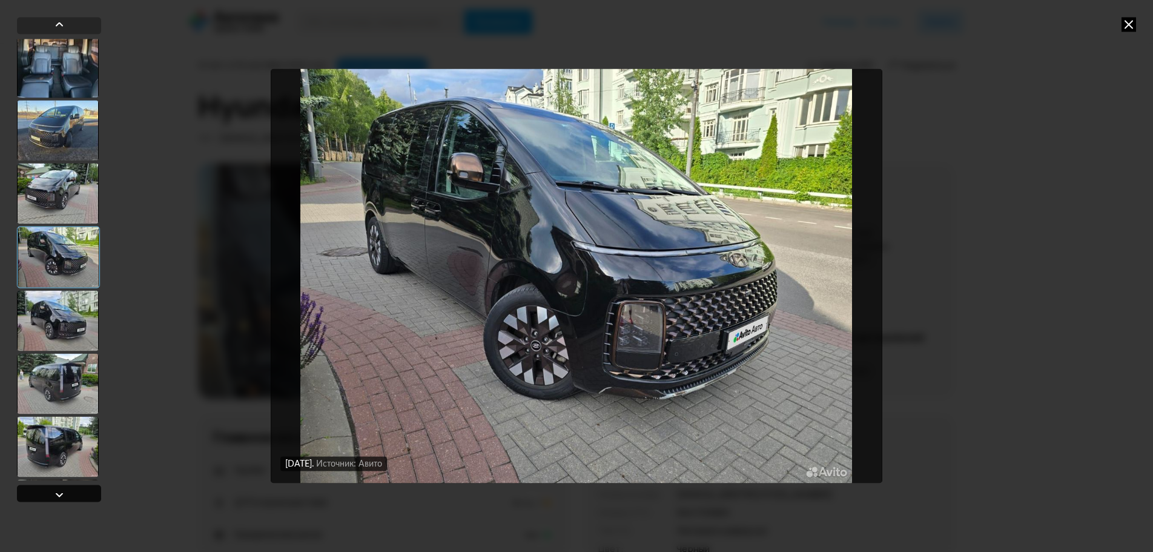
click at [73, 494] on div at bounding box center [59, 493] width 84 height 17
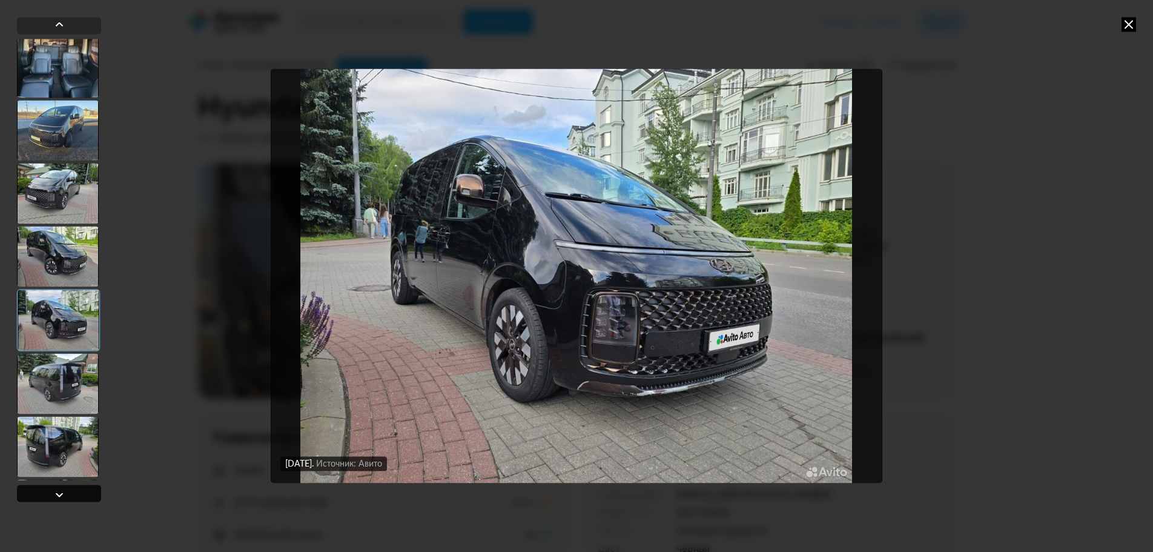
click at [73, 494] on div at bounding box center [59, 493] width 84 height 17
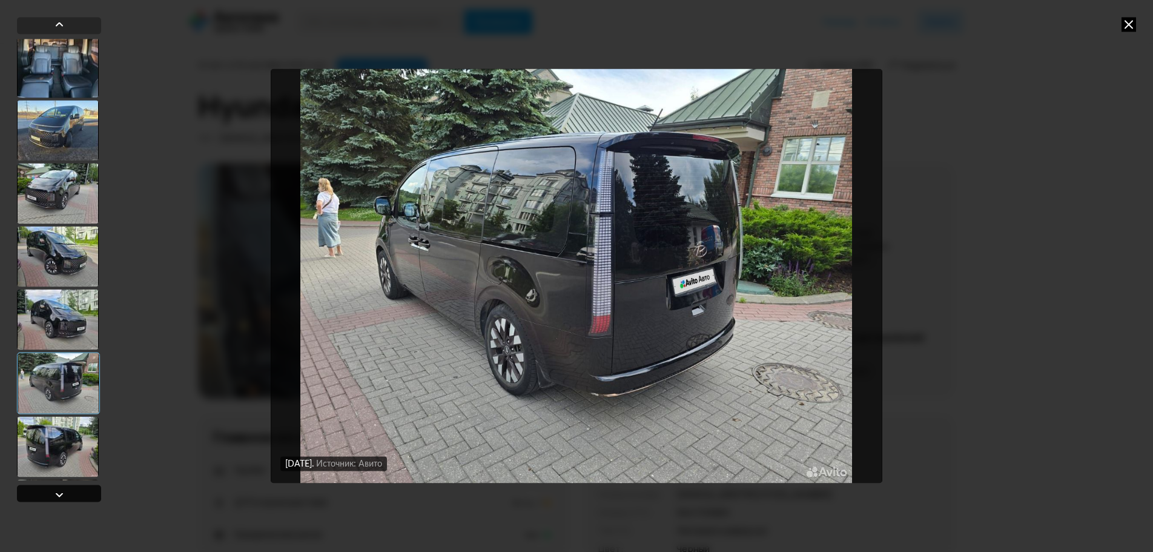
click at [73, 494] on div at bounding box center [59, 493] width 84 height 17
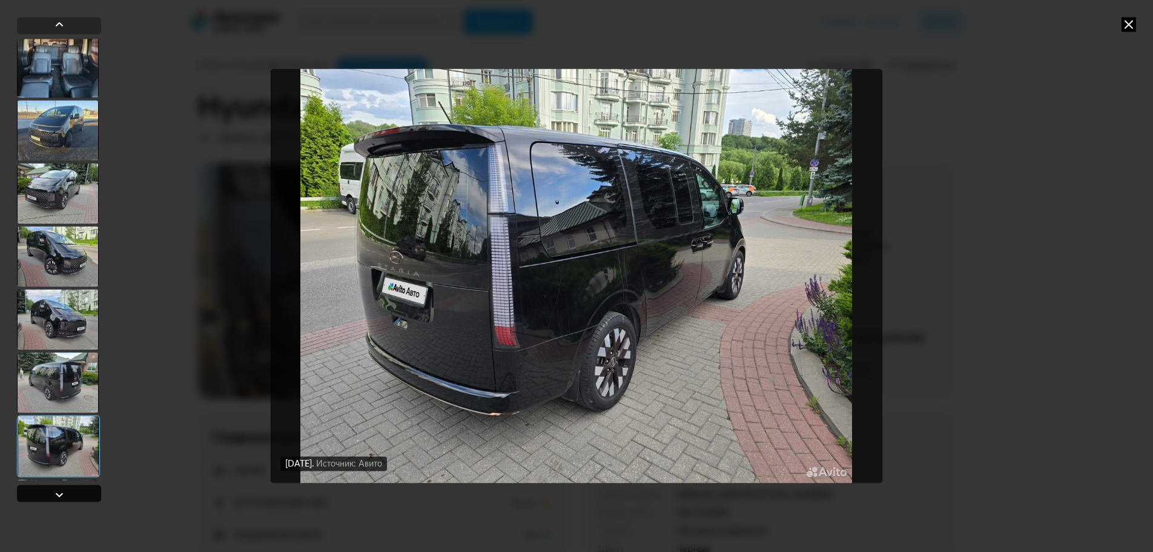
click at [73, 494] on div at bounding box center [59, 493] width 84 height 17
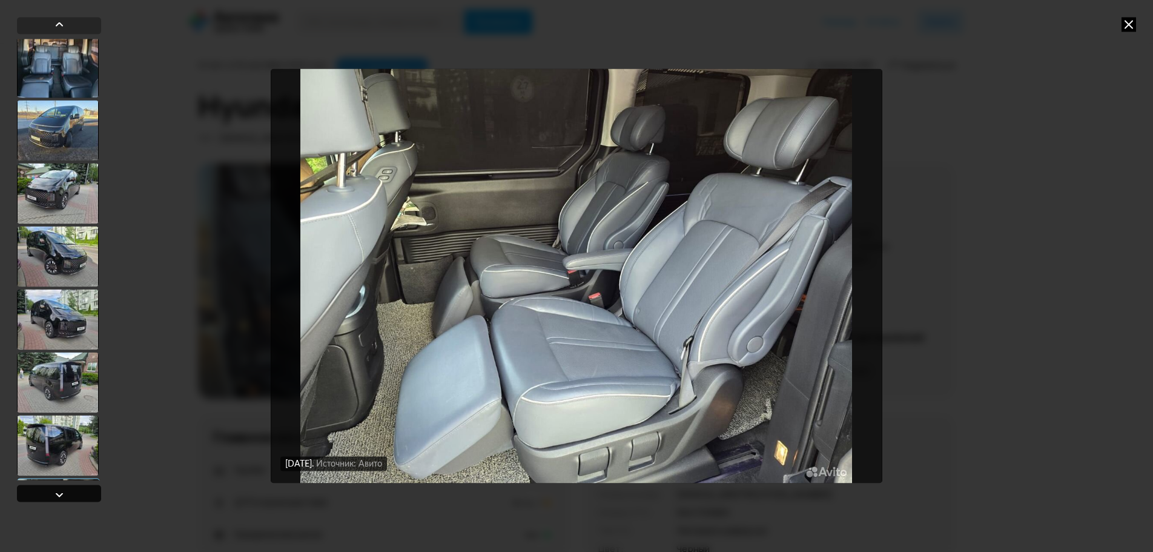
click at [73, 493] on div at bounding box center [59, 493] width 84 height 17
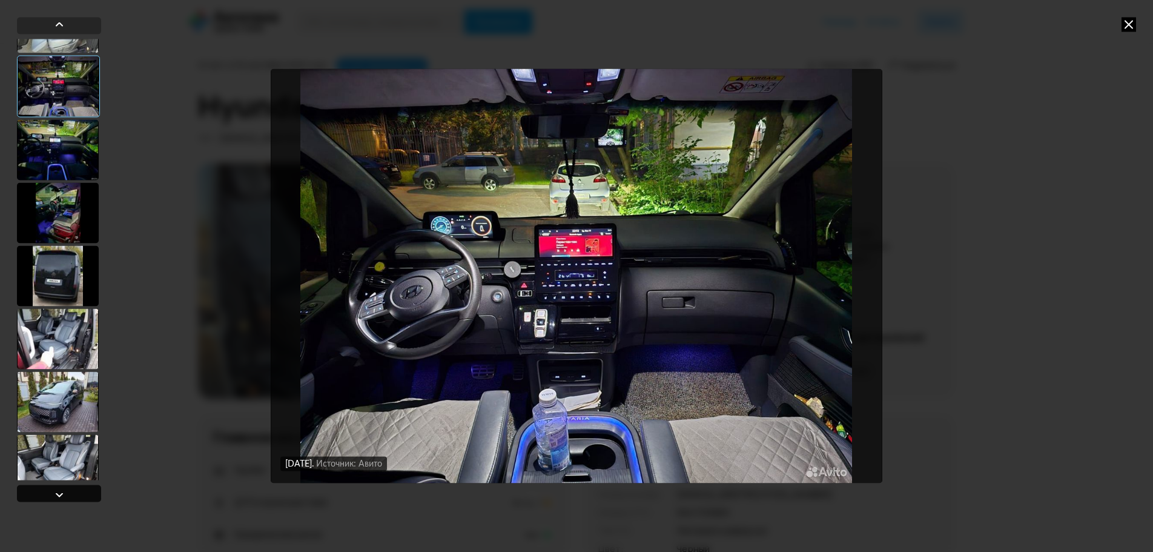
click at [70, 497] on div at bounding box center [59, 493] width 84 height 17
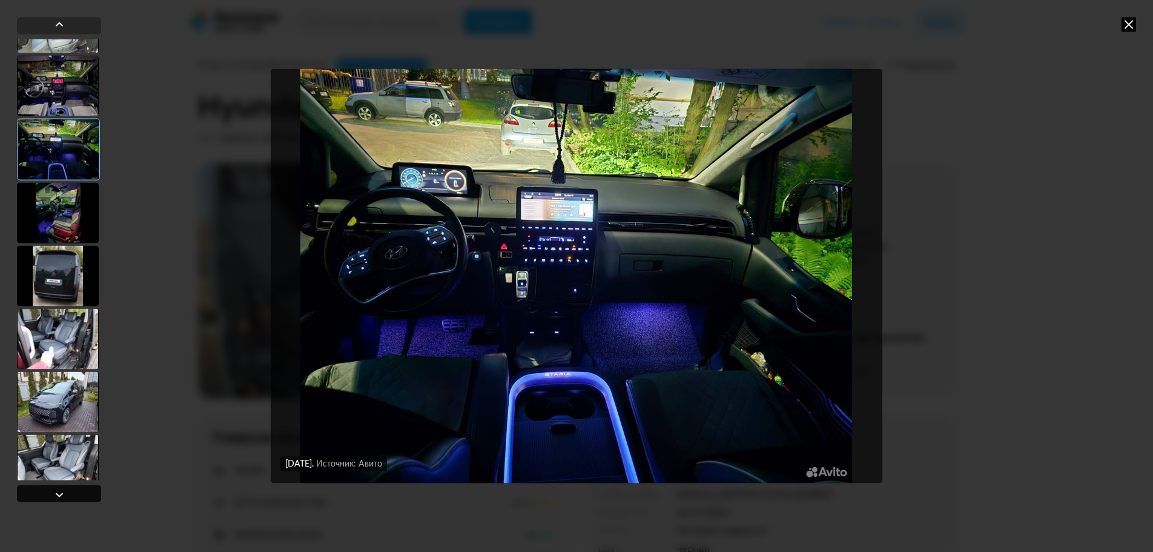
click at [70, 497] on div at bounding box center [59, 493] width 84 height 17
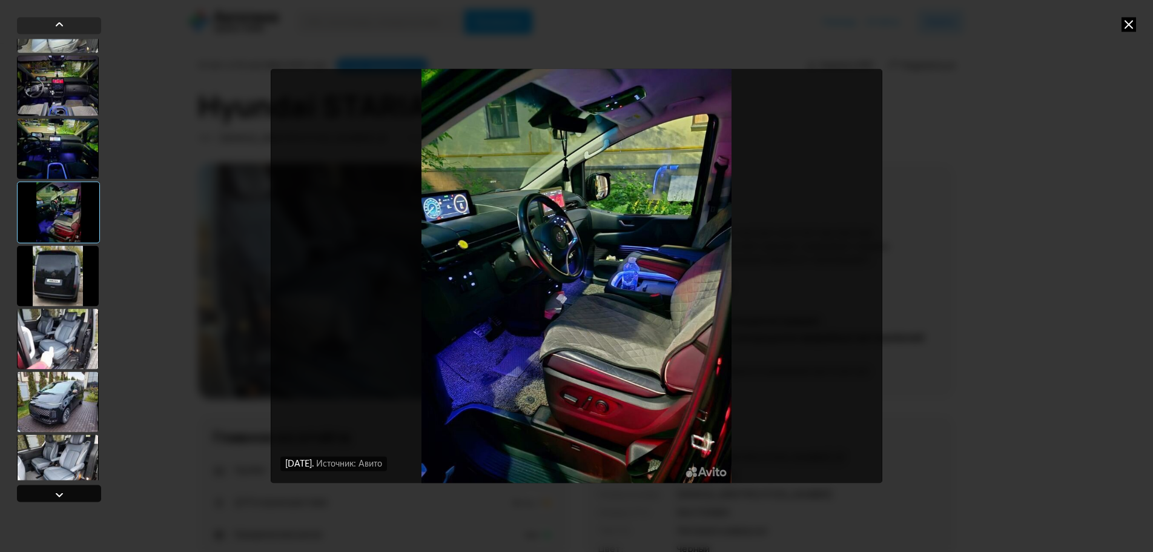
click at [70, 497] on div at bounding box center [59, 493] width 84 height 17
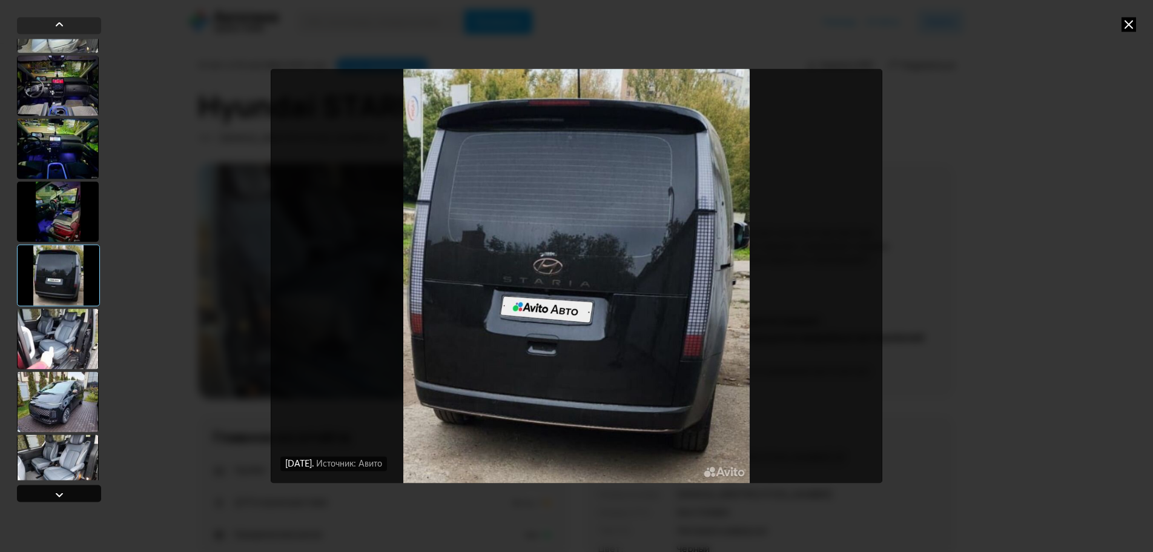
click at [70, 497] on div at bounding box center [59, 493] width 84 height 17
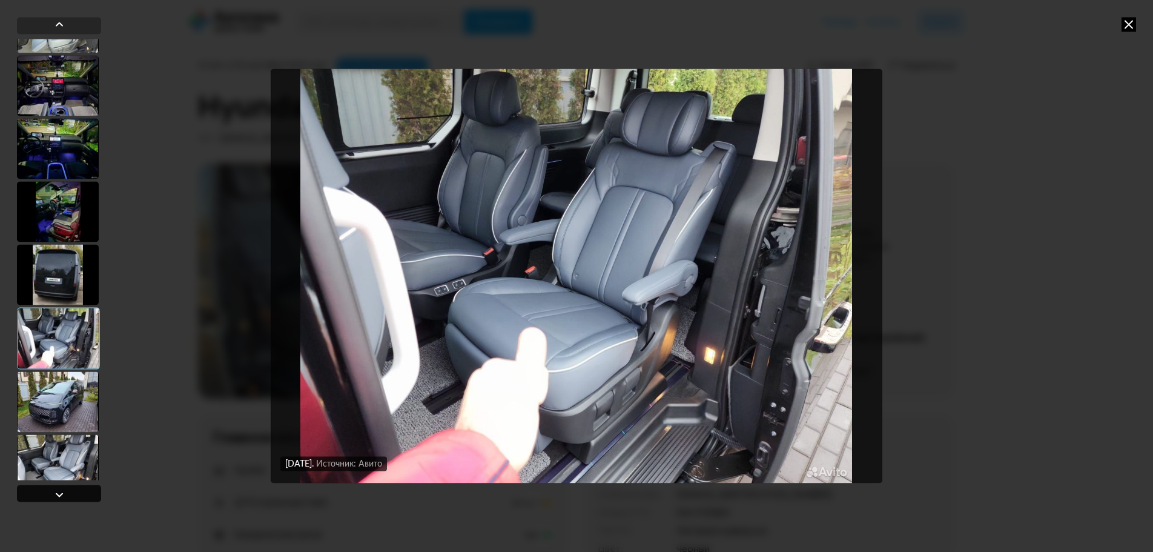
click at [70, 497] on div at bounding box center [59, 493] width 84 height 17
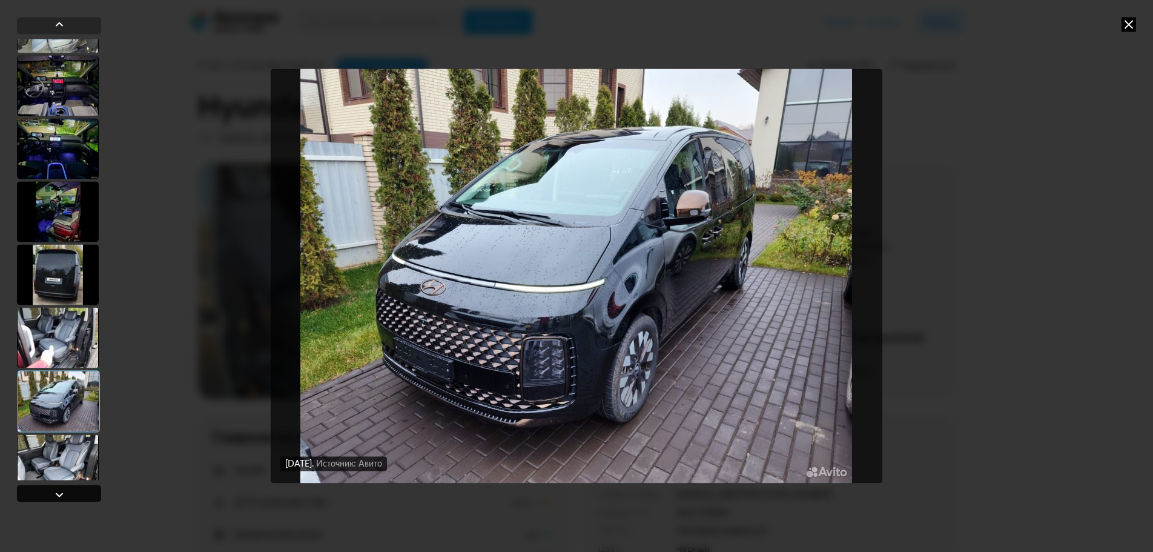
click at [70, 497] on div at bounding box center [59, 493] width 84 height 17
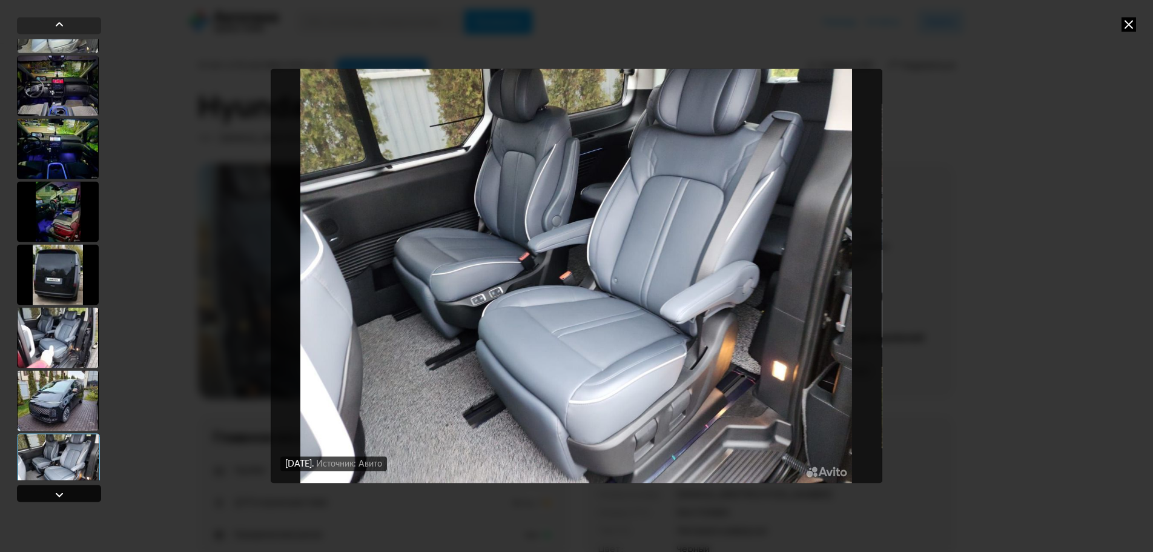
click at [70, 497] on div at bounding box center [59, 493] width 84 height 17
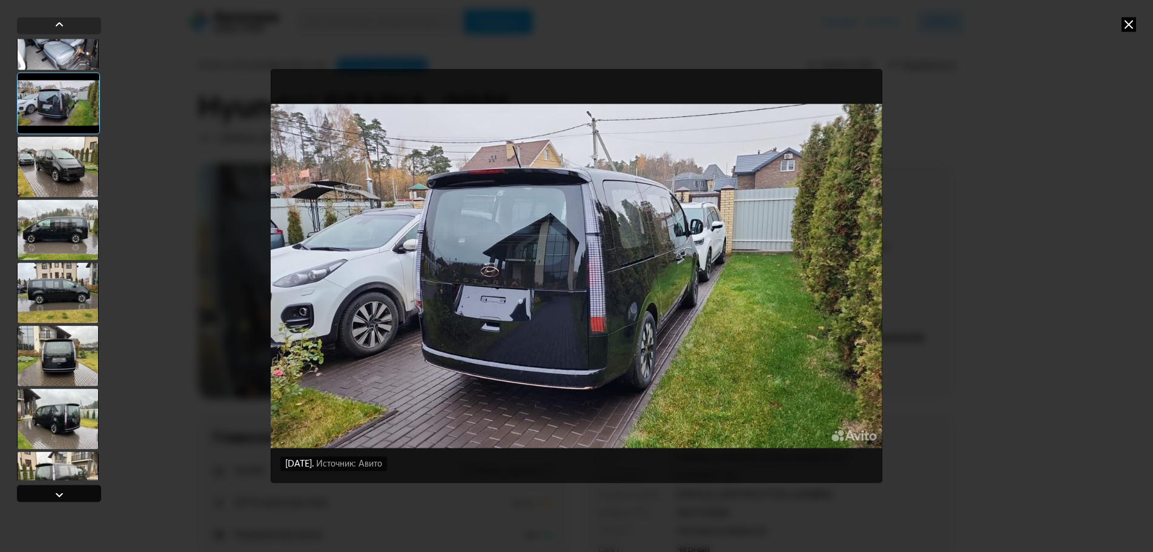
click at [70, 497] on div at bounding box center [59, 493] width 84 height 17
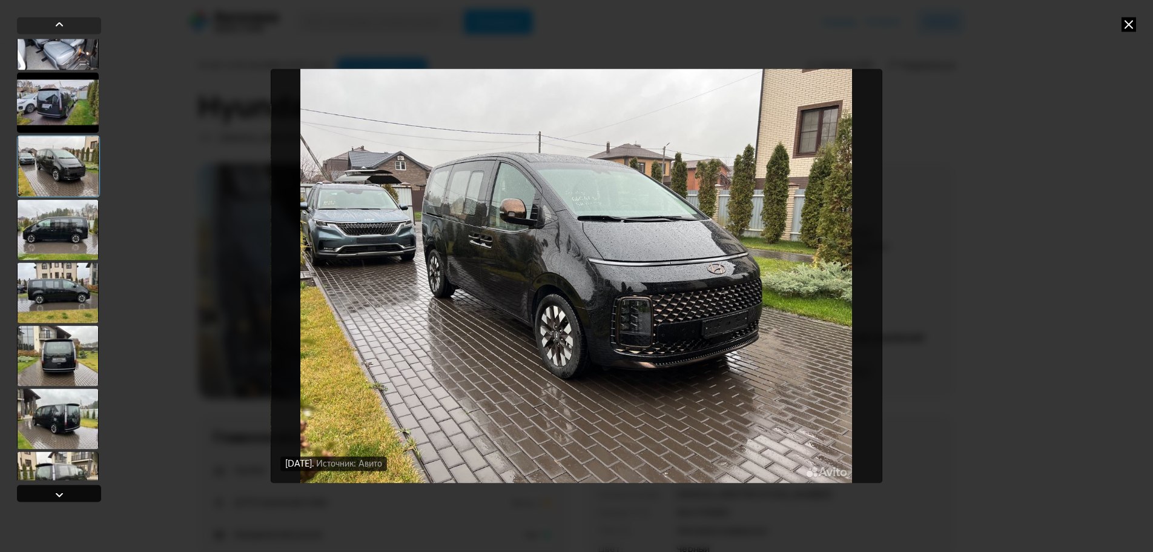
click at [70, 497] on div at bounding box center [59, 493] width 84 height 17
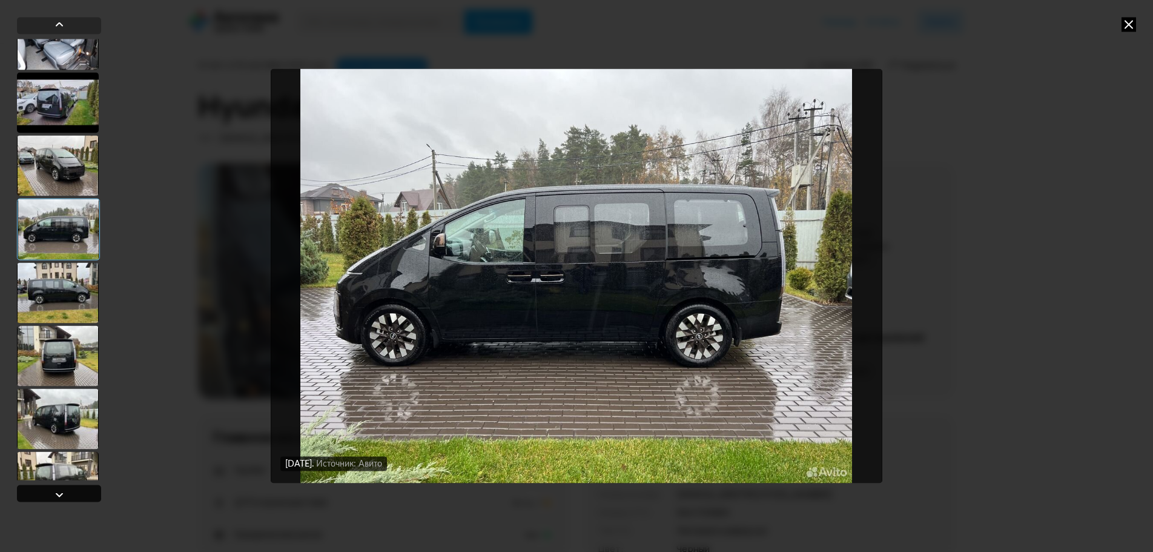
click at [70, 497] on div at bounding box center [59, 493] width 84 height 17
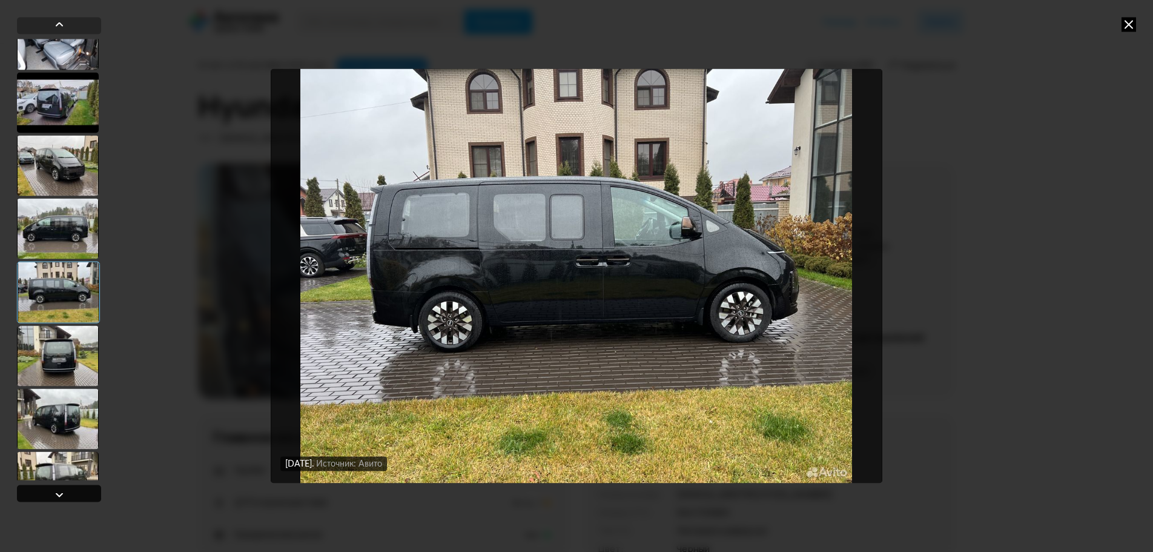
click at [70, 497] on div at bounding box center [59, 493] width 84 height 17
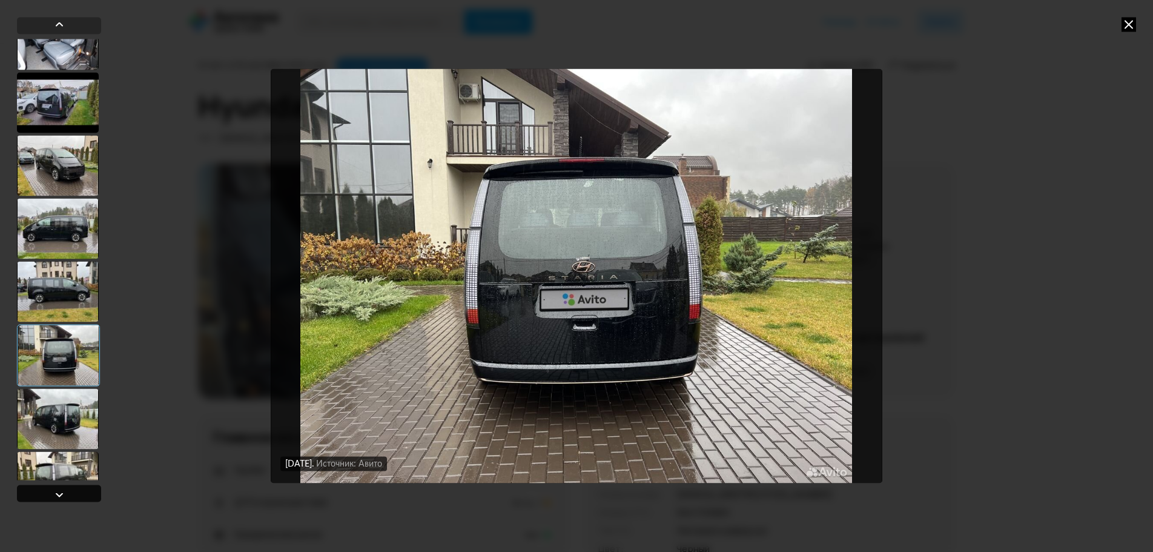
click at [70, 497] on div at bounding box center [59, 493] width 84 height 17
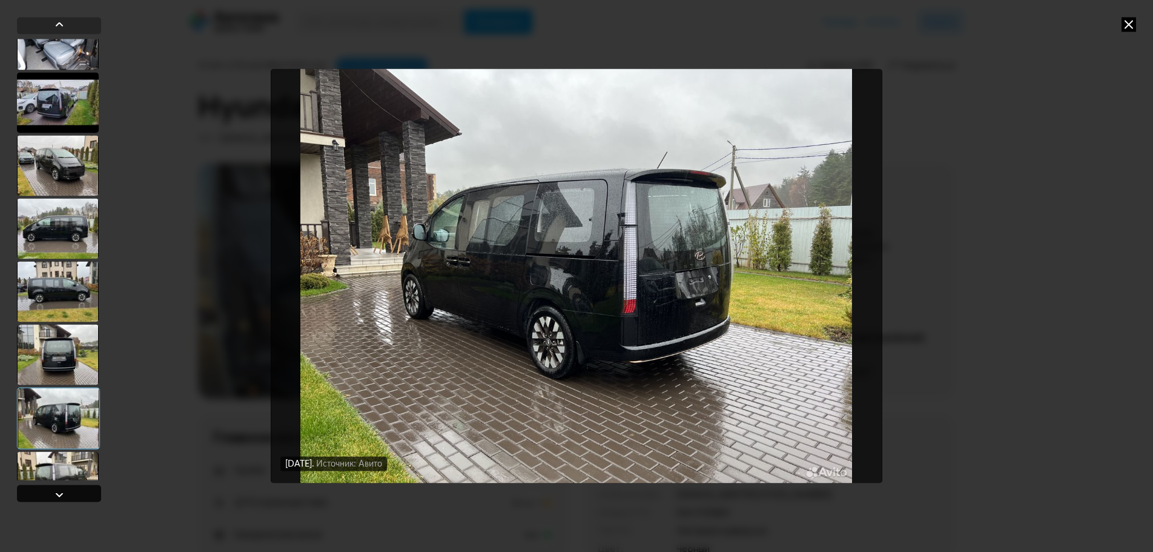
click at [70, 497] on div at bounding box center [59, 493] width 84 height 17
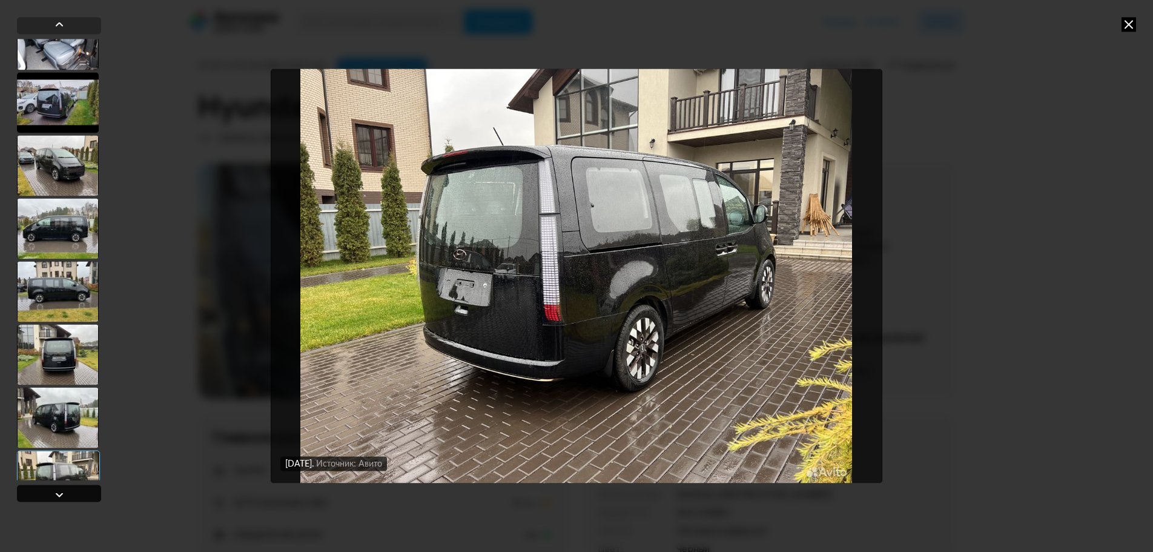
click at [70, 497] on div at bounding box center [59, 493] width 84 height 17
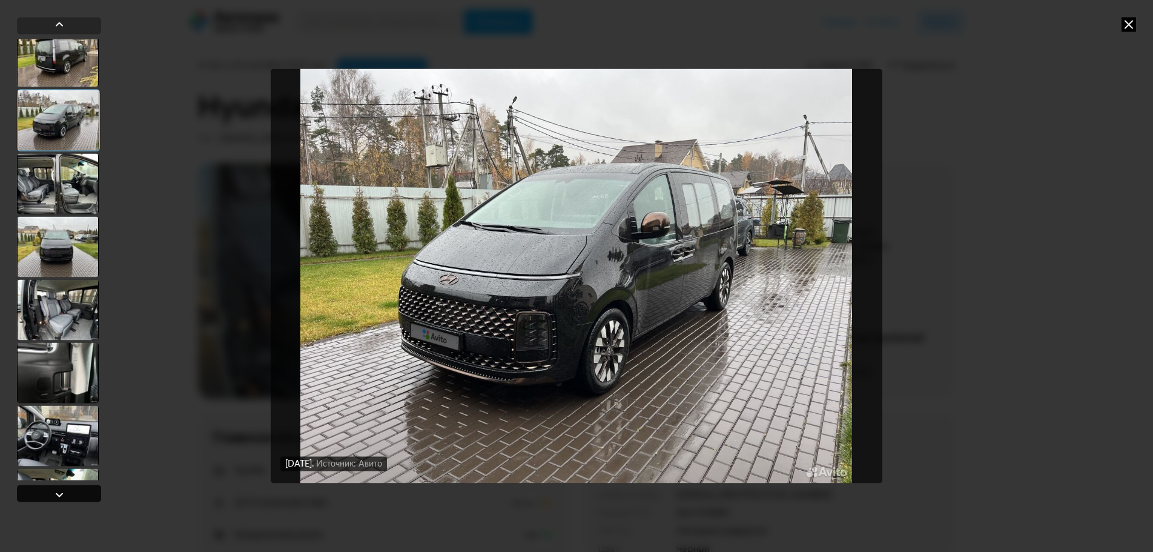
click at [70, 497] on div at bounding box center [59, 493] width 84 height 17
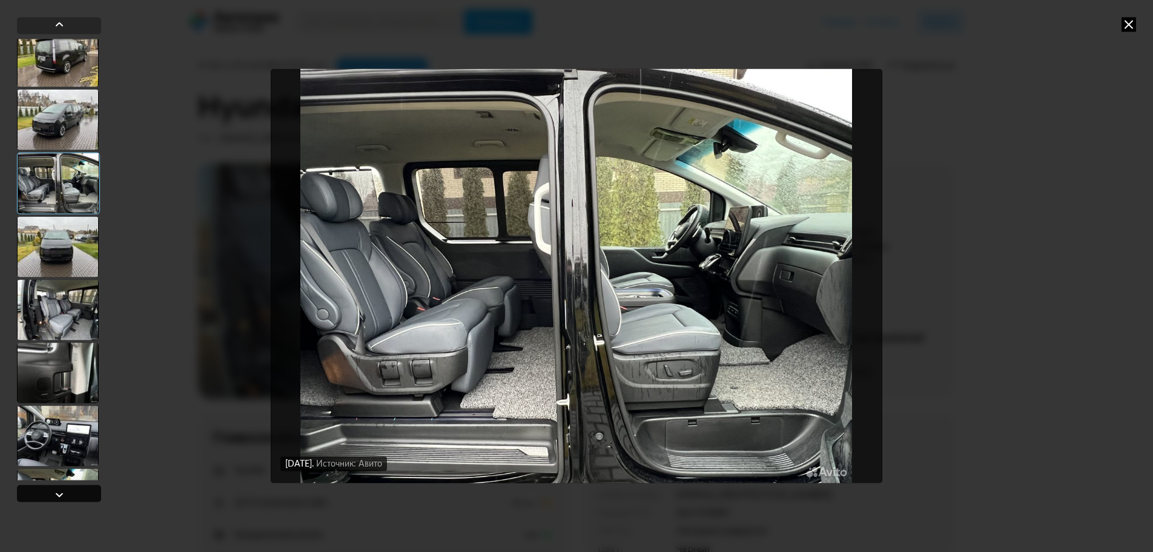
click at [70, 497] on div at bounding box center [59, 493] width 84 height 17
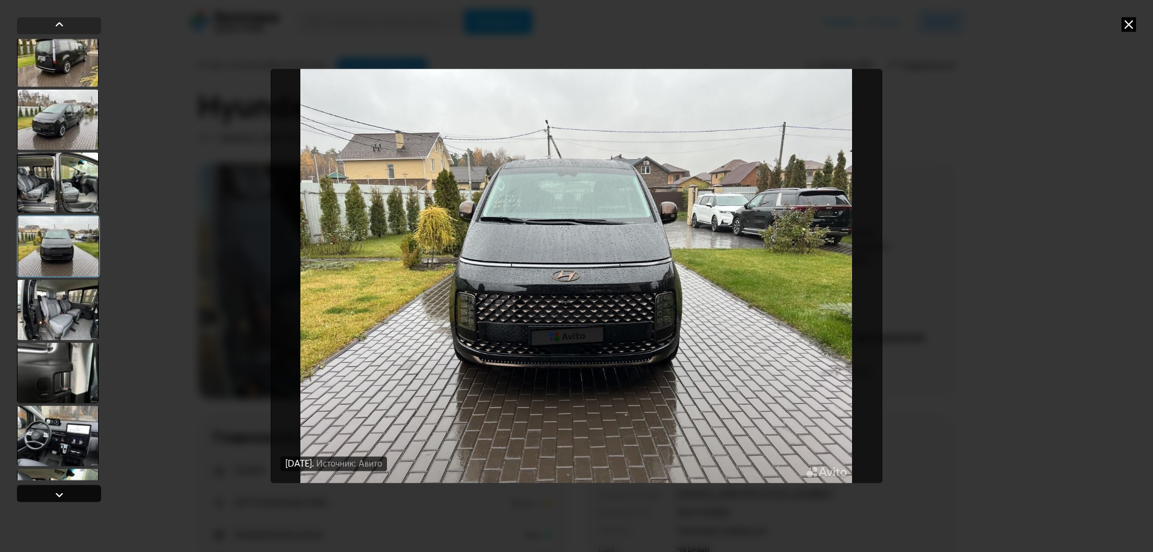
click at [70, 497] on div at bounding box center [59, 493] width 84 height 17
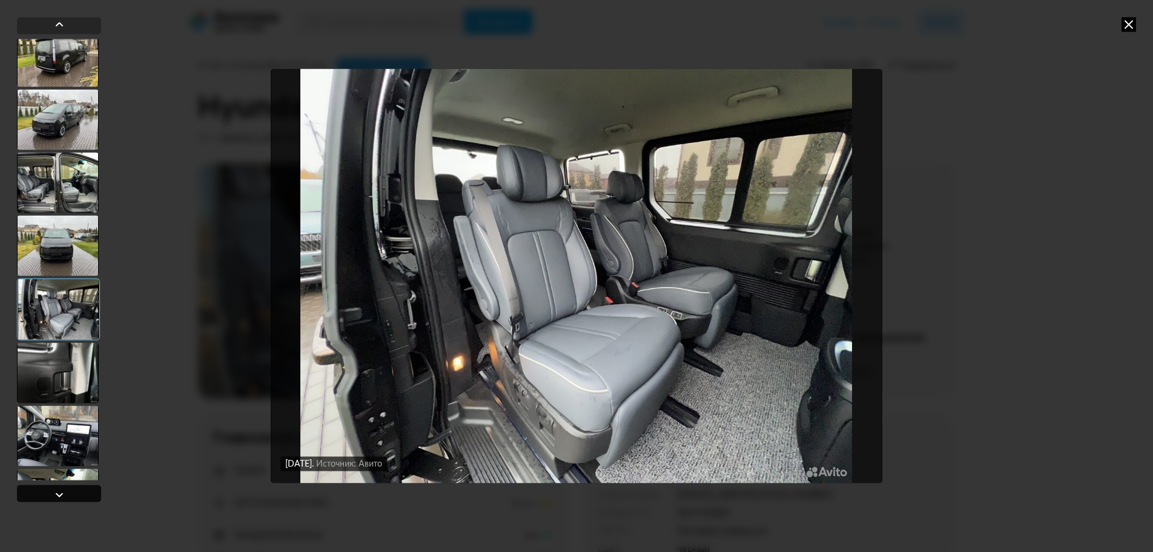
click at [70, 497] on div at bounding box center [59, 493] width 84 height 17
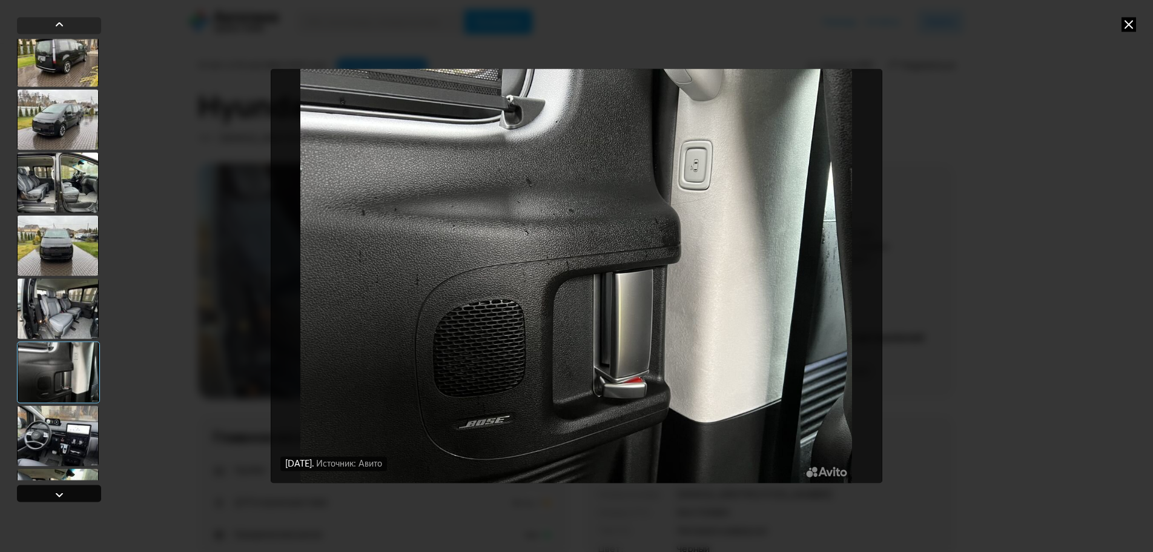
click at [70, 497] on div at bounding box center [59, 493] width 84 height 17
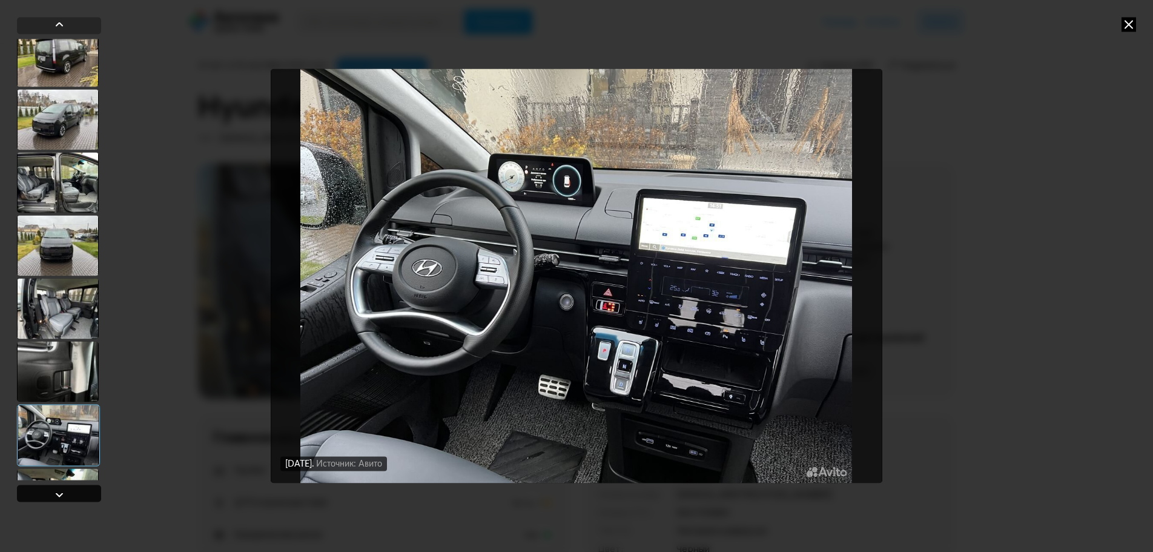
click at [70, 497] on div at bounding box center [59, 493] width 84 height 17
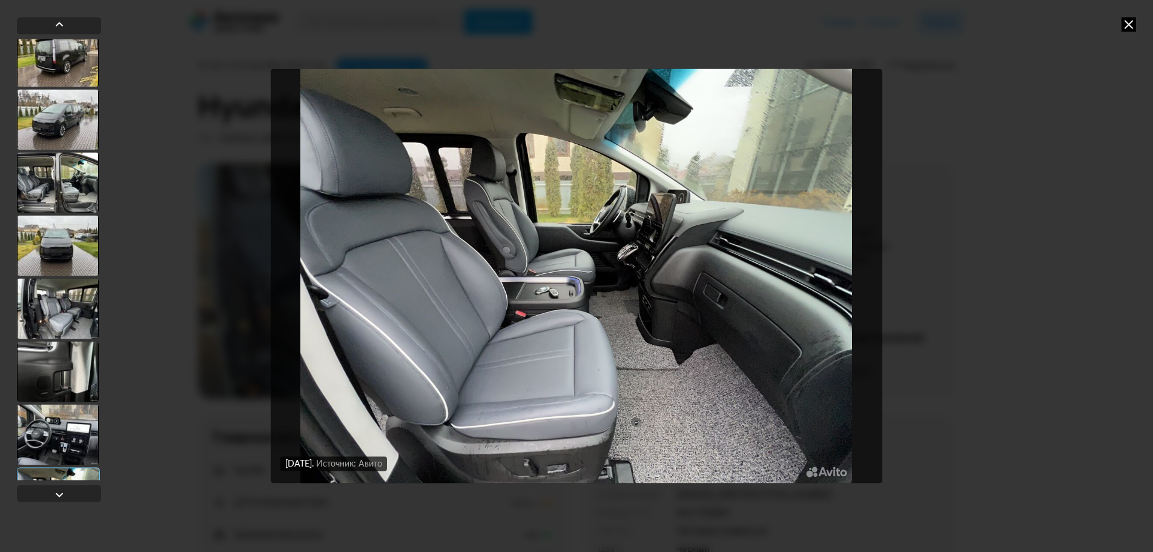
click at [78, 445] on div at bounding box center [58, 434] width 82 height 61
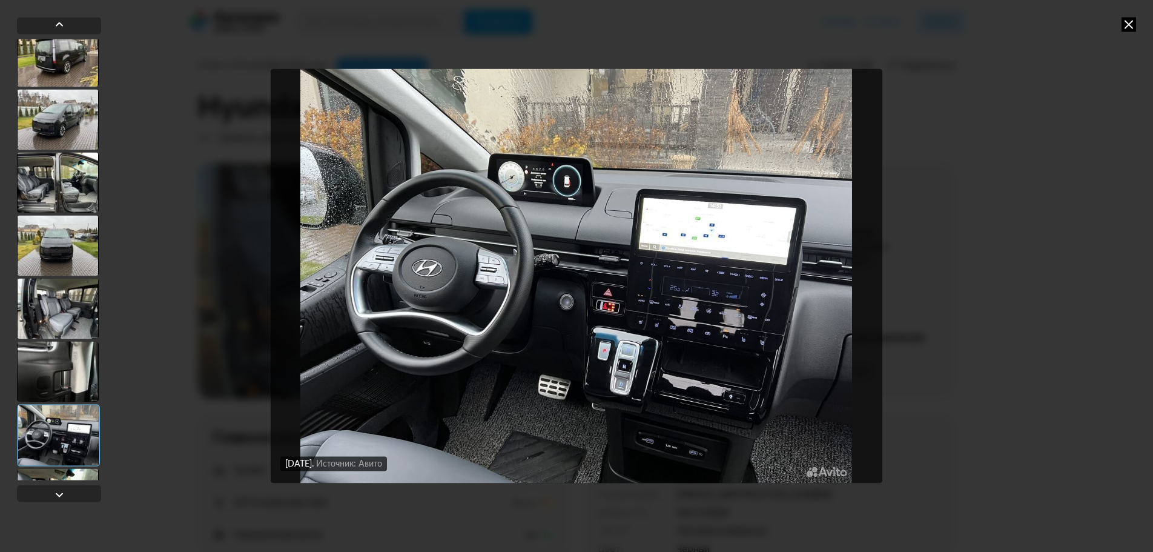
click at [70, 300] on div at bounding box center [58, 308] width 82 height 61
